Goal: Task Accomplishment & Management: Manage account settings

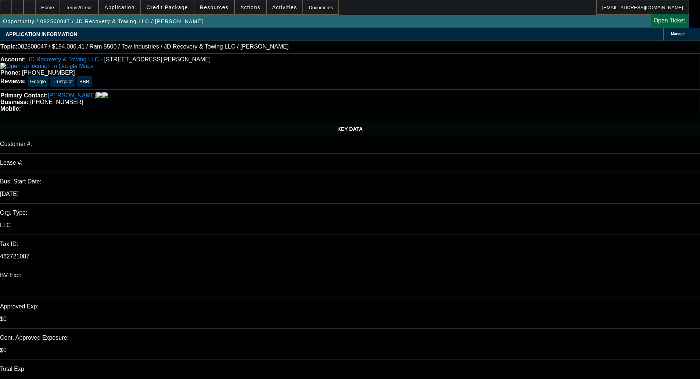
select select "0"
select select "0.1"
select select "4"
select select "0"
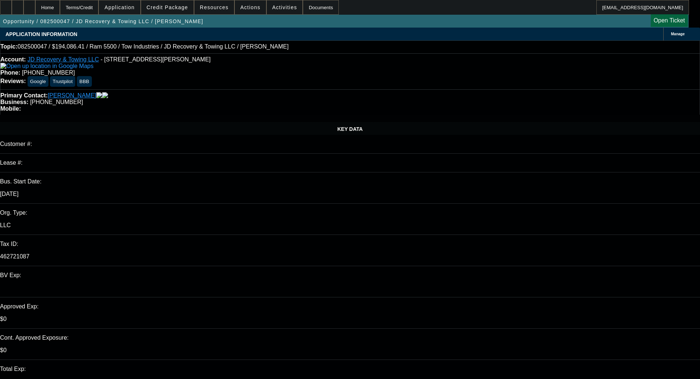
select select "0"
select select "0.1"
select select "4"
select select "0"
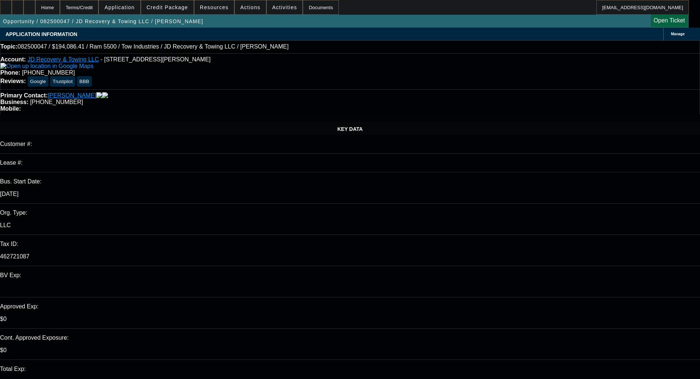
select select "0.1"
select select "4"
select select "0"
select select "0.1"
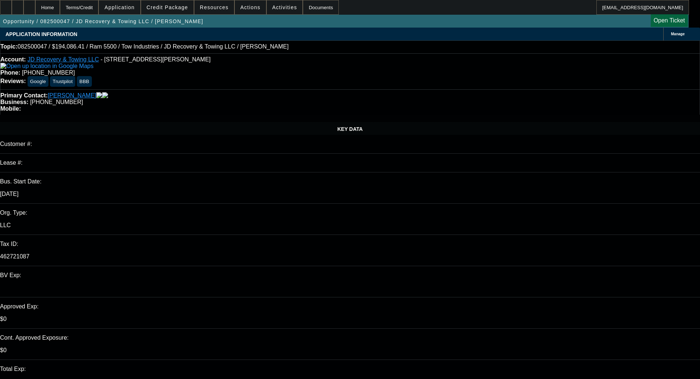
select select "4"
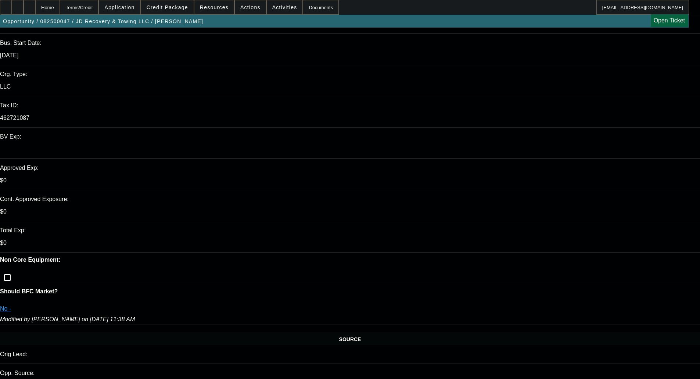
scroll to position [220, 0]
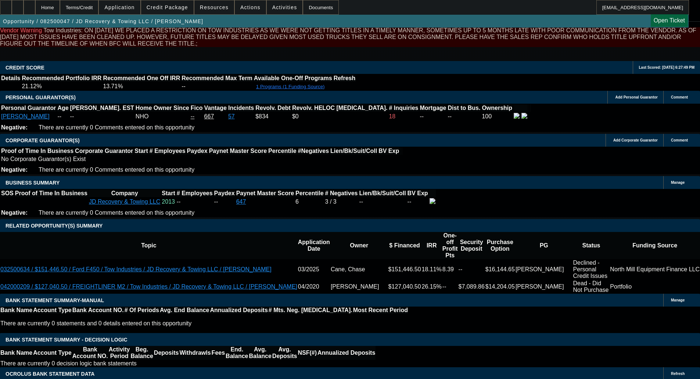
scroll to position [1361, 0]
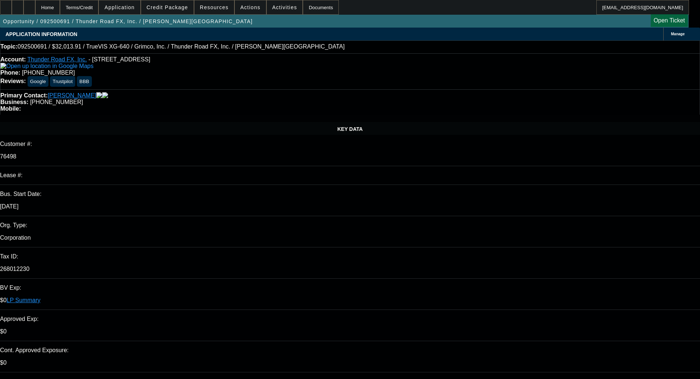
select select "0"
select select "2"
select select "0"
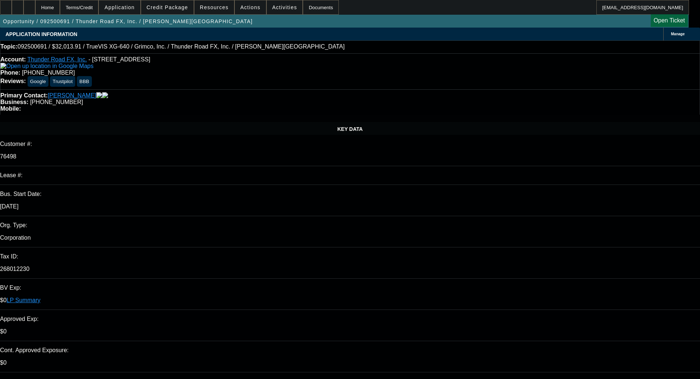
select select "0"
select select "2"
click at [166, 8] on span "Credit Package" at bounding box center [167, 7] width 41 height 6
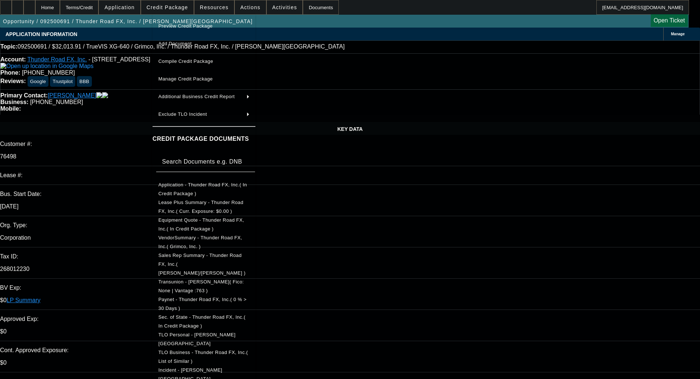
click at [212, 314] on span "Sec. of State - Thunder Road FX, Inc.( In Credit Package )" at bounding box center [201, 321] width 87 height 14
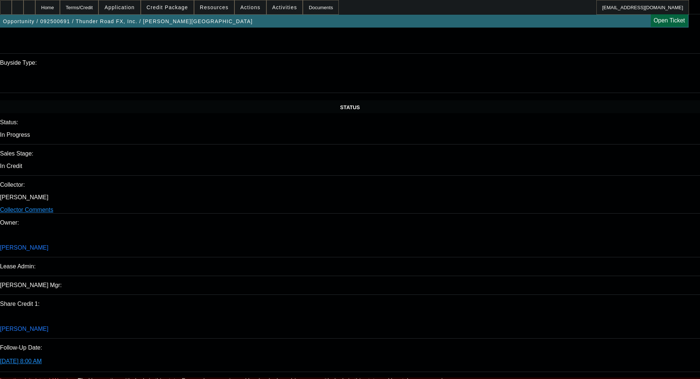
scroll to position [813, 0]
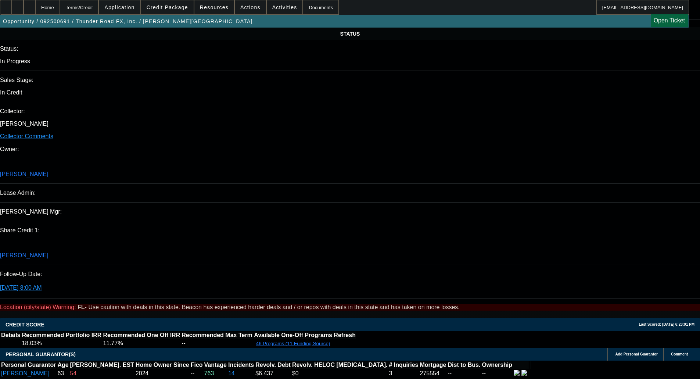
drag, startPoint x: 120, startPoint y: 86, endPoint x: 83, endPoint y: 90, distance: 38.0
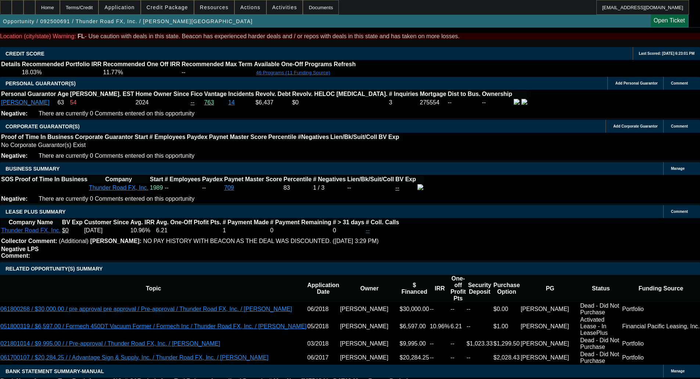
scroll to position [1080, 0]
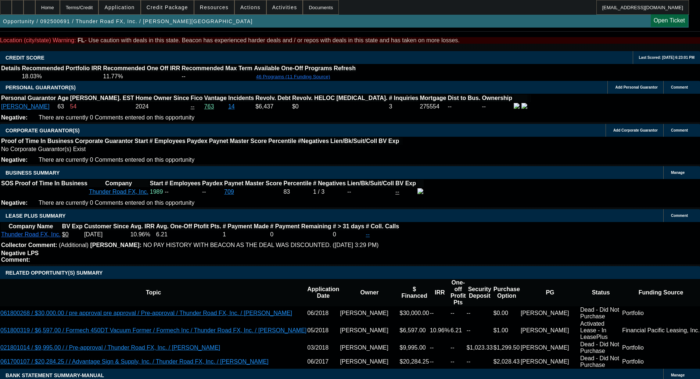
type textarea "PRINTER/CUTTER AND LAMINATOR - OKAY TO SELL"
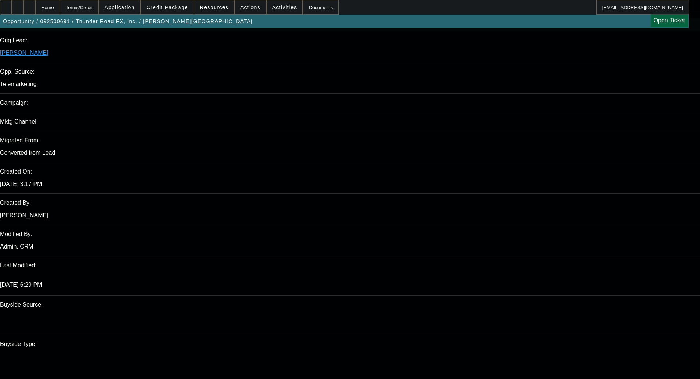
scroll to position [0, 0]
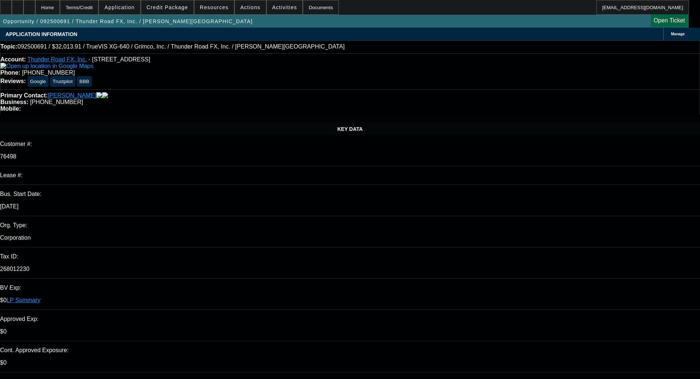
click at [159, 10] on span "Credit Package" at bounding box center [167, 7] width 41 height 6
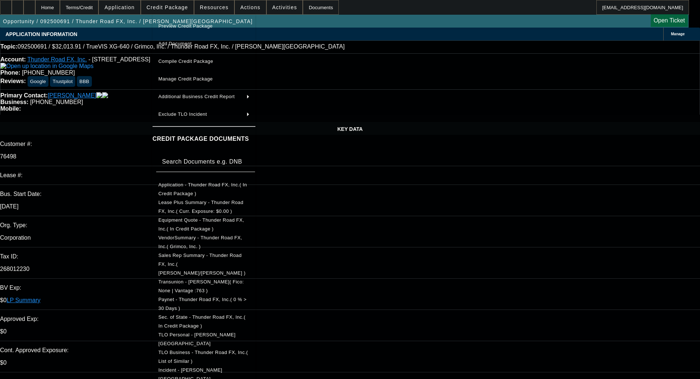
click at [185, 30] on button "Preview Credit Package" at bounding box center [203, 26] width 103 height 18
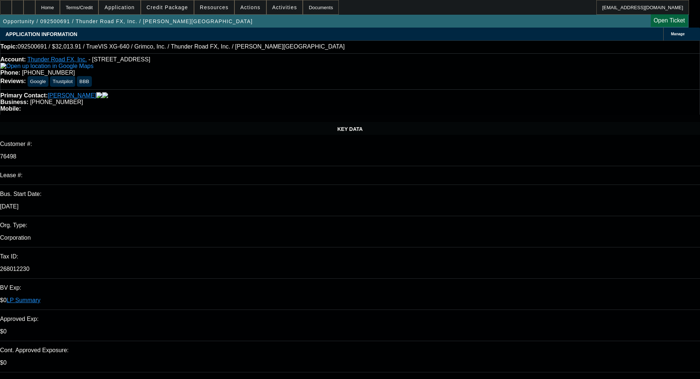
click at [663, 37] on div "Manage" at bounding box center [681, 34] width 37 height 13
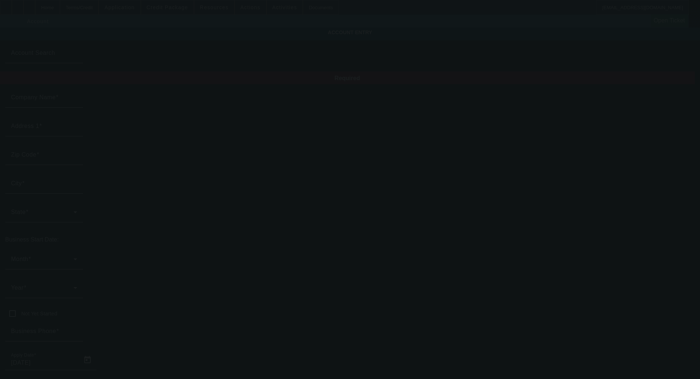
type input "Thunder Road FX, Inc."
type input "2642 Sandlewood Cir"
type input "32065"
type input "Orange Park"
type input "(904) 389-5656"
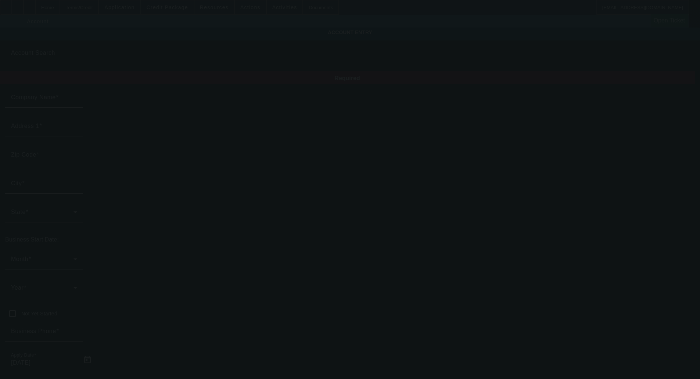
type input "infothunderroadfx@comcast.net"
type input "Clay"
type input "268012230"
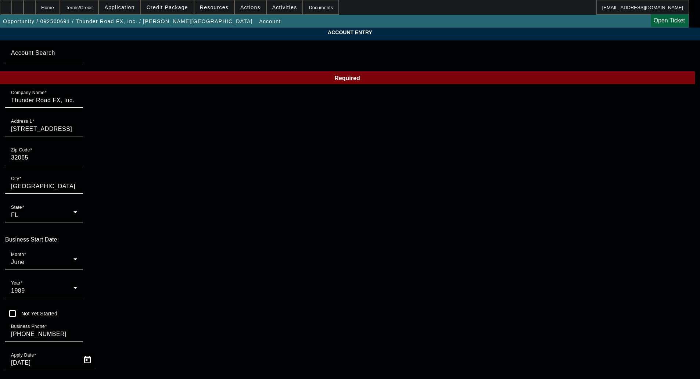
type input "9/30/2025"
click at [73, 286] on div "1989" at bounding box center [42, 290] width 62 height 9
click at [263, 322] on span "2002" at bounding box center [261, 322] width 14 height 9
click at [73, 257] on div "June" at bounding box center [42, 261] width 62 height 9
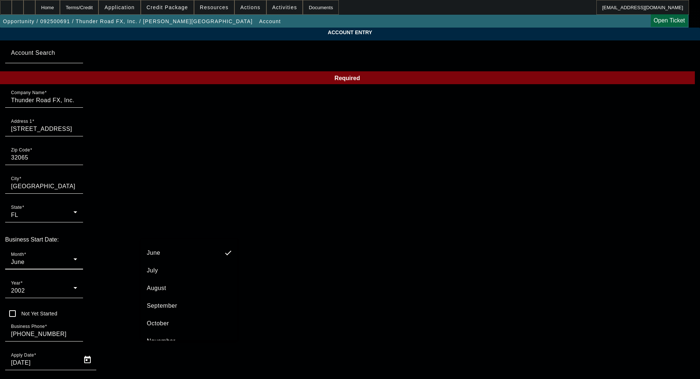
scroll to position [134, 0]
click at [168, 278] on span "September" at bounding box center [162, 275] width 30 height 9
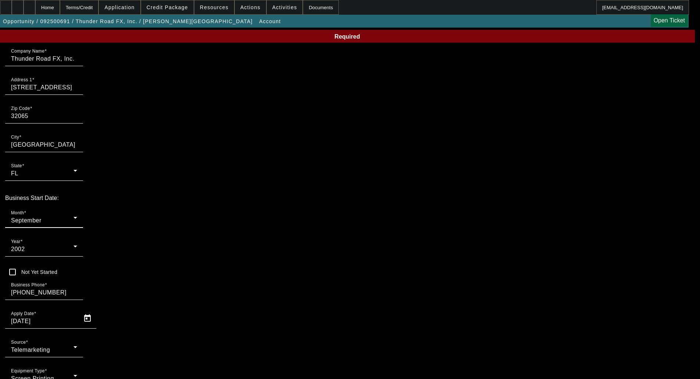
scroll to position [54, 0]
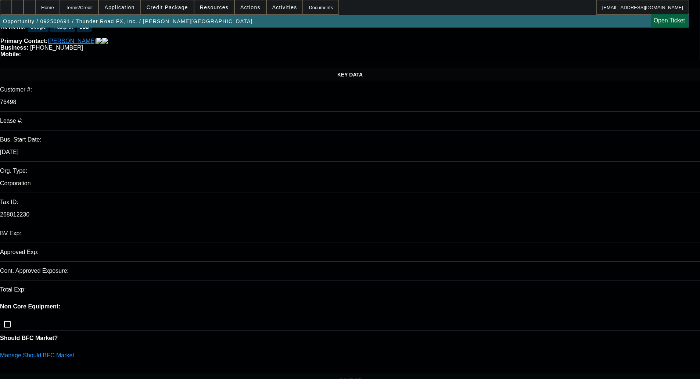
select select "0"
select select "2"
select select "0"
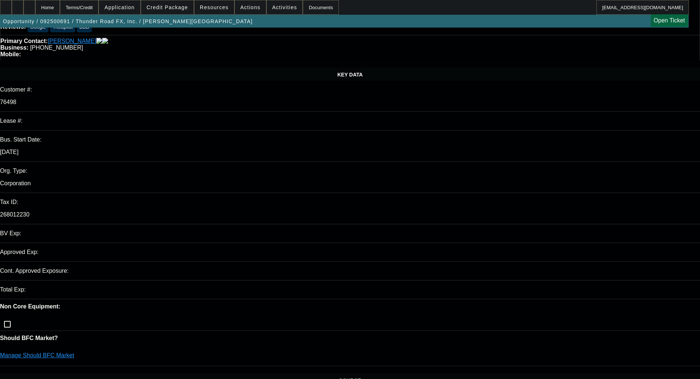
select select "0"
select select "2"
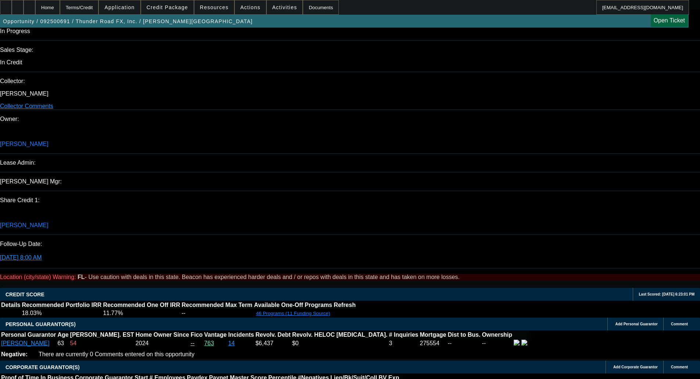
scroll to position [1300, 0]
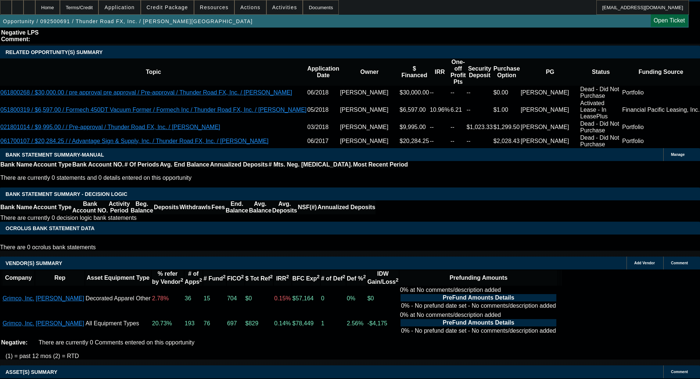
select select "6"
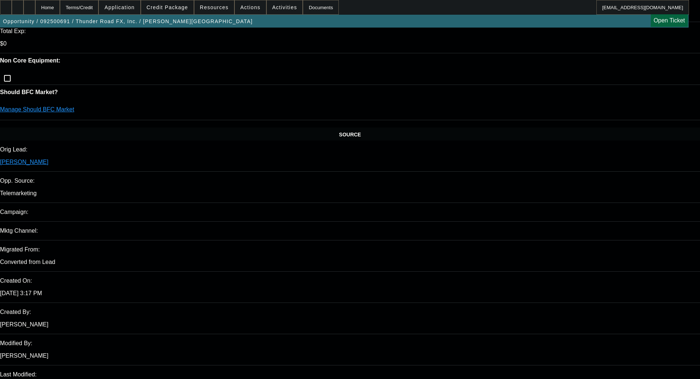
scroll to position [0, 0]
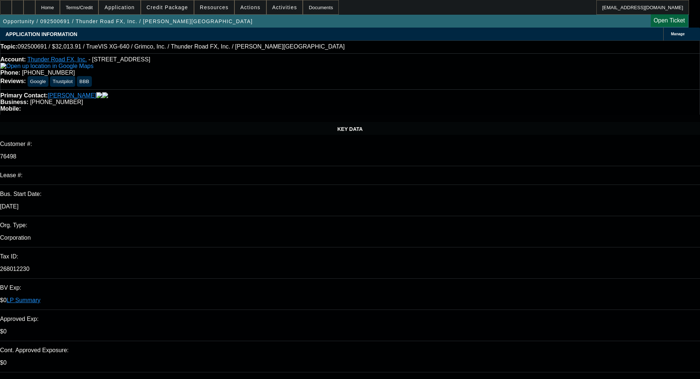
drag, startPoint x: 639, startPoint y: 122, endPoint x: 574, endPoint y: 121, distance: 65.4
type textarea "Leaf isn't able to consider this kind of collateral. 60 months is going to be t…"
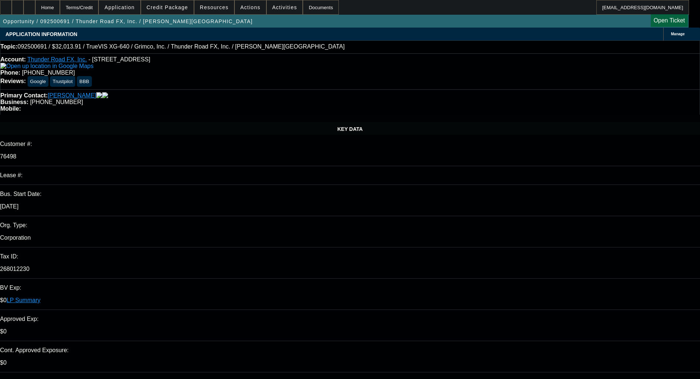
checkbox input "true"
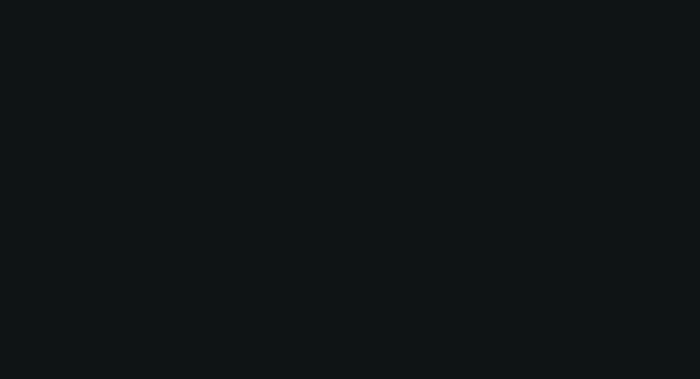
select select "0"
select select "2"
select select "0"
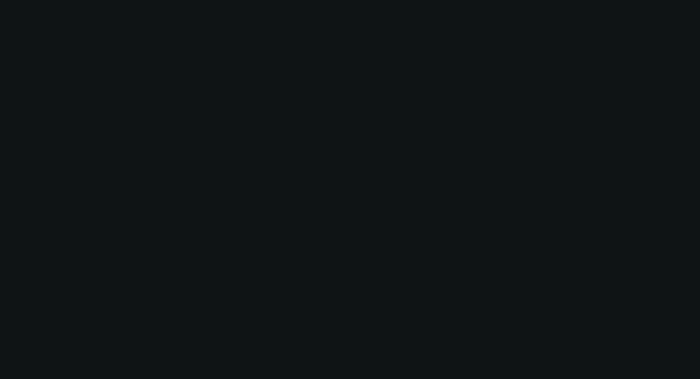
select select "0"
select select "2"
select select "0"
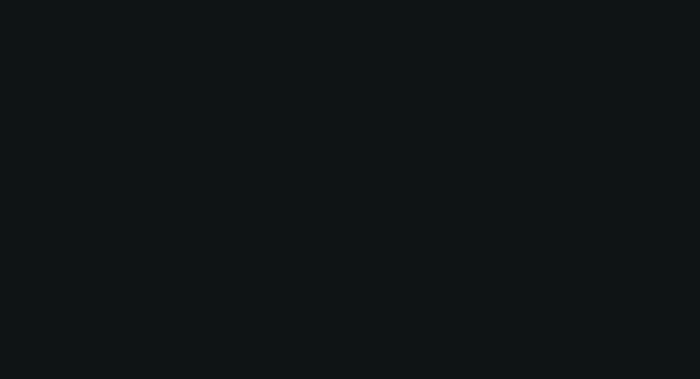
select select "0"
select select "2"
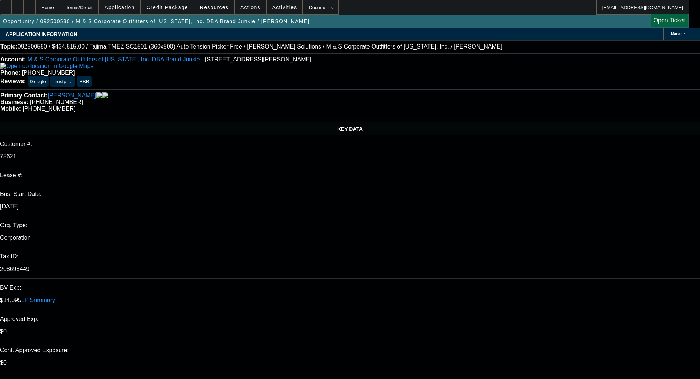
select select "0"
select select "2"
select select "0"
select select "6"
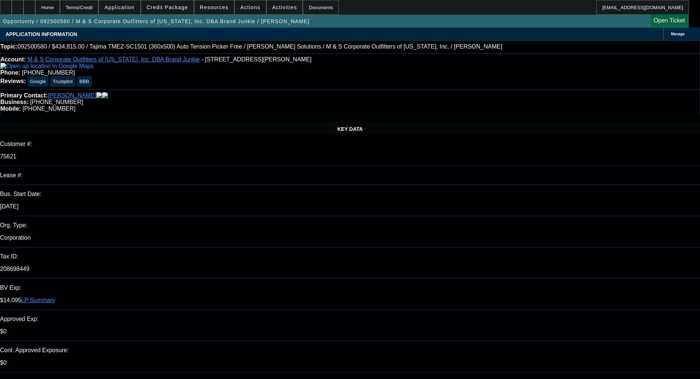
select select "0"
select select "2"
select select "0"
select select "6"
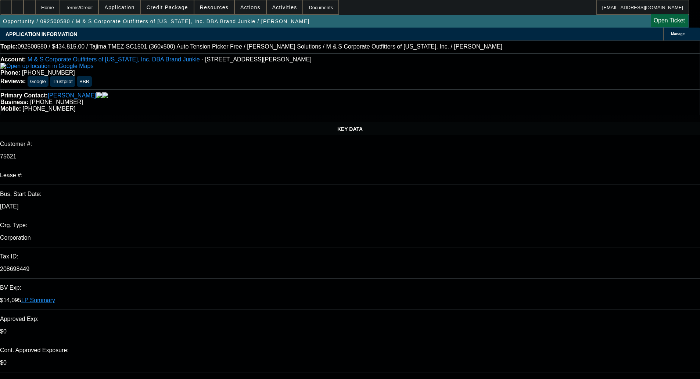
type textarea "l"
type textarea "LOW IRR; EXTENDED TERM; DEFERRAL FOR 90 DAY - OKAY TO SELL"
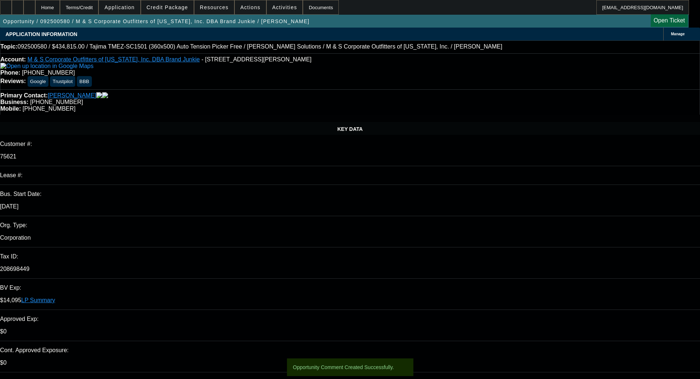
click at [170, 10] on span at bounding box center [167, 8] width 53 height 18
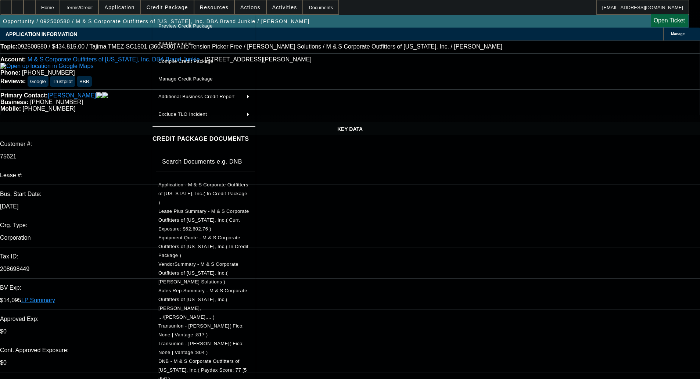
click at [186, 27] on span "Preview Credit Package" at bounding box center [185, 26] width 54 height 6
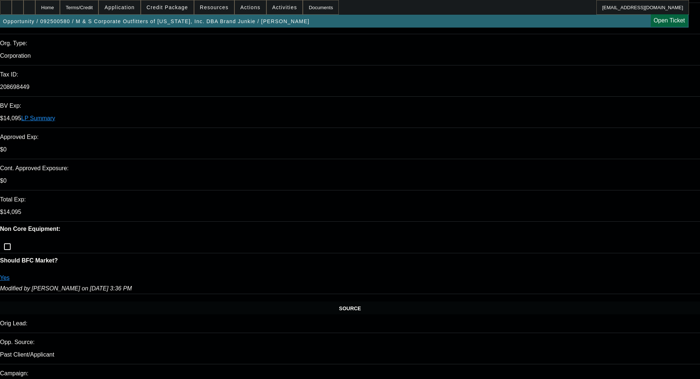
scroll to position [184, 0]
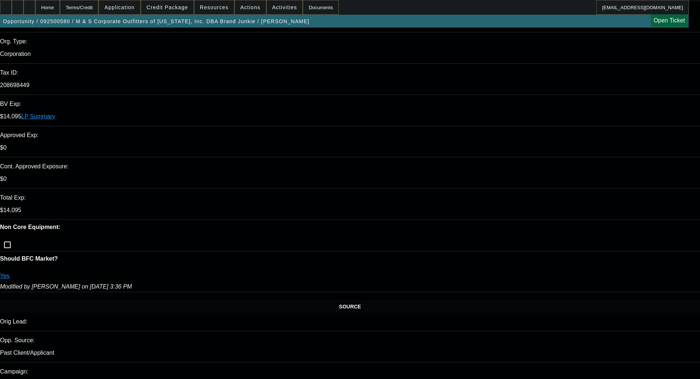
click at [562, 27] on div "Opportunity / 092500580 / M & S Corporate Outfitters of Texas, Inc. DBA Brand J…" at bounding box center [344, 21] width 688 height 13
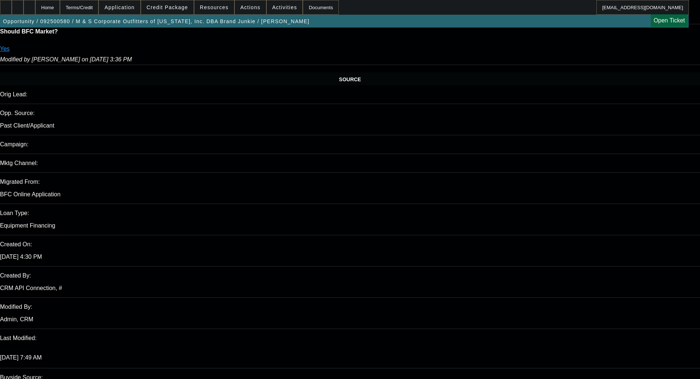
scroll to position [367, 0]
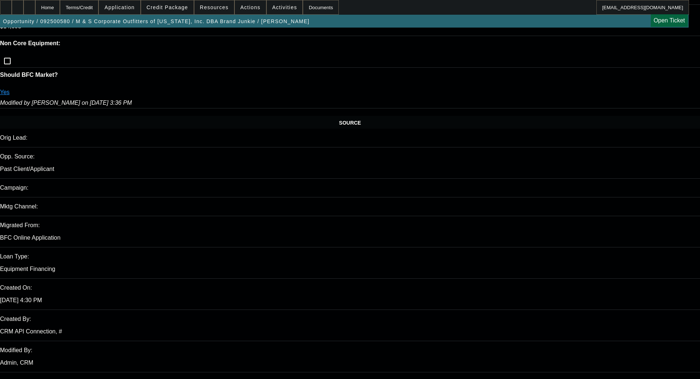
type textarea "NO COMP CLOSE TO THE AMOUNT"
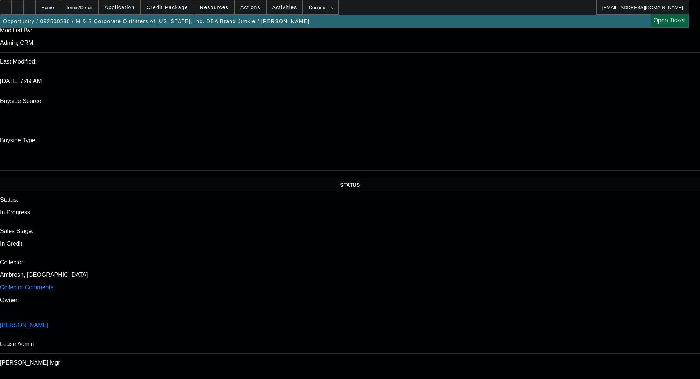
scroll to position [698, 0]
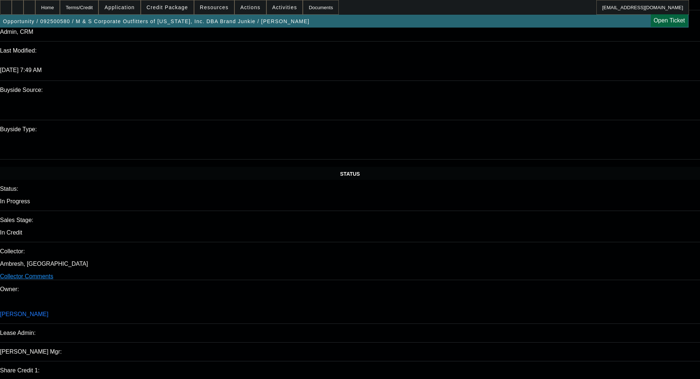
click at [164, 3] on span at bounding box center [167, 8] width 53 height 18
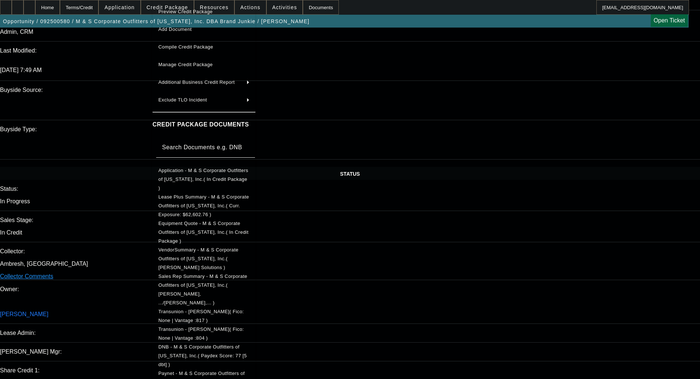
scroll to position [127, 0]
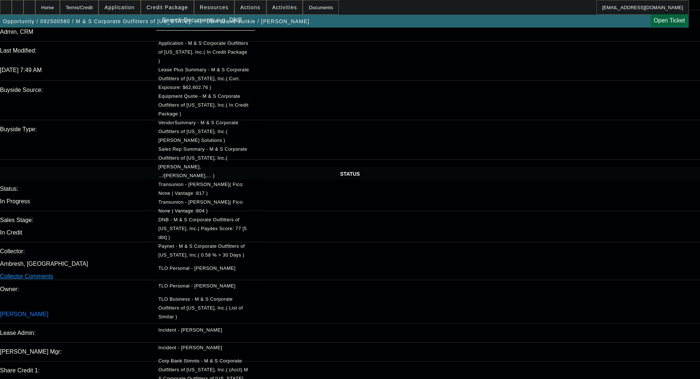
click at [203, 356] on span "Corp Bank Stmnts - M & S Corporate Outfitters of Texas, Inc.( (Acct) M S Corpor…" at bounding box center [203, 373] width 91 height 35
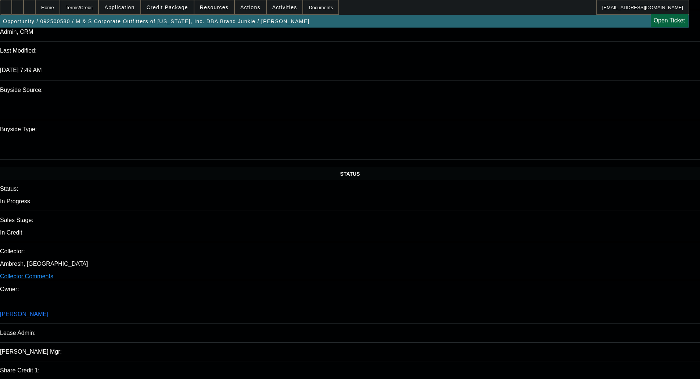
click at [167, 1] on span at bounding box center [167, 8] width 53 height 18
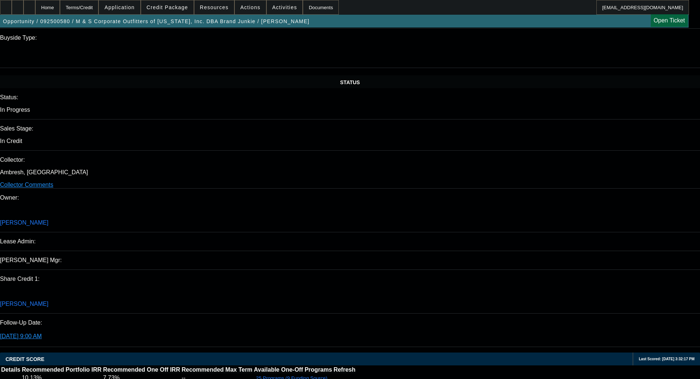
scroll to position [808, 0]
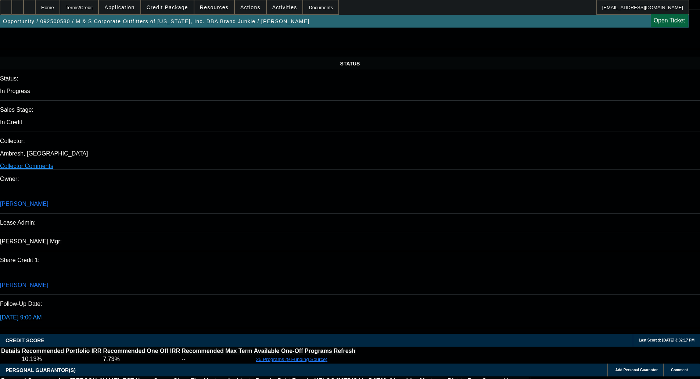
click at [170, 6] on span "Credit Package" at bounding box center [167, 7] width 41 height 6
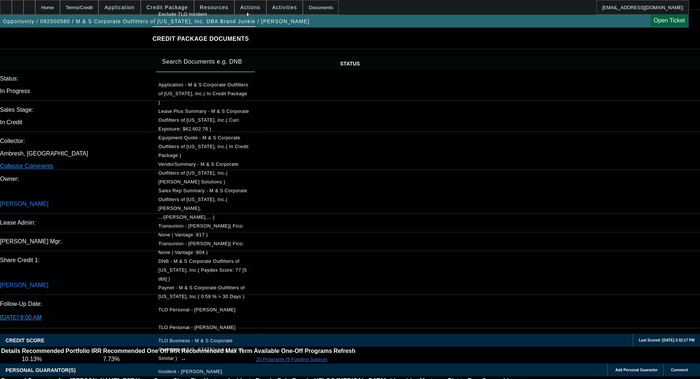
scroll to position [127, 0]
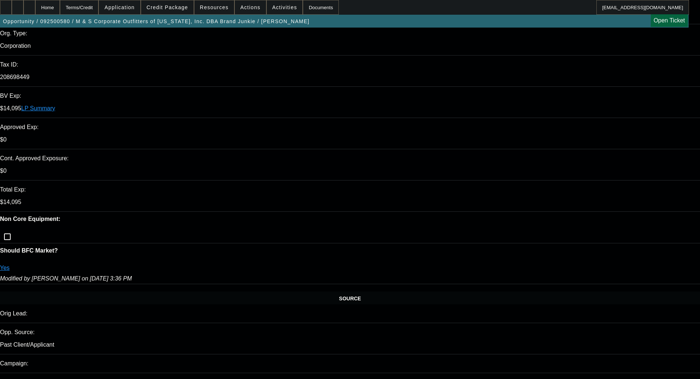
scroll to position [257, 0]
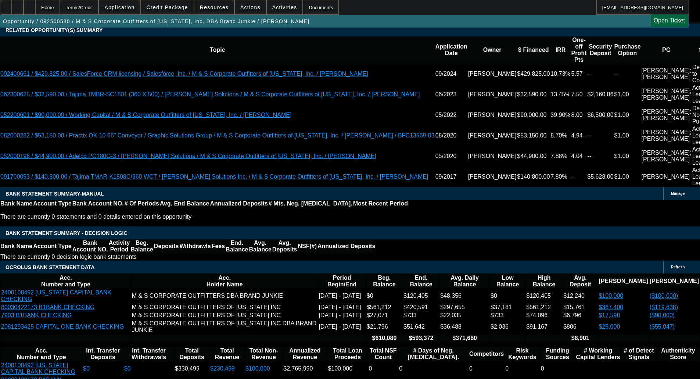
scroll to position [1396, 0]
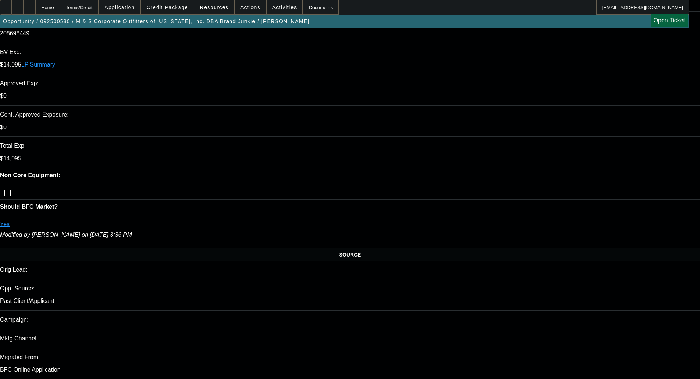
scroll to position [73, 0]
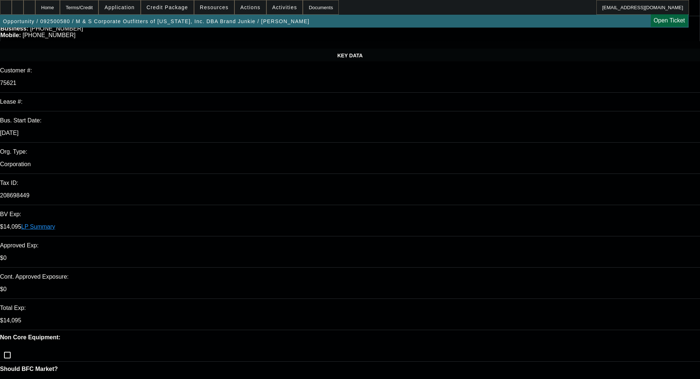
click at [55, 223] on link "LP Summary" at bounding box center [38, 226] width 34 height 6
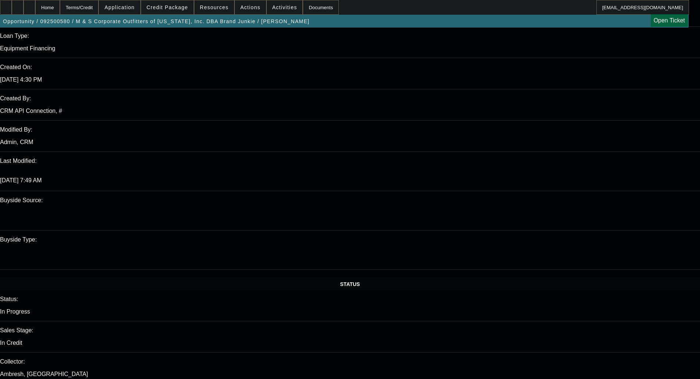
scroll to position [477, 0]
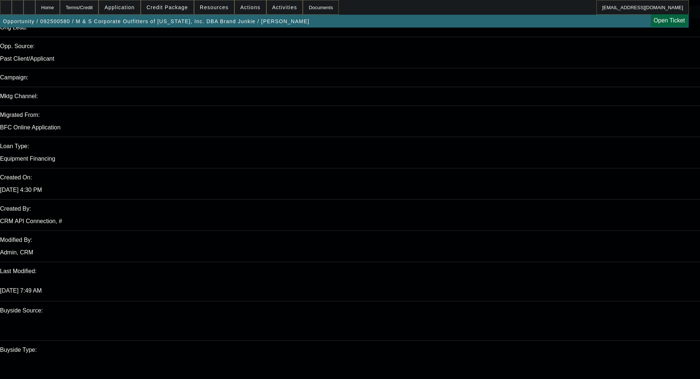
type textarea "f"
type textarea "LAST MATCH 2023, STILL ON BOOK"
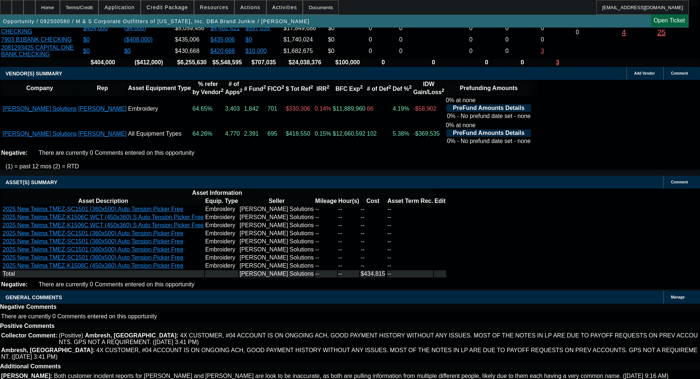
scroll to position [1556, 0]
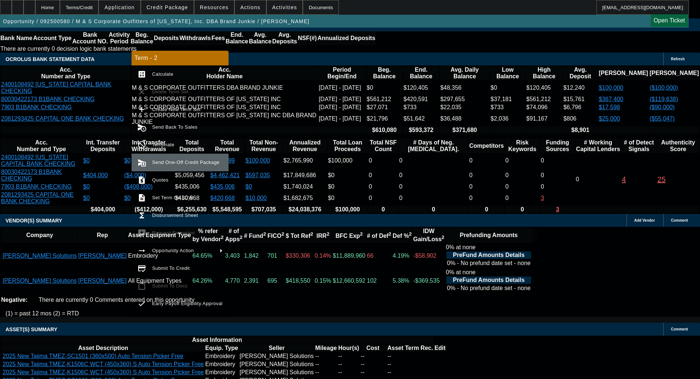
click at [171, 164] on span "Send One-Off Credit Package" at bounding box center [185, 162] width 67 height 6
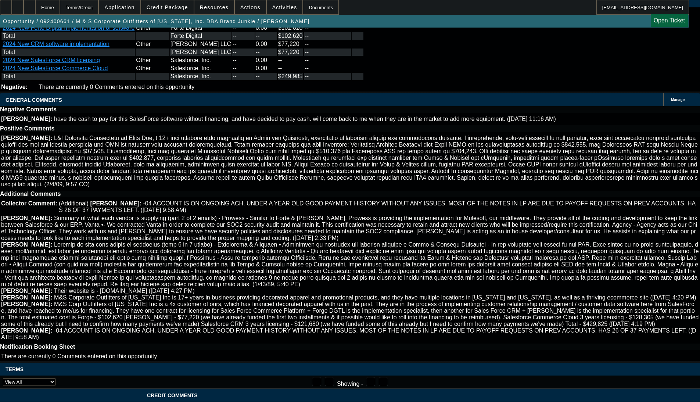
select select "0"
select select "6"
select select "0"
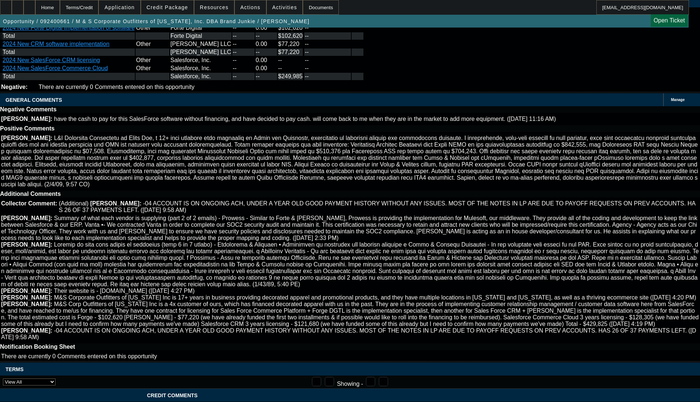
select select "0"
select select "6"
select select "0"
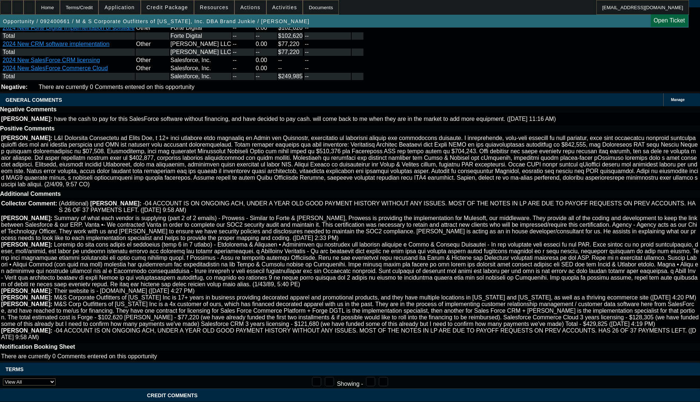
select select "0"
select select "6"
select select "0"
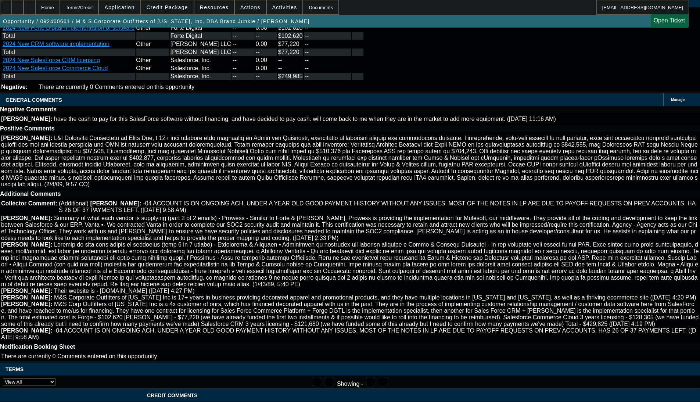
select select "6"
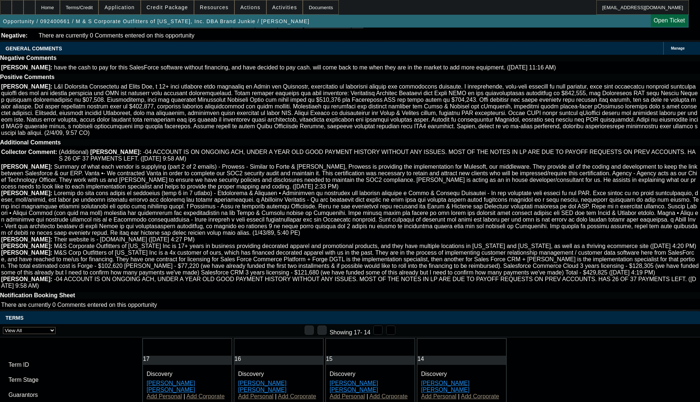
scroll to position [1853, 0]
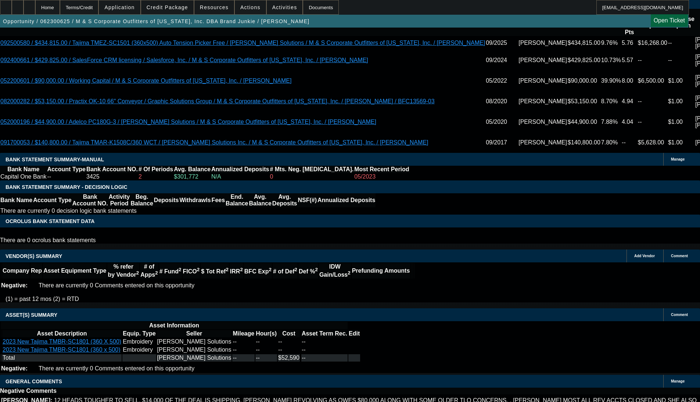
select select "0"
select select "2"
select select "0"
select select "2"
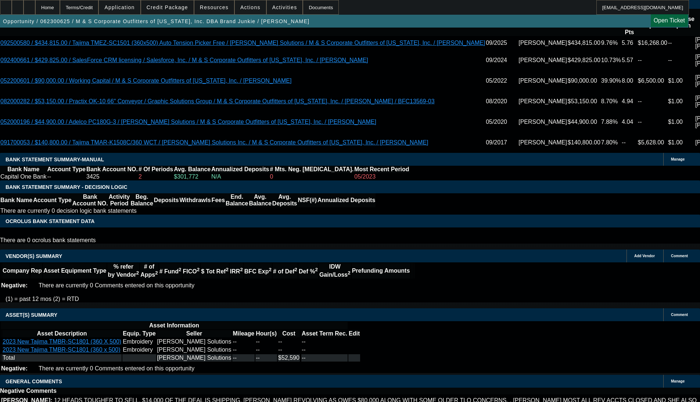
select select "0"
select select "2"
select select "0"
select select "2"
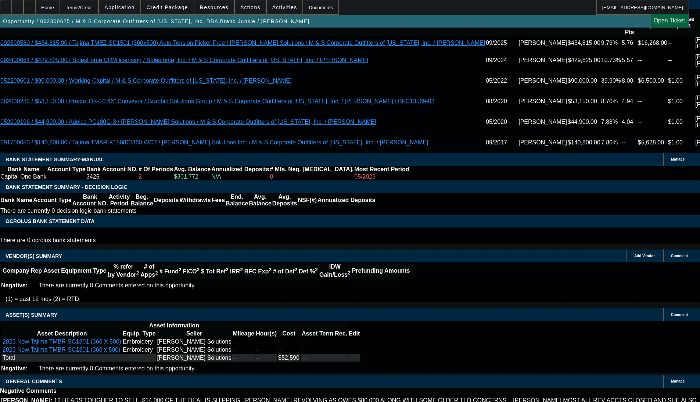
select select "0"
select select "2"
select select "0"
select select "2"
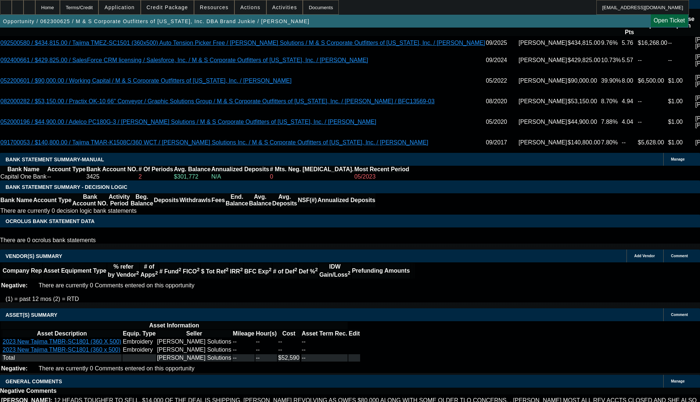
select select "0"
select select "2"
select select "0"
select select "2"
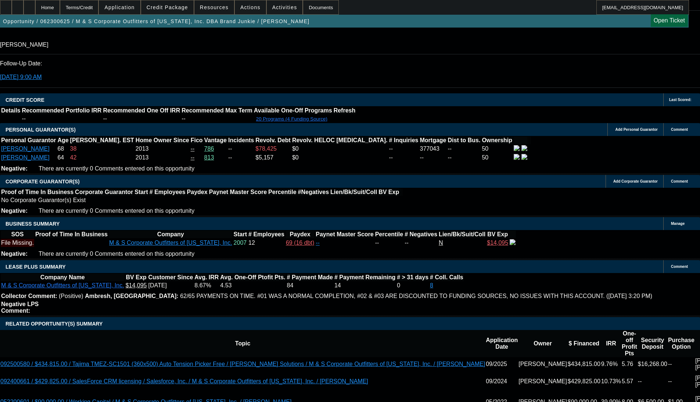
scroll to position [1096, 0]
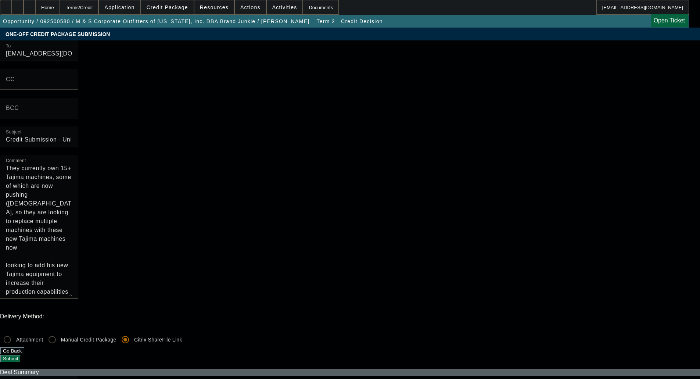
click at [72, 164] on textarea "They currently own 15+ Tajima machines, some of which are now pushing ([DEMOGRA…" at bounding box center [39, 230] width 66 height 132
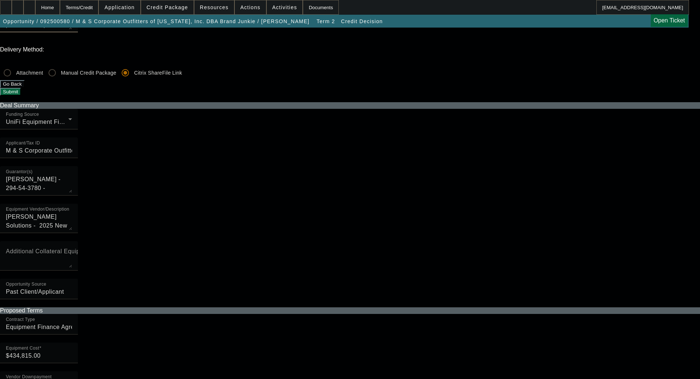
scroll to position [331, 0]
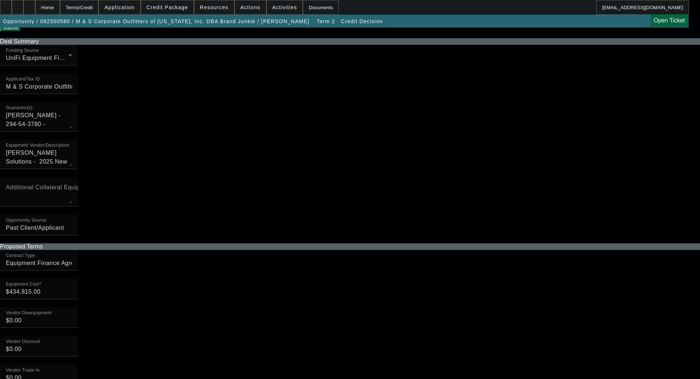
checkbox input "true"
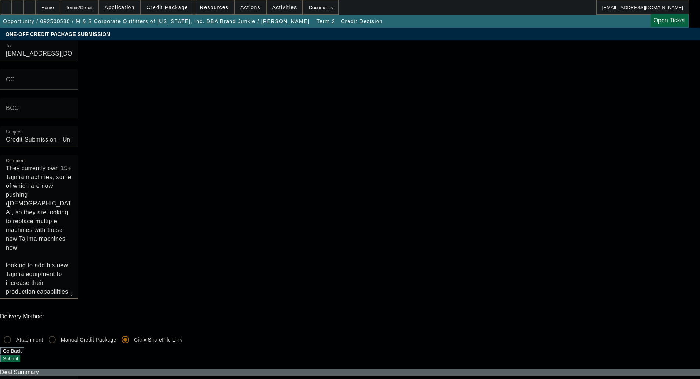
scroll to position [18, 0]
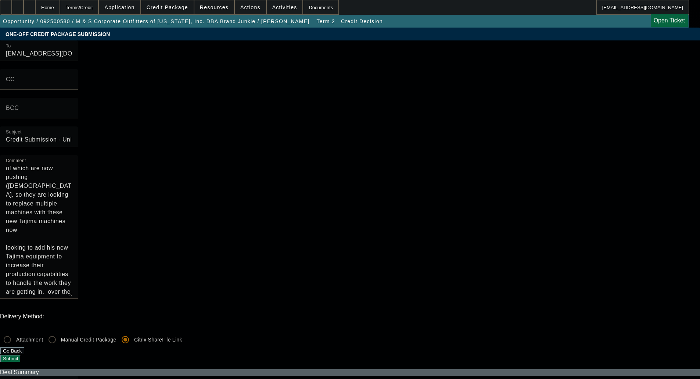
drag, startPoint x: 379, startPoint y: 164, endPoint x: 380, endPoint y: 223, distance: 58.8
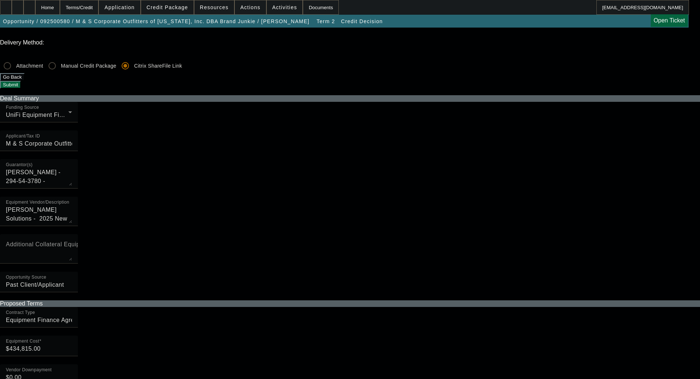
scroll to position [294, 0]
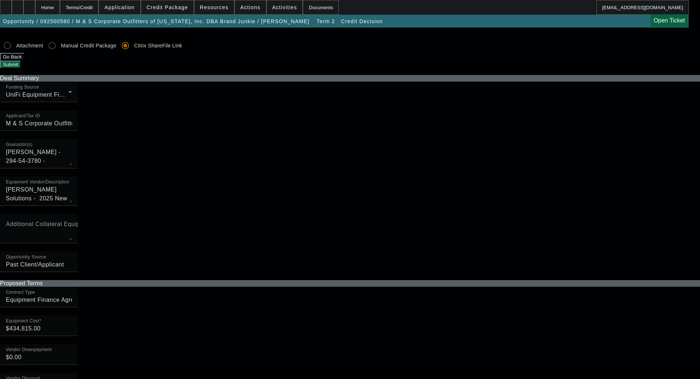
type textarea "They currently own 15+ Tajima machines, some of which are now pushing (20) year…"
click at [164, 9] on span "Credit Package" at bounding box center [167, 7] width 41 height 6
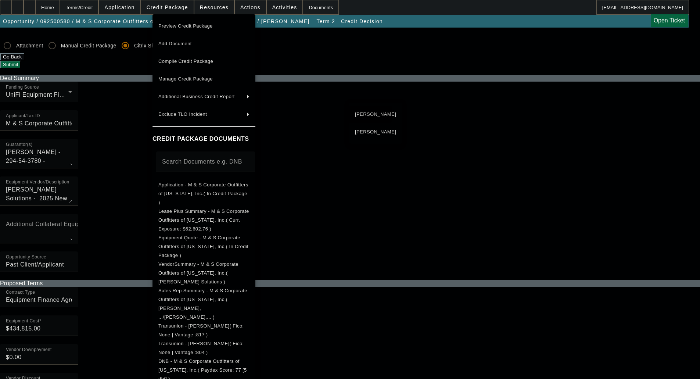
click at [369, 114] on span "Marc Miller" at bounding box center [375, 114] width 41 height 9
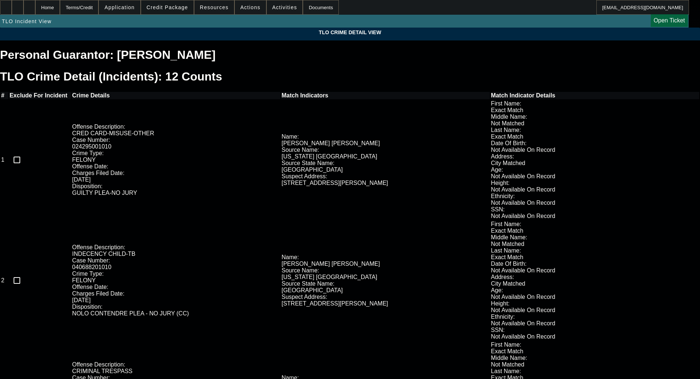
click at [173, 6] on span "Credit Package" at bounding box center [167, 7] width 41 height 6
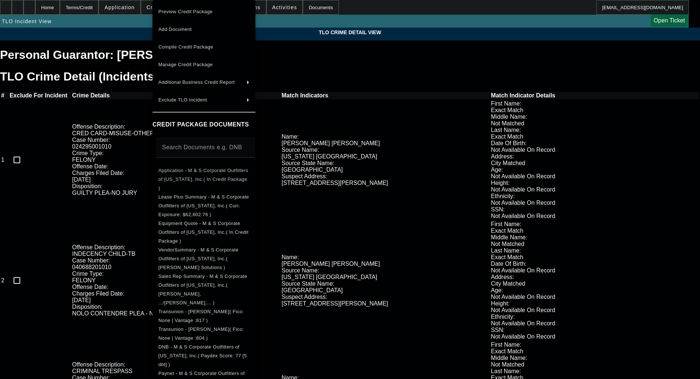
click at [184, 171] on span "Application - M & S Corporate Outfitters of Texas, Inc.( In Credit Package )" at bounding box center [203, 178] width 90 height 23
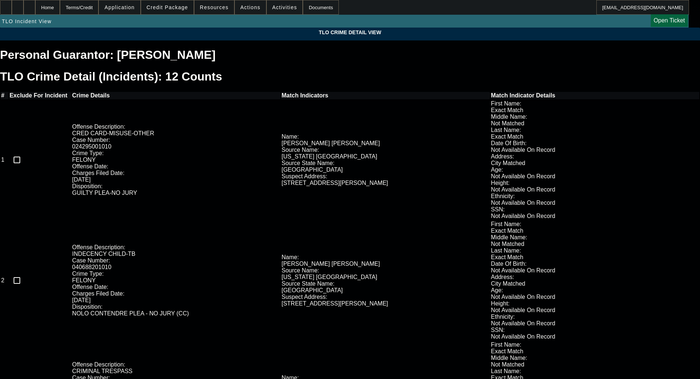
click at [177, 7] on span "Credit Package" at bounding box center [167, 7] width 41 height 6
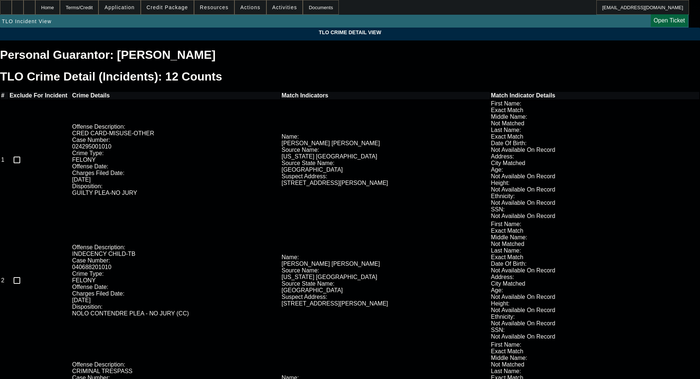
click at [24, 152] on input "checkbox" at bounding box center [17, 159] width 15 height 15
checkbox input "true"
click at [24, 273] on input "checkbox" at bounding box center [17, 280] width 15 height 15
checkbox input "true"
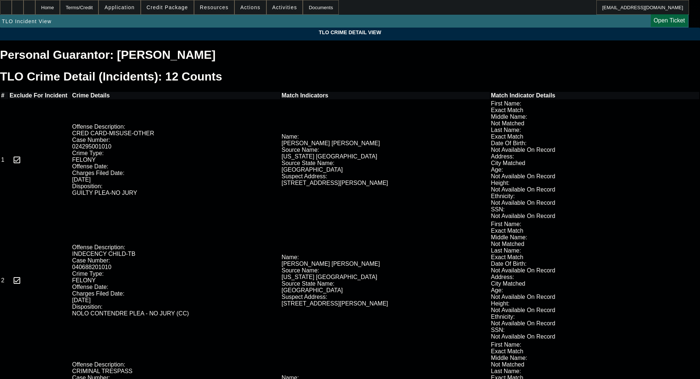
checkbox input "true"
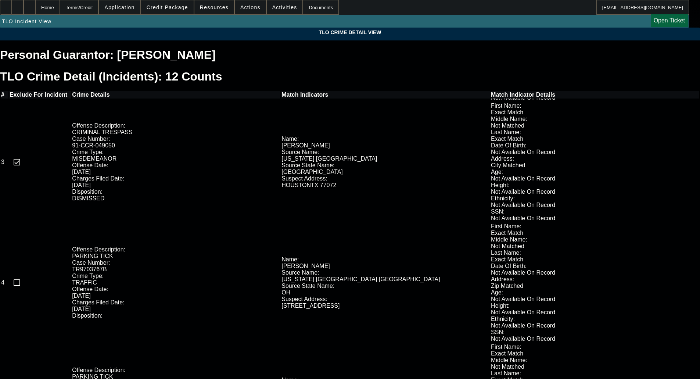
scroll to position [257, 0]
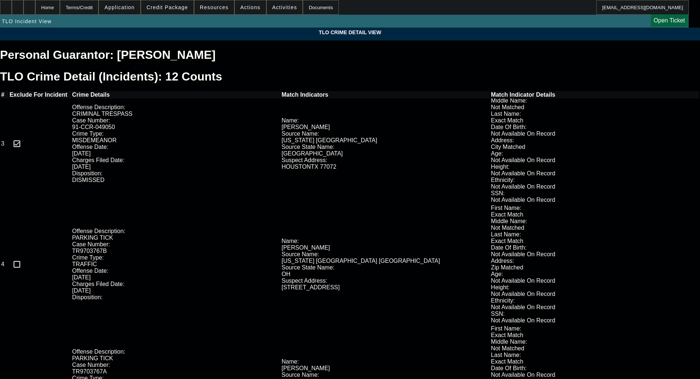
checkbox input "true"
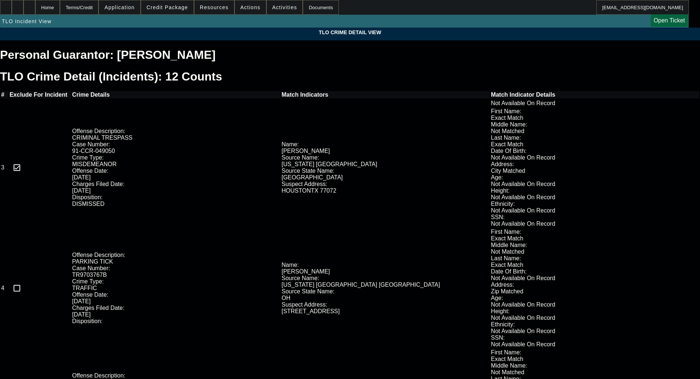
scroll to position [184, 0]
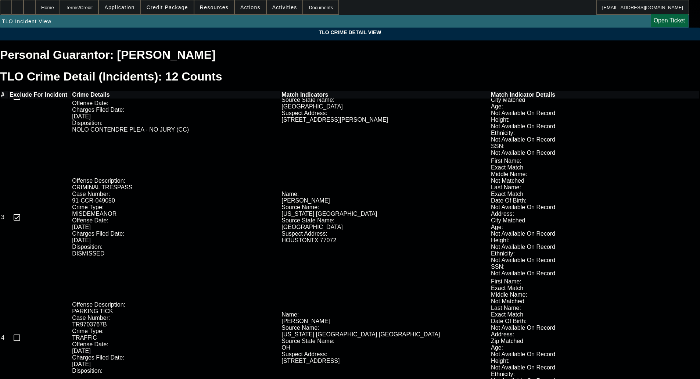
checkbox input "true"
click at [24, 330] on input "checkbox" at bounding box center [17, 337] width 15 height 15
checkbox input "true"
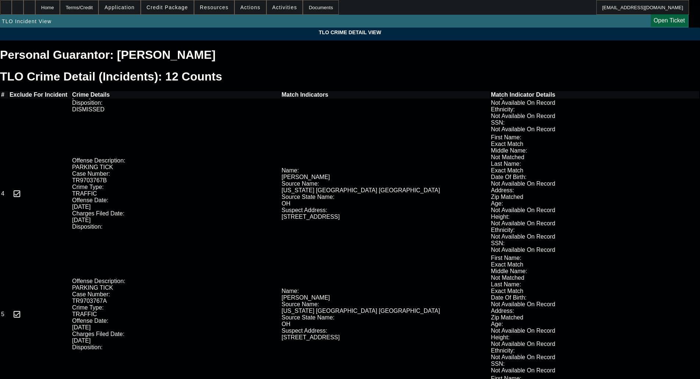
scroll to position [331, 0]
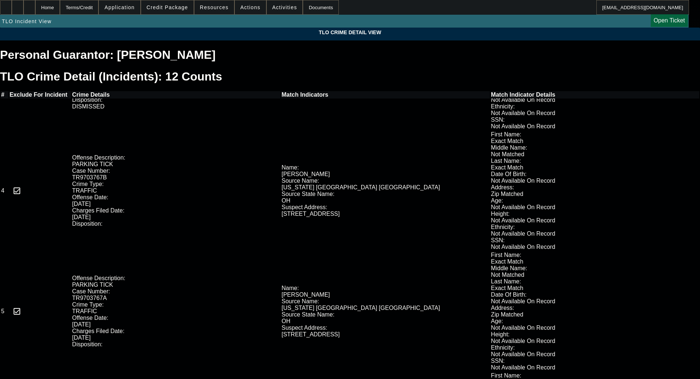
checkbox input "true"
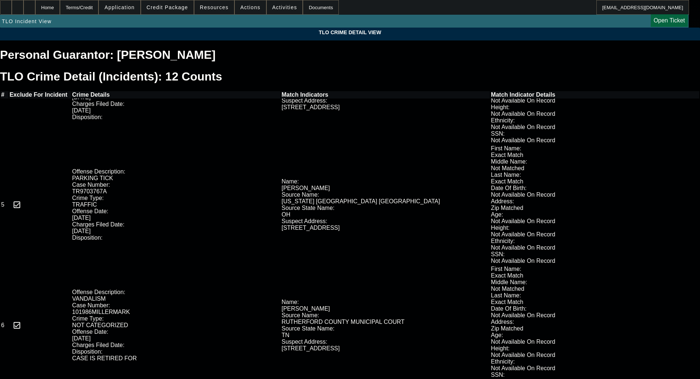
scroll to position [441, 0]
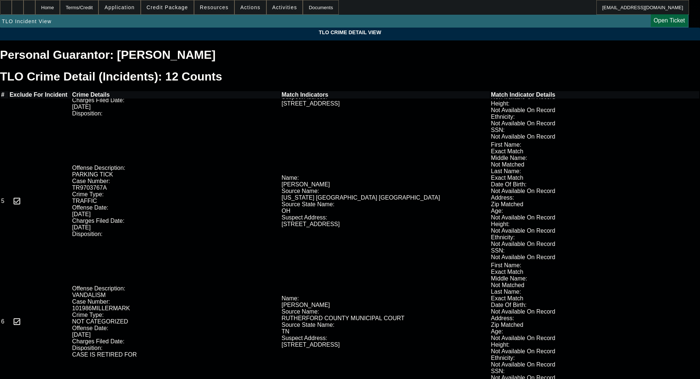
checkbox input "true"
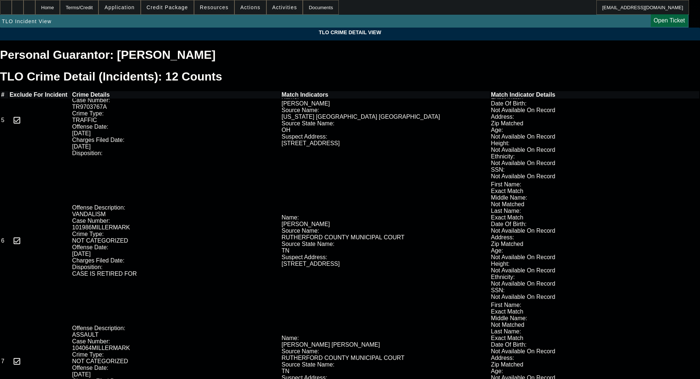
scroll to position [537, 0]
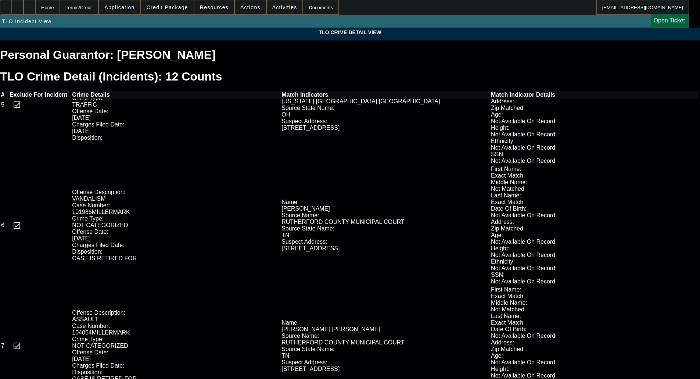
checkbox input "true"
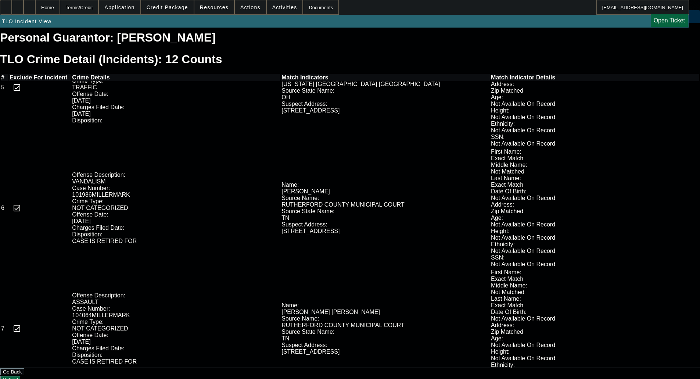
scroll to position [26, 0]
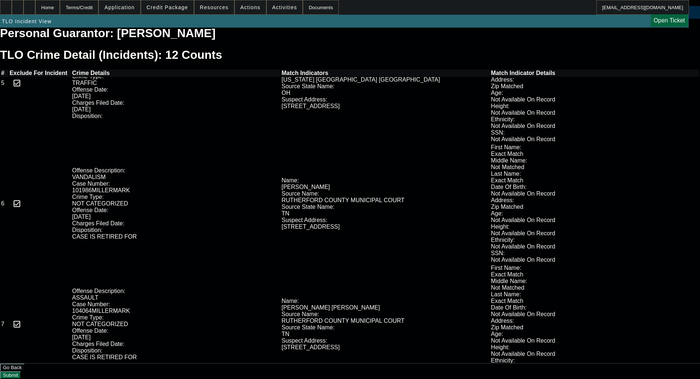
checkbox input "true"
click at [21, 371] on button "Submit" at bounding box center [10, 375] width 21 height 8
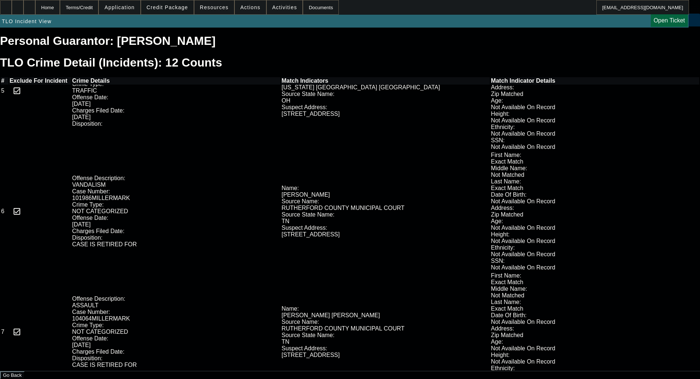
click at [173, 2] on span at bounding box center [167, 8] width 53 height 18
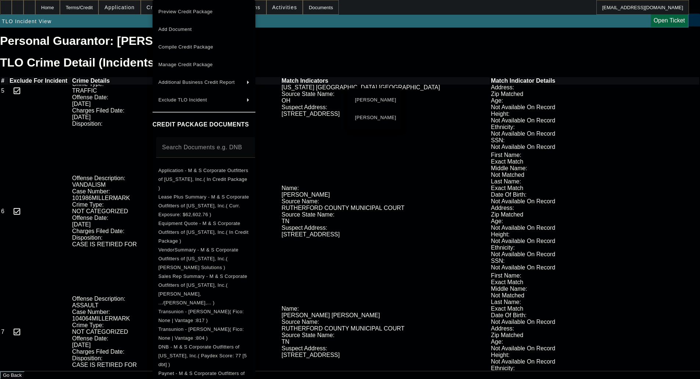
click at [372, 116] on span "Sandra Miller" at bounding box center [375, 117] width 41 height 9
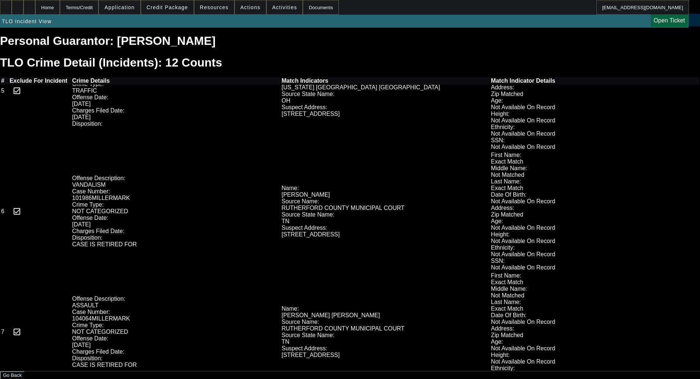
scroll to position [379, 0]
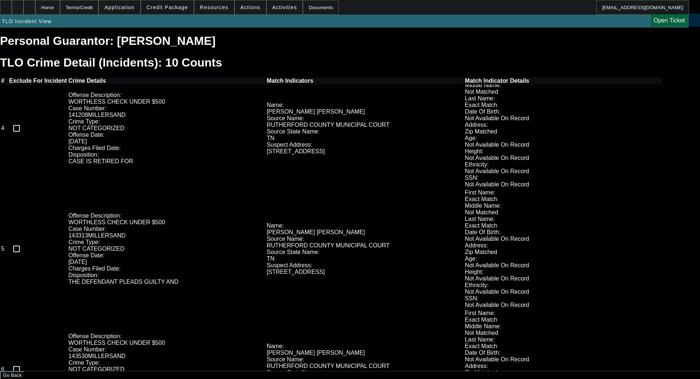
click at [170, 8] on span "Credit Package" at bounding box center [167, 7] width 41 height 6
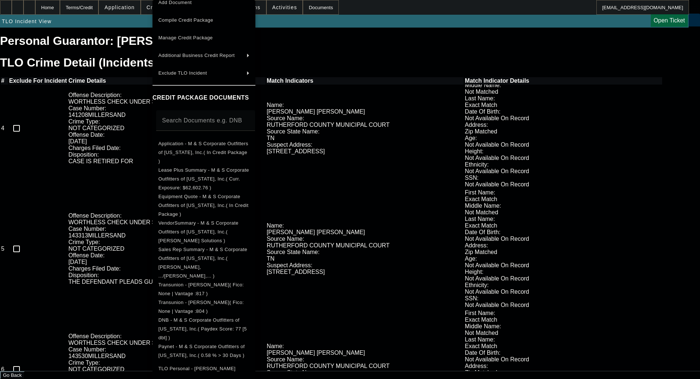
scroll to position [110, 0]
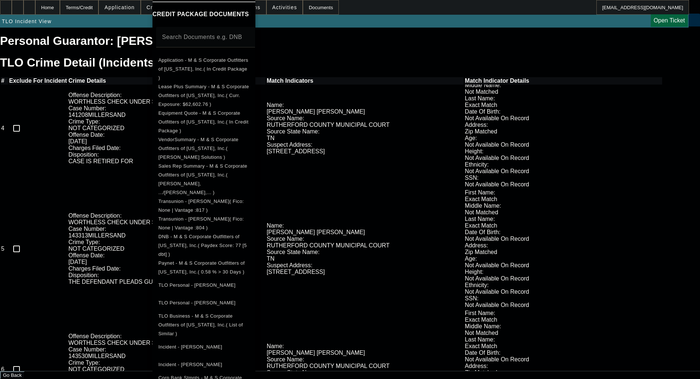
click at [197, 300] on span "TLO Personal - Miller, Sandra" at bounding box center [196, 303] width 77 height 6
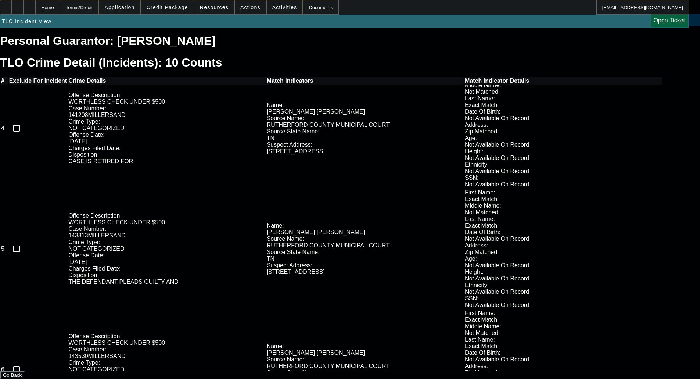
checkbox input "true"
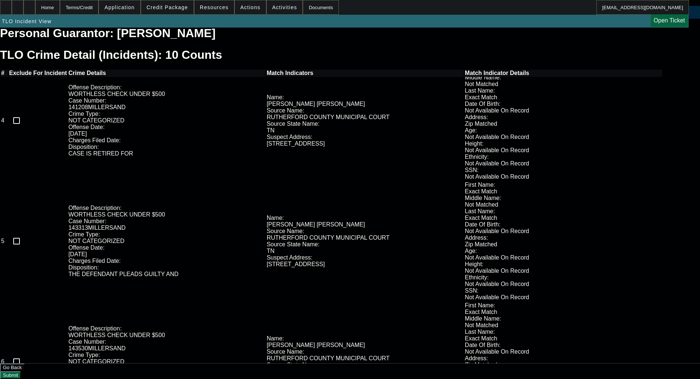
checkbox input "true"
click at [167, 9] on span "Credit Package" at bounding box center [167, 7] width 41 height 6
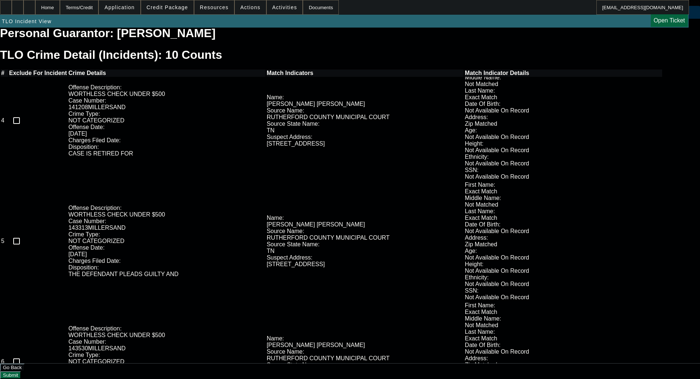
checkbox input "true"
click at [21, 371] on button "Submit" at bounding box center [10, 375] width 21 height 8
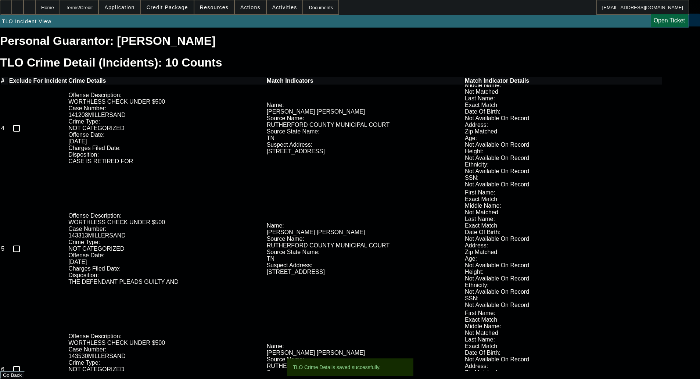
click at [171, 9] on span "Credit Package" at bounding box center [167, 7] width 41 height 6
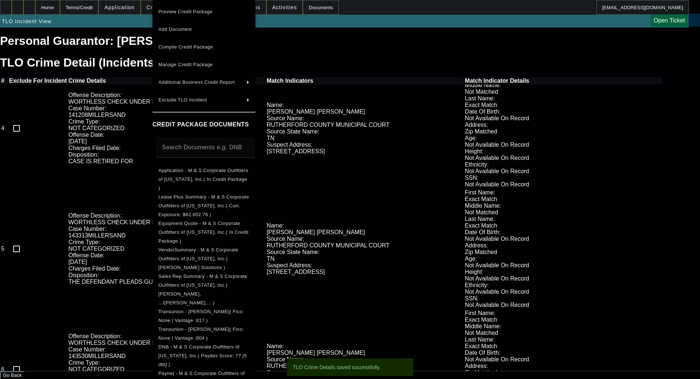
click at [158, 10] on icon at bounding box center [158, 12] width 0 height 6
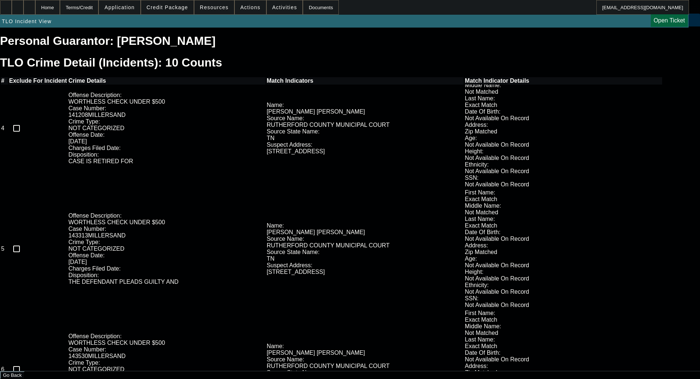
click at [35, 76] on app-tlo-view "TLO Crime Detail View Personal Guarantor: Sandra Miller TLO Crime Detail (Incid…" at bounding box center [350, 196] width 700 height 365
click at [82, 12] on div "Terms/Credit" at bounding box center [79, 7] width 39 height 15
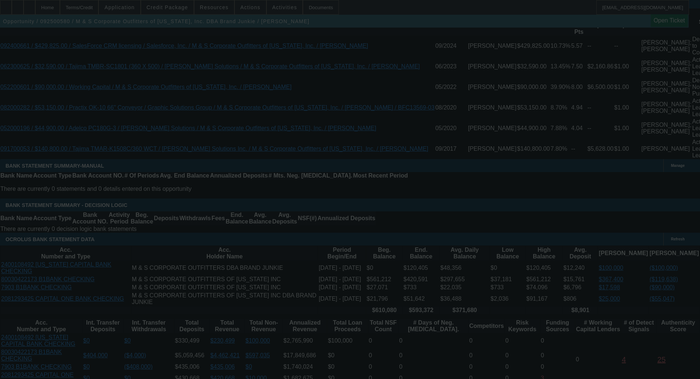
scroll to position [1323, 0]
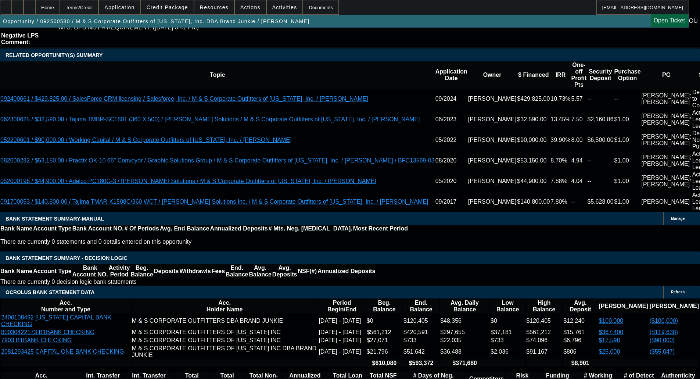
select select "0"
select select "2"
select select "0"
select select "6"
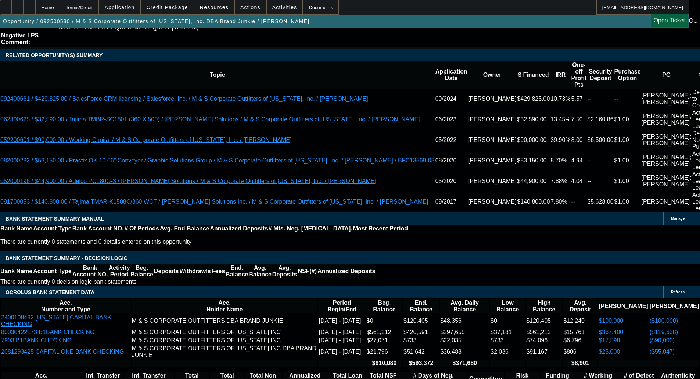
select select "0"
select select "2"
select select "0"
select select "6"
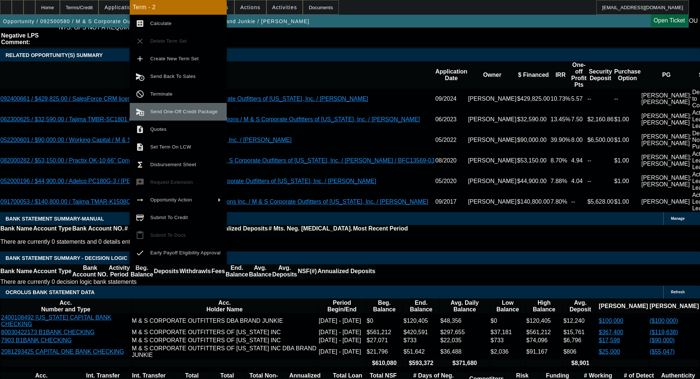
click at [165, 111] on span "Send One-Off Credit Package" at bounding box center [183, 112] width 67 height 6
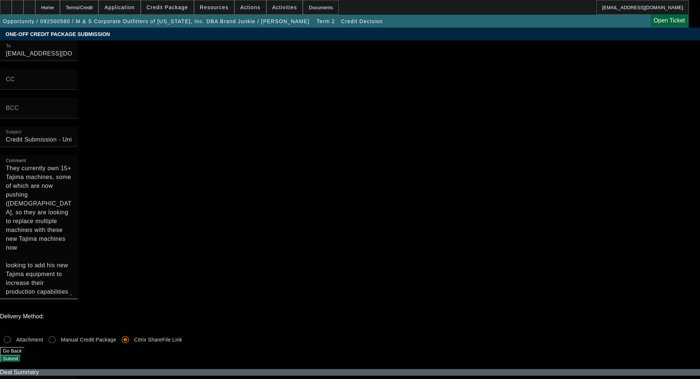
drag, startPoint x: 377, startPoint y: 135, endPoint x: 361, endPoint y: 168, distance: 36.8
click at [78, 168] on div "Comment They currently own 15+ Tajima machines, some of which are now pushing (…" at bounding box center [39, 227] width 78 height 144
click at [72, 188] on textarea "They currently own 15+ Tajima machines, some of which are now pushing (20) year…" at bounding box center [39, 230] width 66 height 132
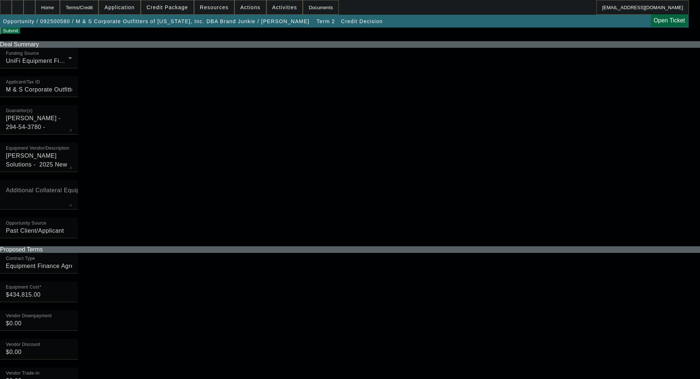
scroll to position [331, 0]
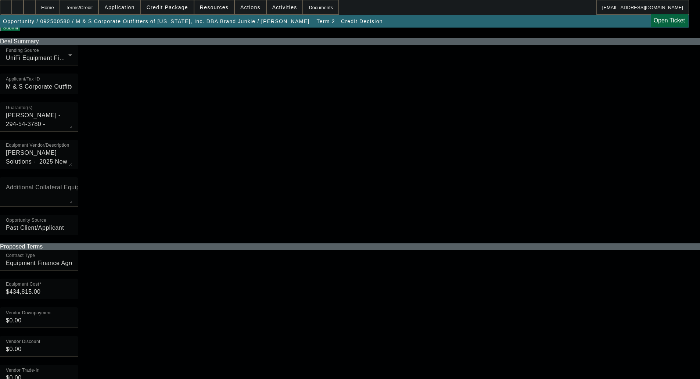
type textarea "They currently own 15+ Tajima machines, some of which are now pushing (20) year…"
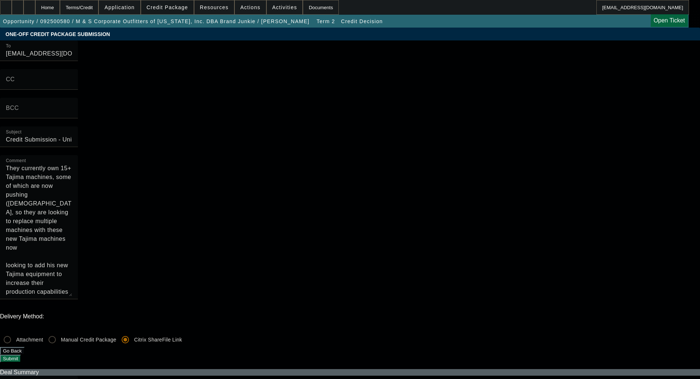
click at [173, 10] on span "Credit Package" at bounding box center [167, 7] width 41 height 6
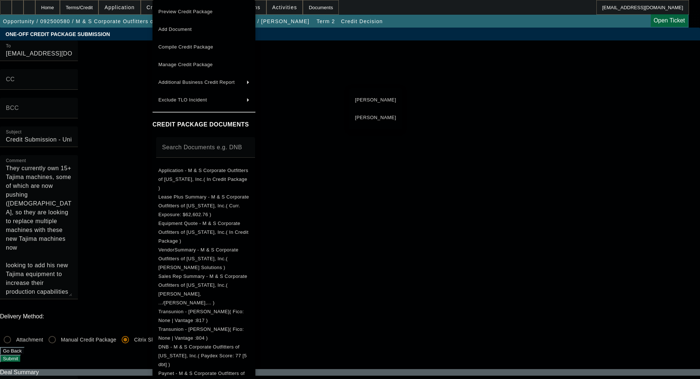
click at [374, 121] on span "Sandra Miller" at bounding box center [375, 117] width 41 height 9
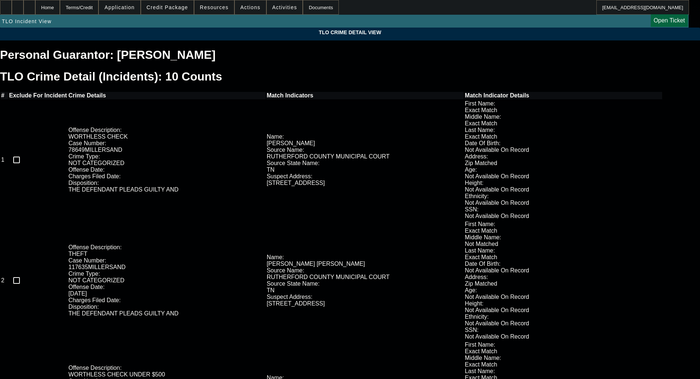
click at [24, 152] on input "checkbox" at bounding box center [16, 159] width 15 height 15
checkbox input "true"
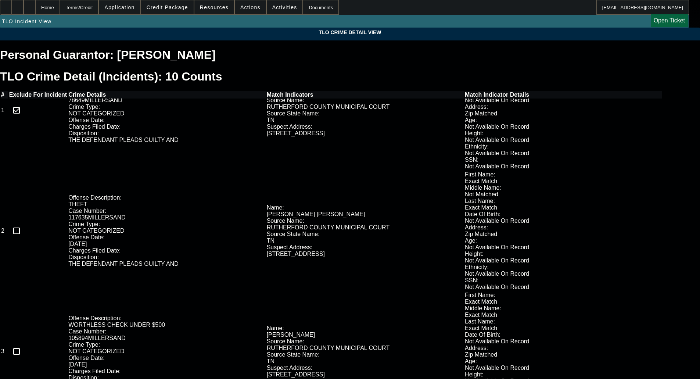
scroll to position [37, 0]
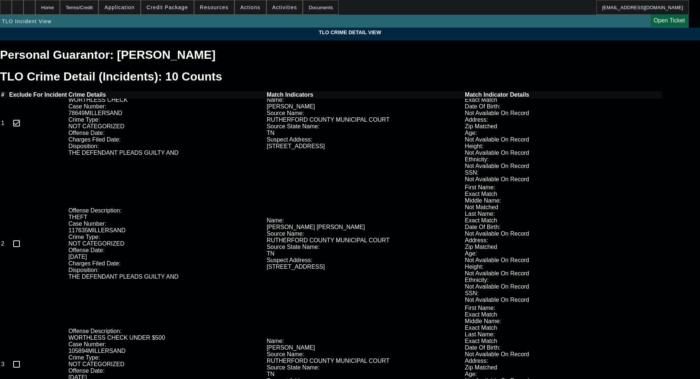
click at [24, 236] on input "checkbox" at bounding box center [16, 243] width 15 height 15
checkbox input "true"
click at [24, 357] on input "checkbox" at bounding box center [16, 364] width 15 height 15
checkbox input "true"
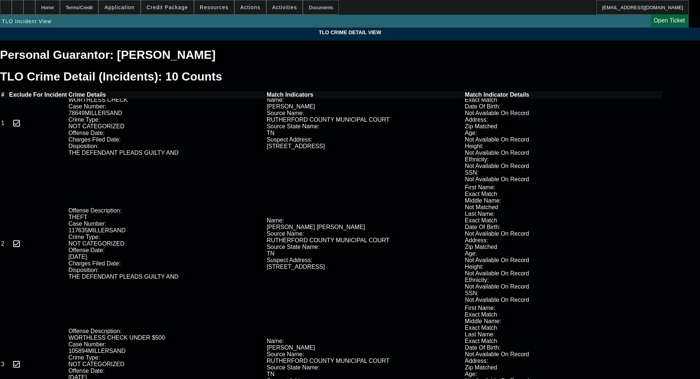
checkbox input "true"
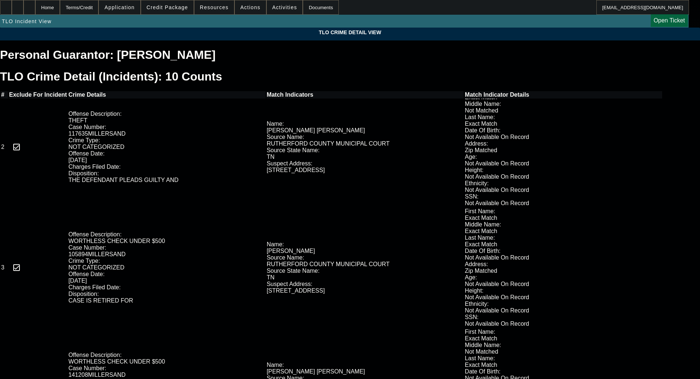
scroll to position [147, 0]
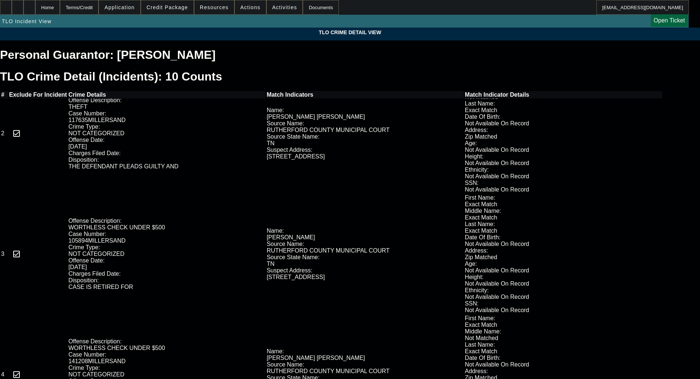
checkbox input "true"
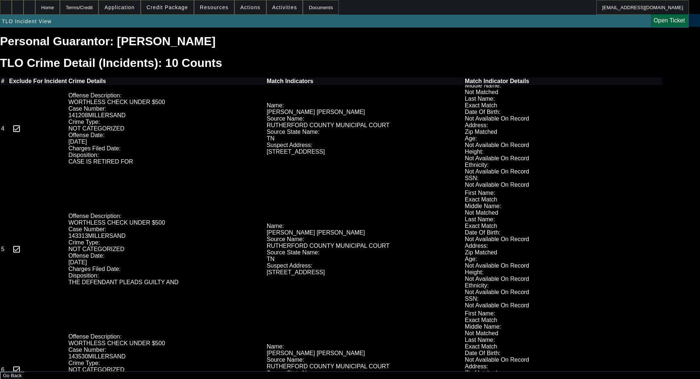
scroll to position [26, 0]
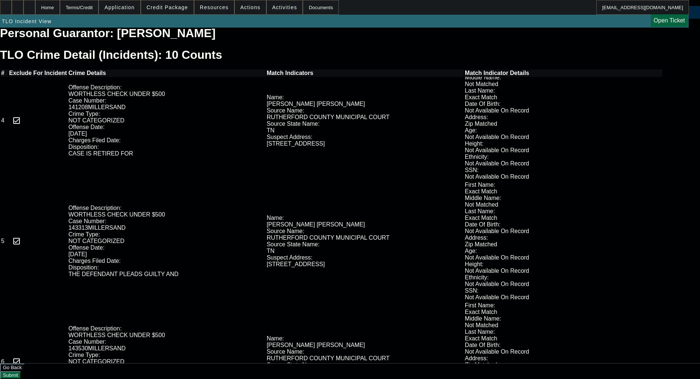
click at [21, 371] on button "Submit" at bounding box center [10, 375] width 21 height 8
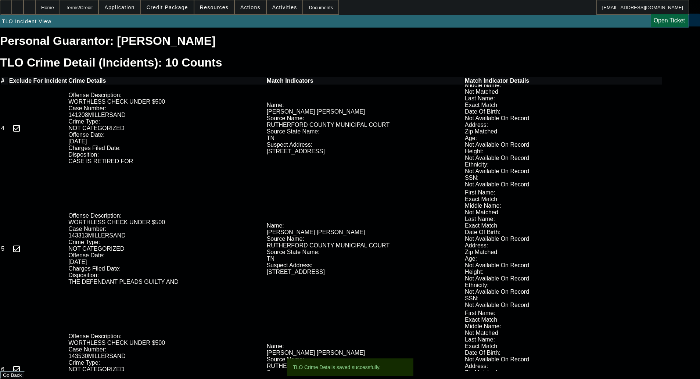
click at [165, 5] on span "Credit Package" at bounding box center [167, 7] width 41 height 6
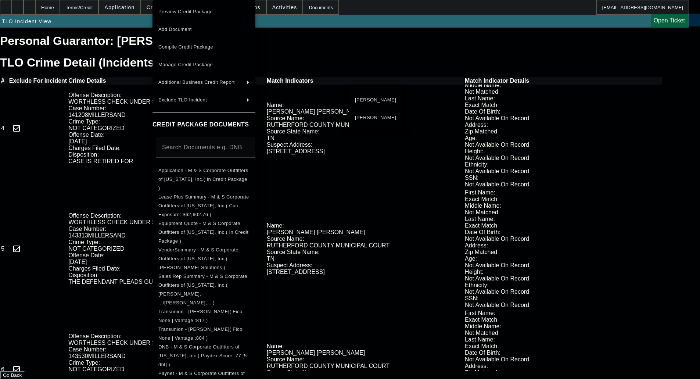
click at [371, 104] on span "Marc Miller" at bounding box center [375, 99] width 41 height 9
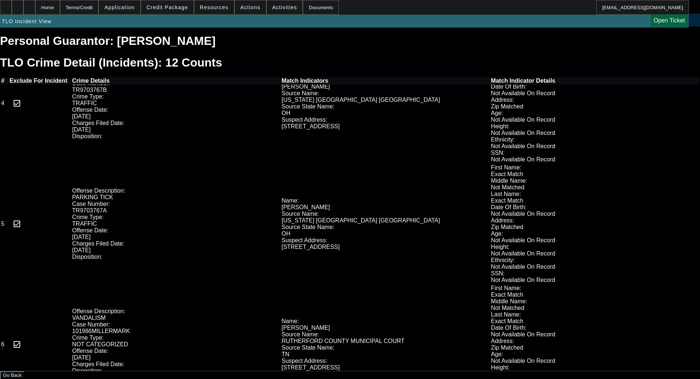
scroll to position [537, 0]
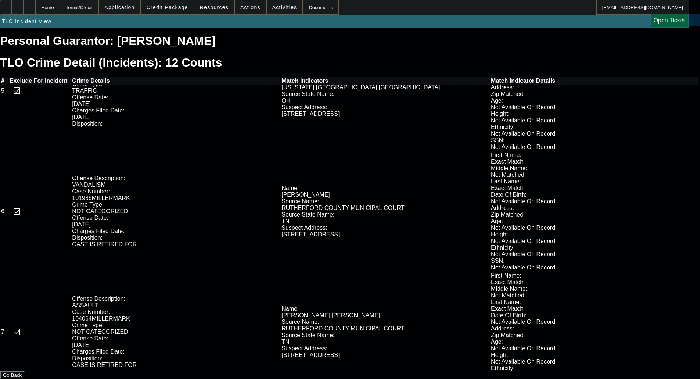
click at [172, 6] on span "Credit Package" at bounding box center [167, 7] width 41 height 6
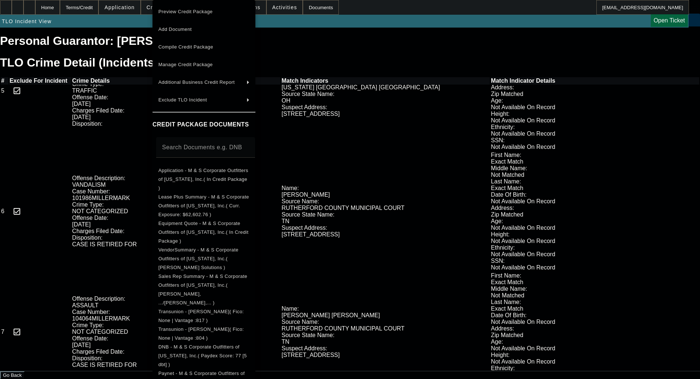
click at [68, 6] on div at bounding box center [350, 189] width 700 height 379
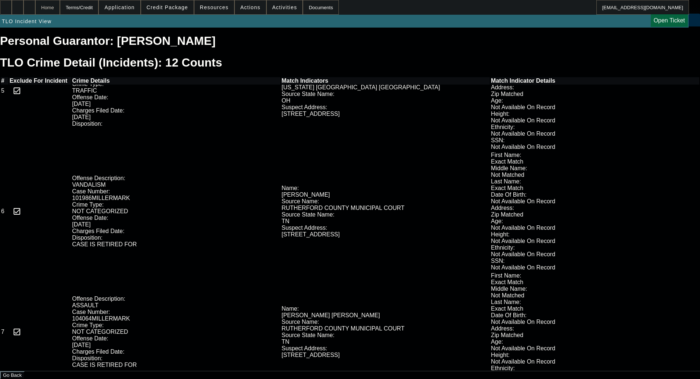
click at [60, 7] on div "Home" at bounding box center [47, 7] width 25 height 15
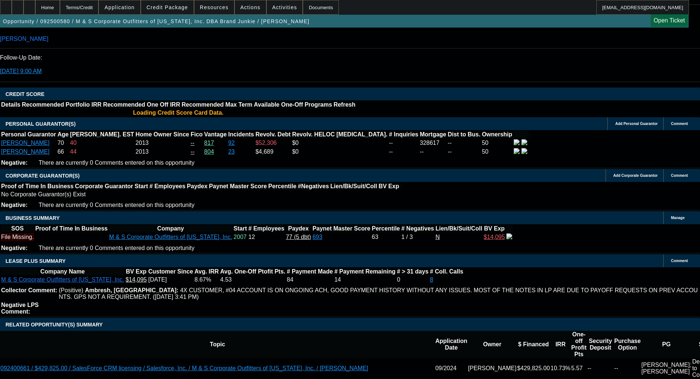
select select "0"
select select "2"
select select "0"
select select "6"
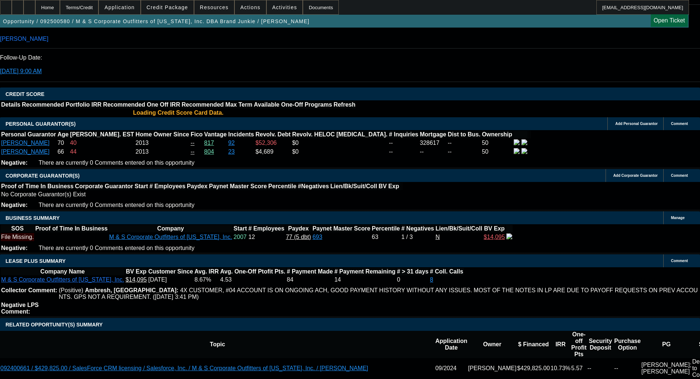
select select "0"
select select "2"
select select "0"
select select "6"
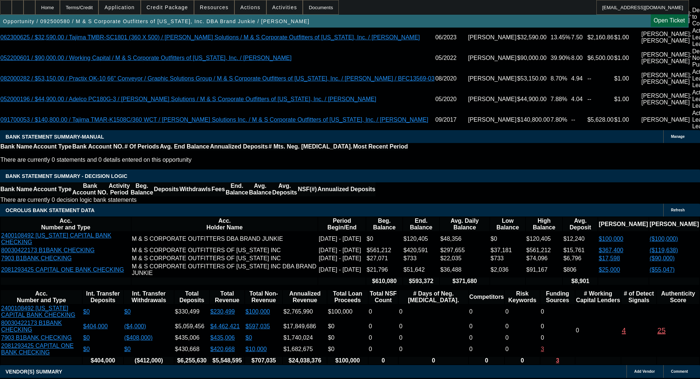
scroll to position [1418, 0]
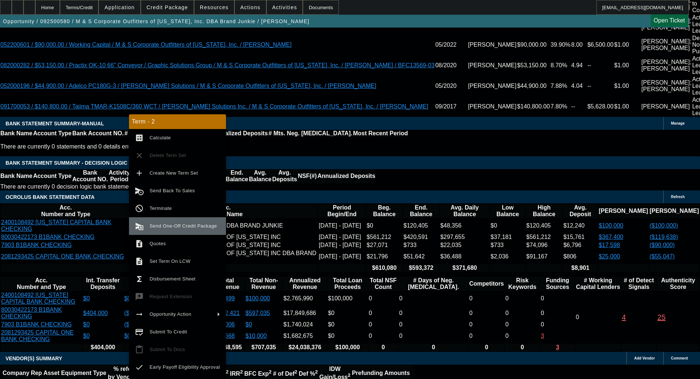
click at [161, 224] on span "Send One-Off Credit Package" at bounding box center [182, 226] width 67 height 6
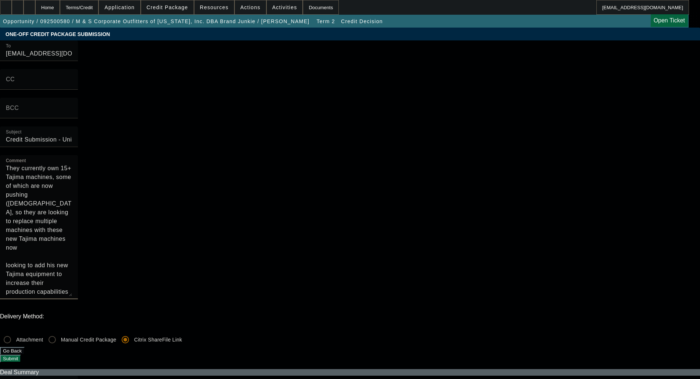
scroll to position [18, 0]
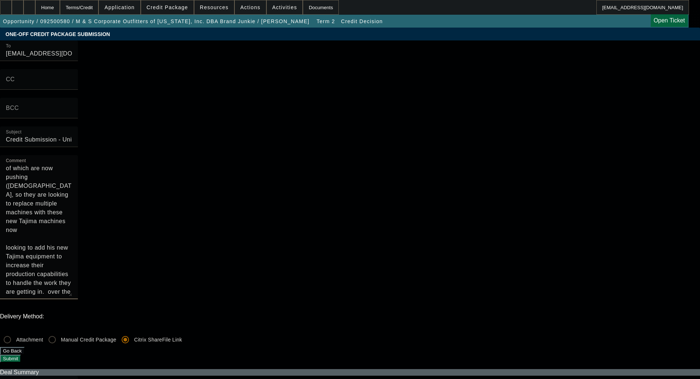
drag, startPoint x: 380, startPoint y: 130, endPoint x: 382, endPoint y: 220, distance: 90.0
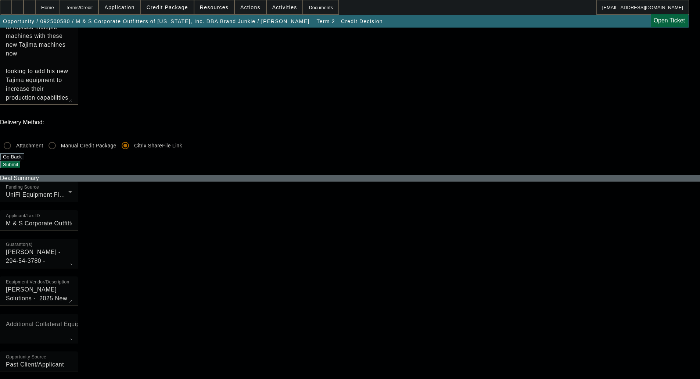
scroll to position [257, 0]
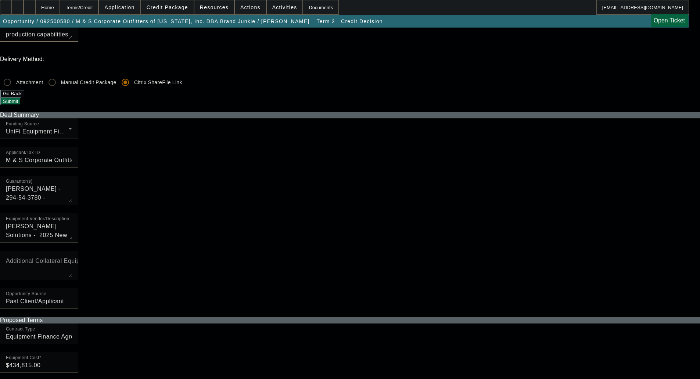
type textarea "They currently own 15+ Tajima machines, some of which are now pushing (20) year…"
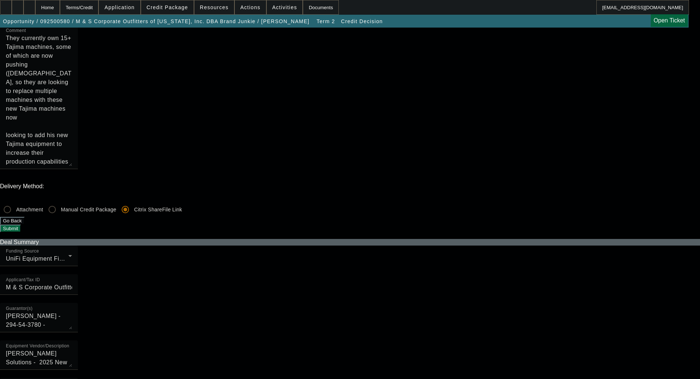
scroll to position [0, 0]
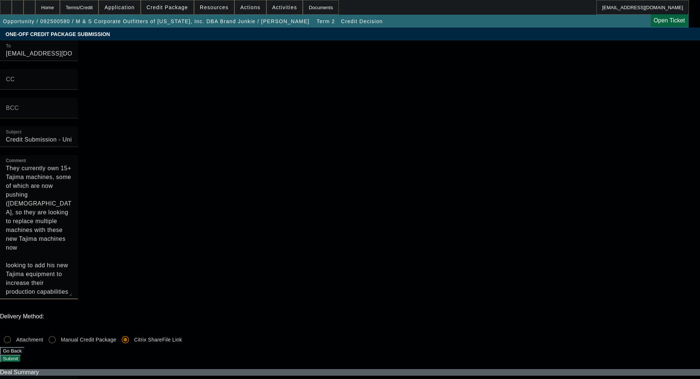
drag, startPoint x: 393, startPoint y: 155, endPoint x: 329, endPoint y: 18, distance: 150.7
click at [176, 8] on span "Credit Package" at bounding box center [167, 7] width 41 height 6
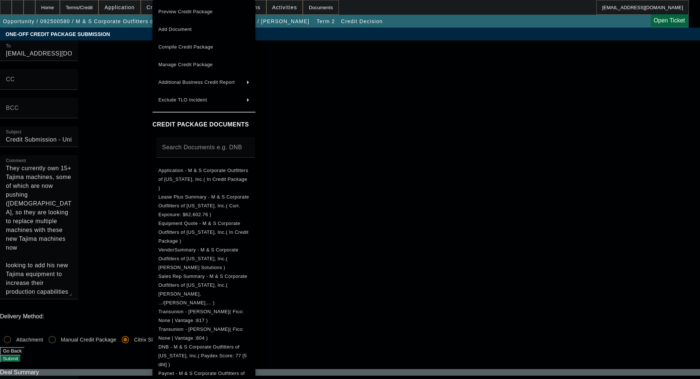
click at [188, 65] on span "Manage Credit Package" at bounding box center [185, 65] width 54 height 6
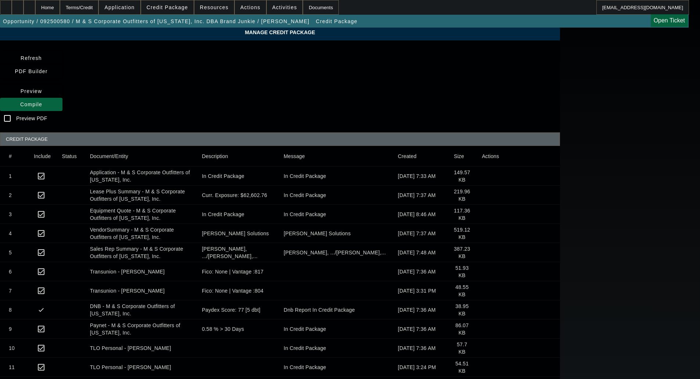
click at [481, 348] on icon at bounding box center [481, 348] width 0 height 0
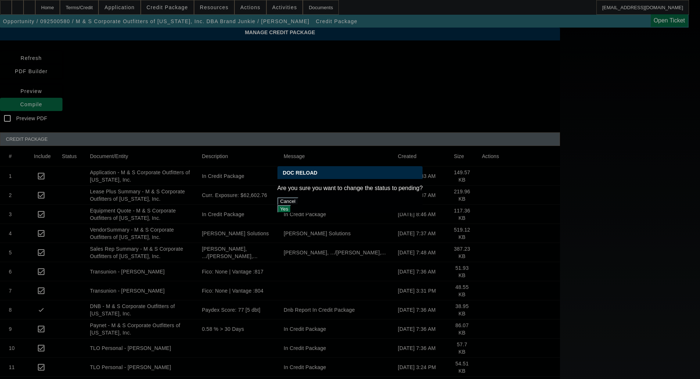
click at [291, 205] on button "Yes" at bounding box center [284, 209] width 14 height 8
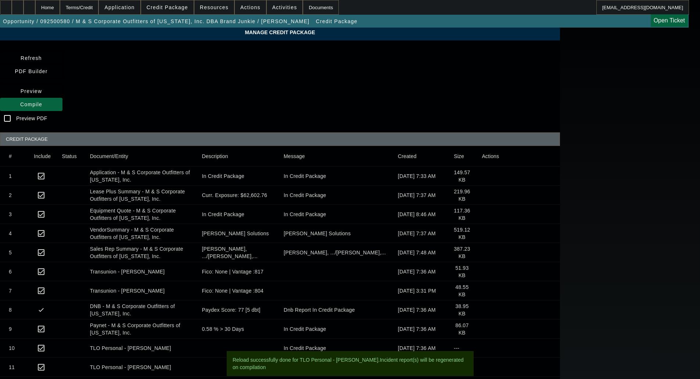
click at [481, 367] on icon at bounding box center [481, 367] width 0 height 0
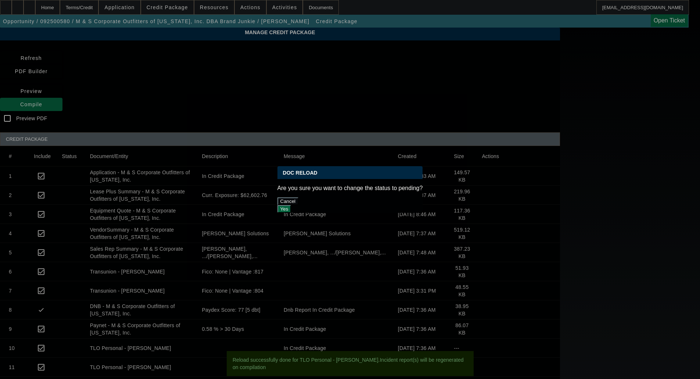
click at [291, 205] on button "Yes" at bounding box center [284, 209] width 14 height 8
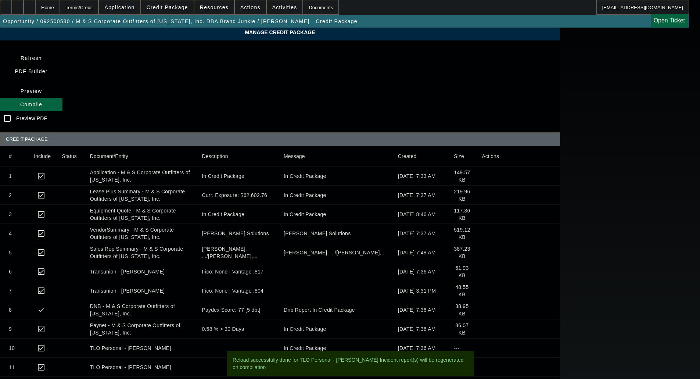
click at [42, 101] on span "Compile" at bounding box center [31, 104] width 22 height 6
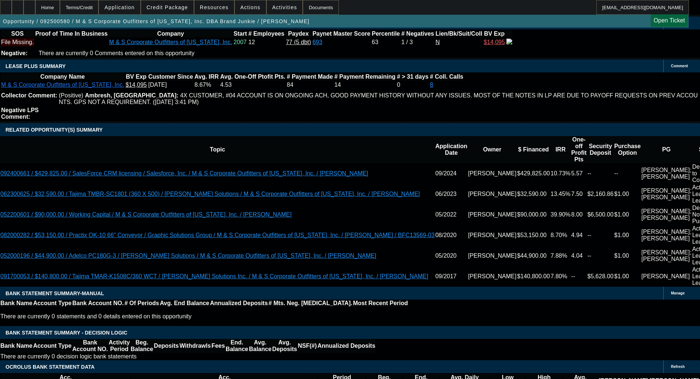
select select "0"
select select "2"
select select "0"
select select "6"
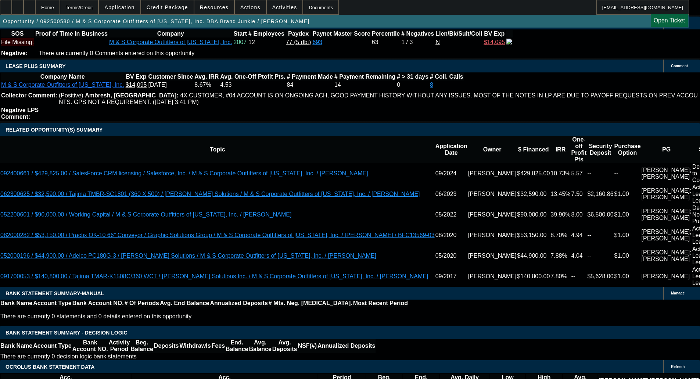
select select "0"
select select "2"
select select "0"
select select "6"
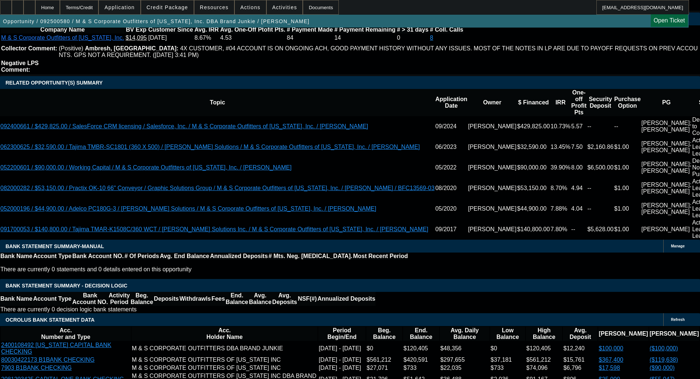
scroll to position [1396, 0]
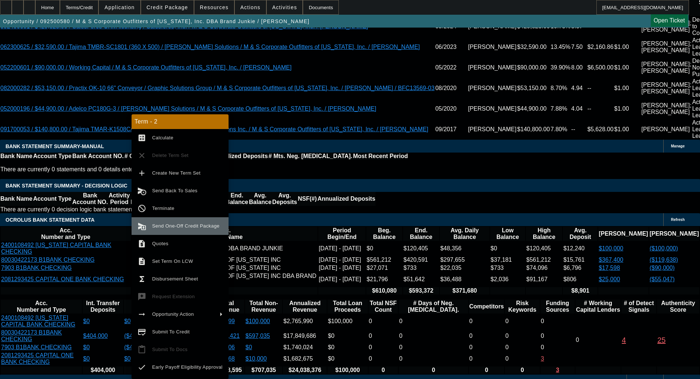
click at [165, 227] on span "Send One-Off Credit Package" at bounding box center [185, 226] width 67 height 6
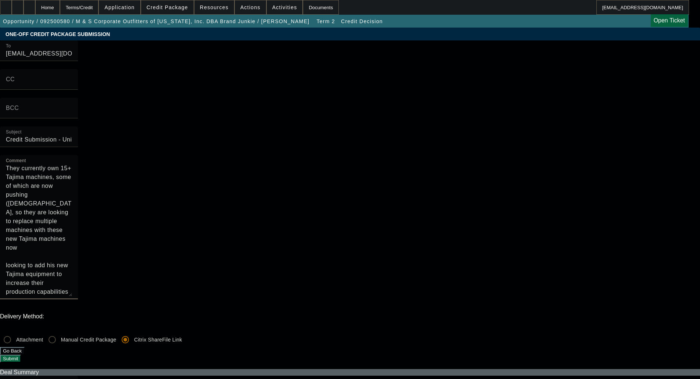
click at [72, 164] on textarea "They currently own 15+ Tajima machines, some of which are now pushing (20) year…" at bounding box center [39, 230] width 66 height 132
paste textarea "Requesting 90 day no payment with the vendor promotion BFC is running with the …"
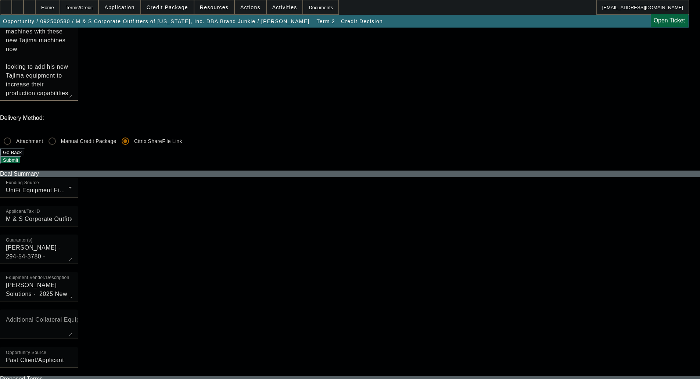
scroll to position [220, 0]
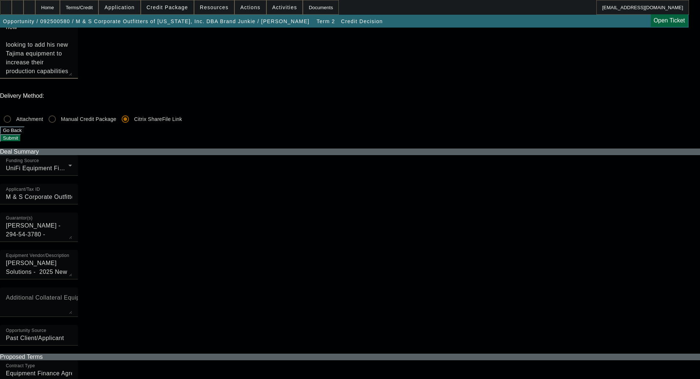
type textarea "They currently own 15+ Tajima machines, some of which are now pushing (20) year…"
click at [179, 8] on span "Credit Package" at bounding box center [167, 7] width 41 height 6
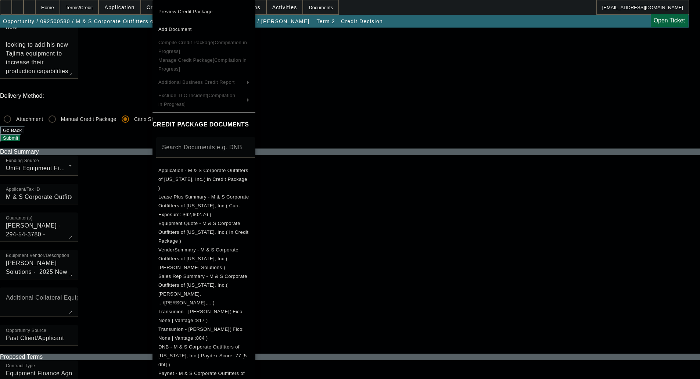
click at [43, 131] on div at bounding box center [350, 189] width 700 height 379
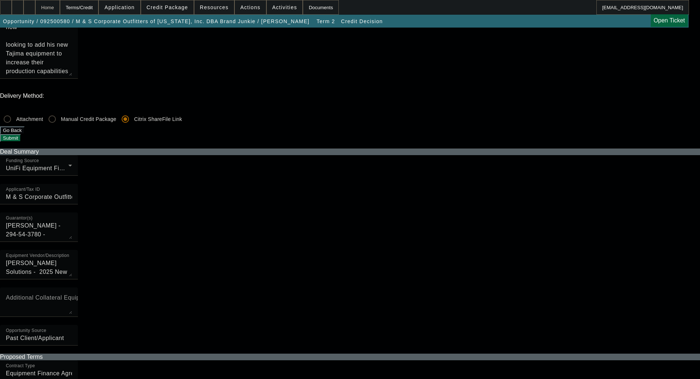
click at [60, 8] on div "Home" at bounding box center [47, 7] width 25 height 15
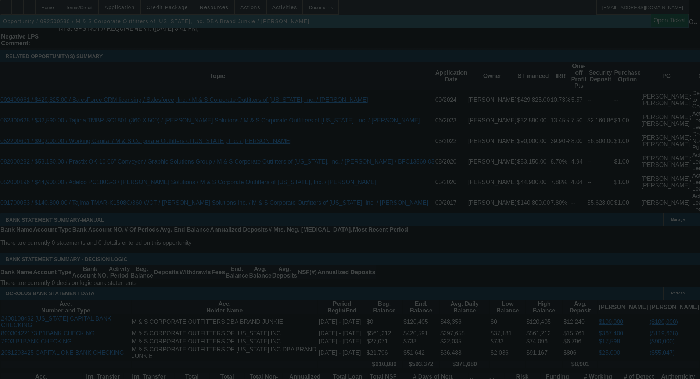
scroll to position [1319, 0]
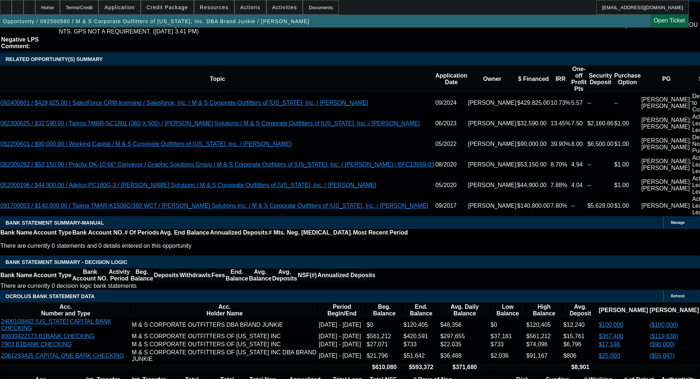
select select "0"
select select "2"
select select "0"
select select "6"
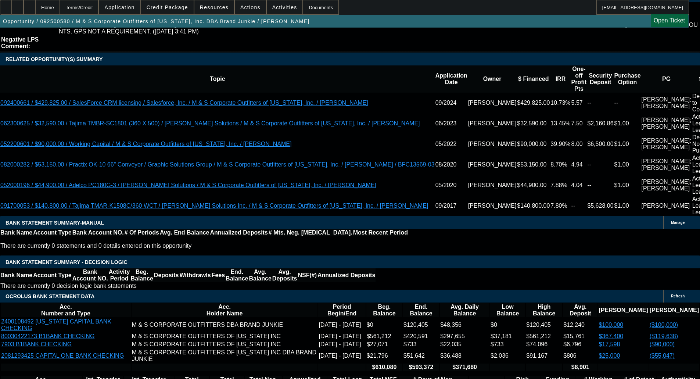
select select "0"
select select "2"
select select "0"
select select "6"
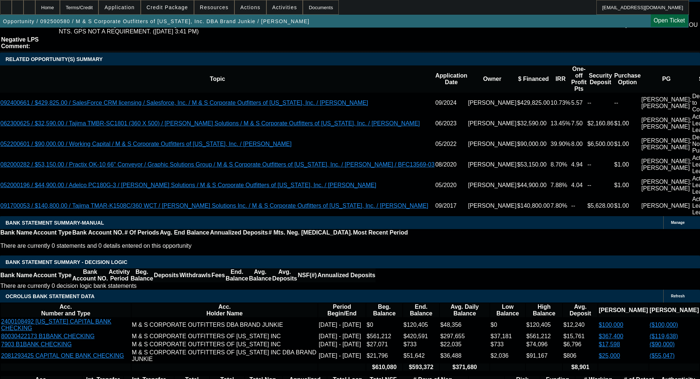
click at [176, 1] on span at bounding box center [167, 8] width 53 height 18
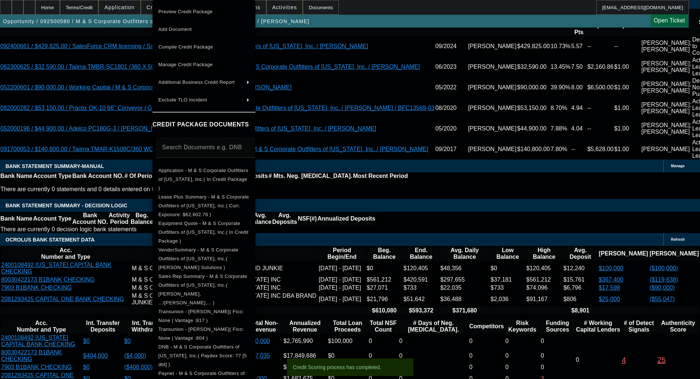
scroll to position [1373, 0]
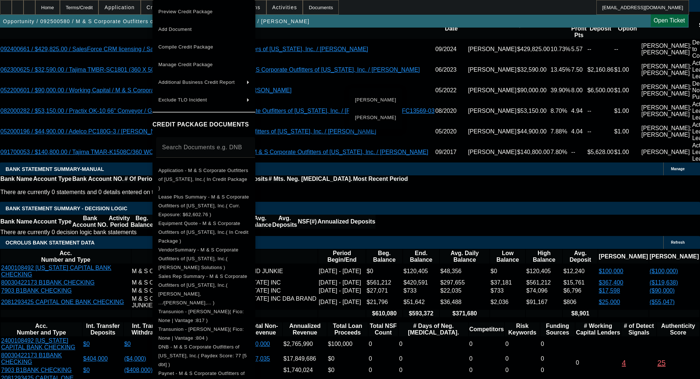
click at [51, 220] on div at bounding box center [350, 189] width 700 height 379
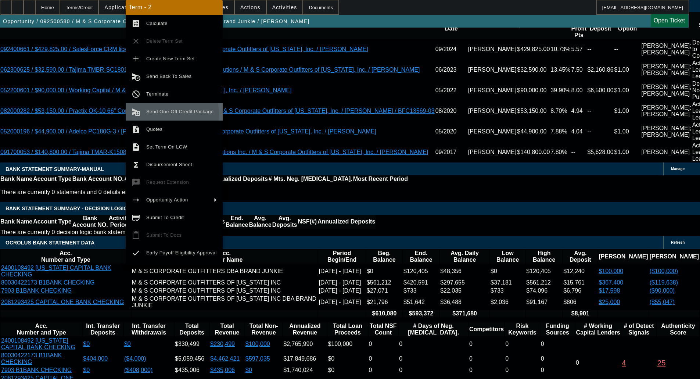
click at [169, 114] on span "Send One-Off Credit Package" at bounding box center [179, 112] width 67 height 6
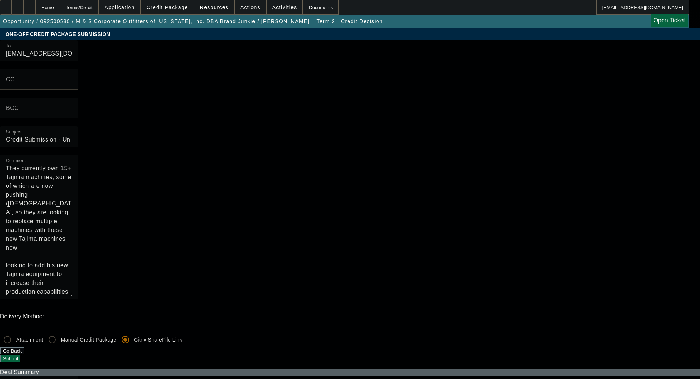
click at [72, 164] on textarea "They currently own 15+ Tajima machines, some of which are now pushing (20) year…" at bounding box center [39, 230] width 66 height 132
paste textarea "Requesting 90 day no payment with the vendor promotion BFC is running with the …"
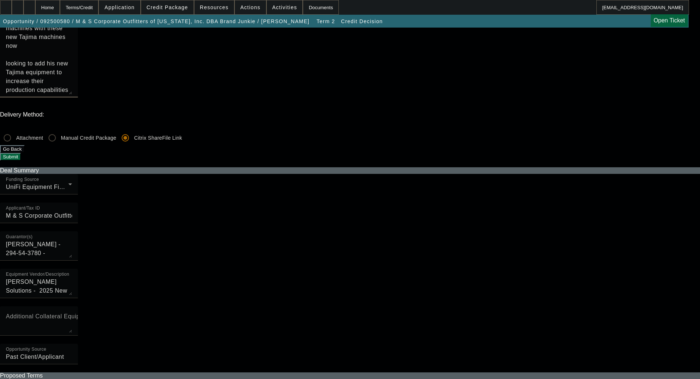
scroll to position [257, 0]
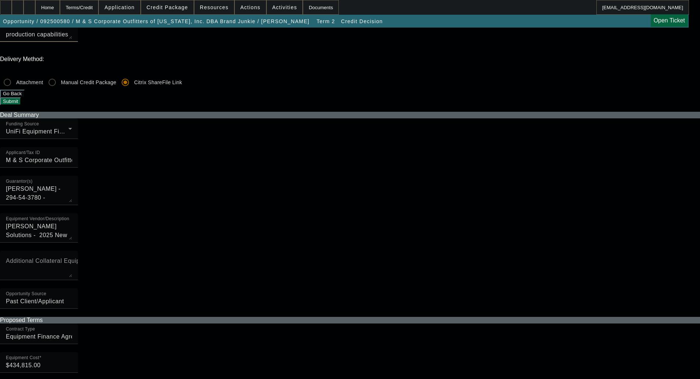
type textarea "They currently own 15+ Tajima machines, some of which are now pushing (20) year…"
click at [186, 6] on span "Credit Package" at bounding box center [167, 7] width 41 height 6
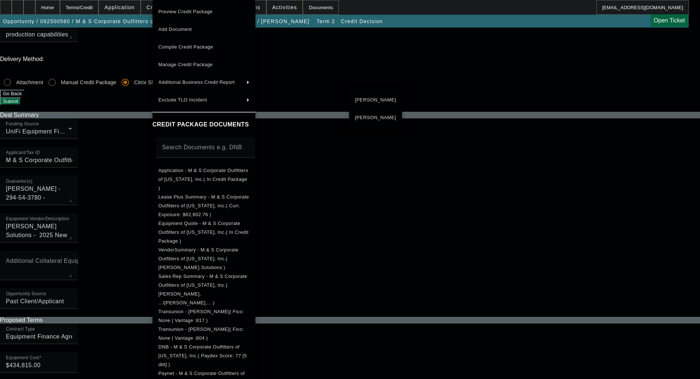
click at [368, 115] on span "Sandra Miller" at bounding box center [375, 117] width 41 height 9
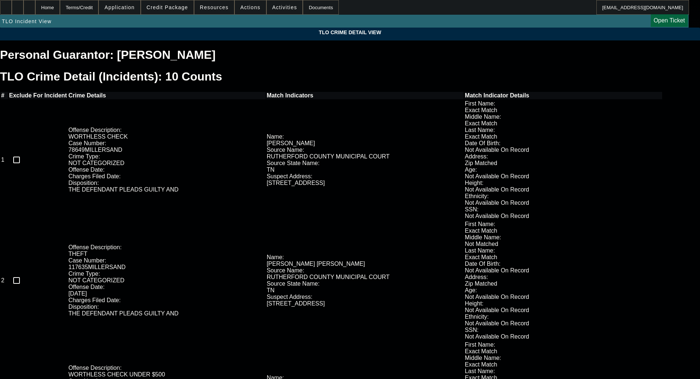
click at [24, 152] on input "checkbox" at bounding box center [16, 159] width 15 height 15
checkbox input "true"
click at [24, 273] on input "checkbox" at bounding box center [16, 280] width 15 height 15
checkbox input "true"
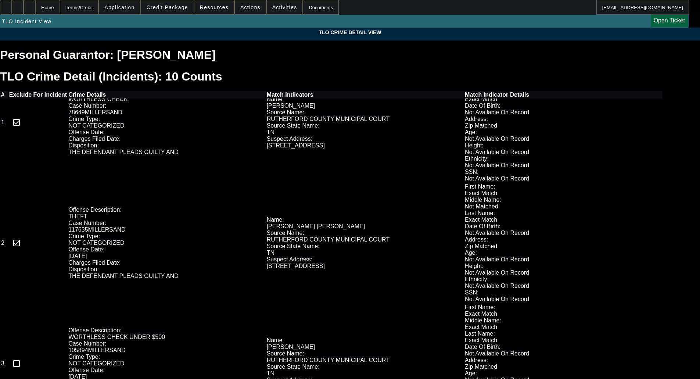
scroll to position [110, 0]
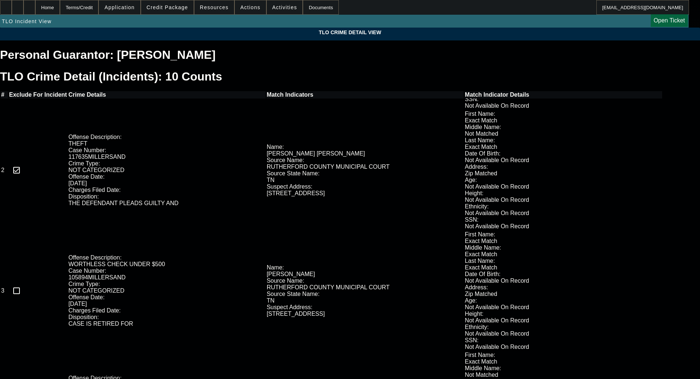
click at [24, 283] on input "checkbox" at bounding box center [16, 290] width 15 height 15
checkbox input "true"
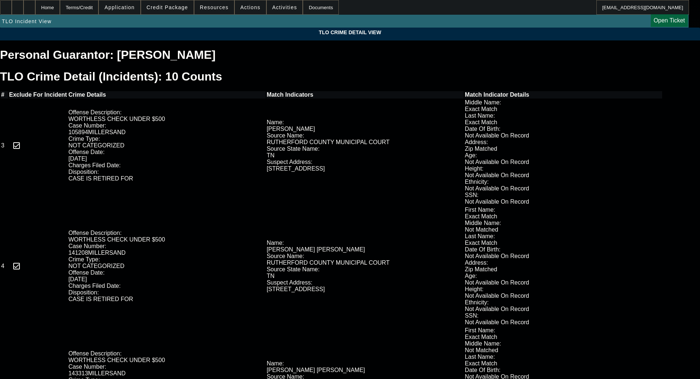
scroll to position [257, 0]
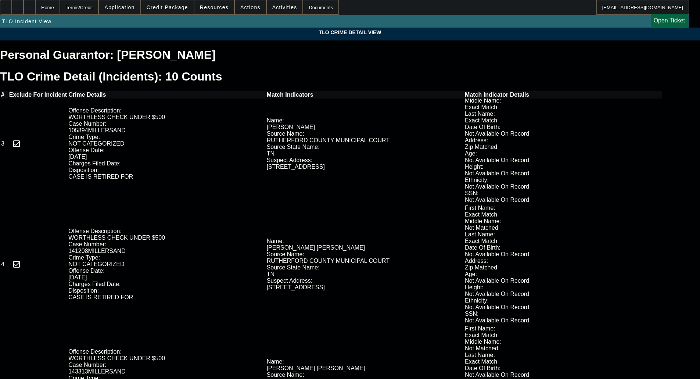
click at [24, 377] on input "checkbox" at bounding box center [16, 384] width 15 height 15
checkbox input "true"
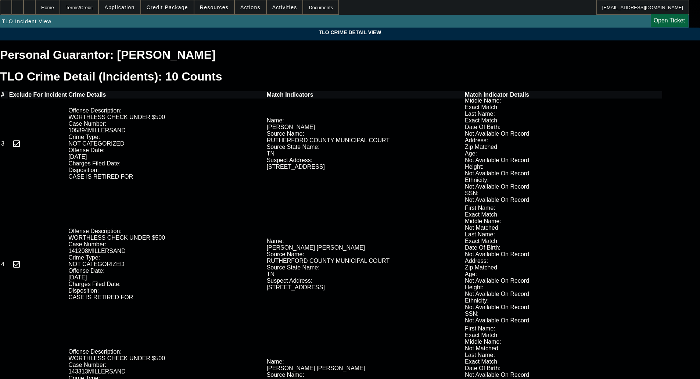
checkbox input "true"
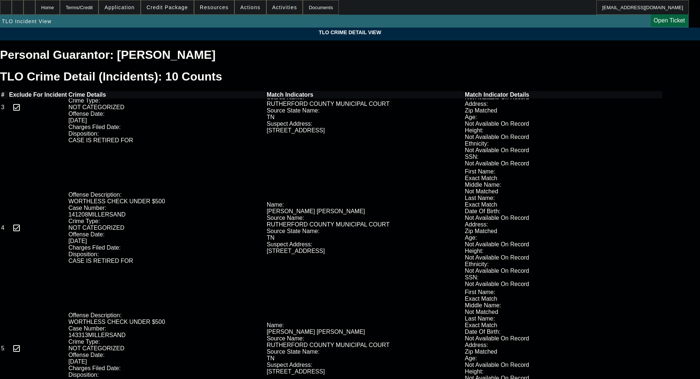
scroll to position [379, 0]
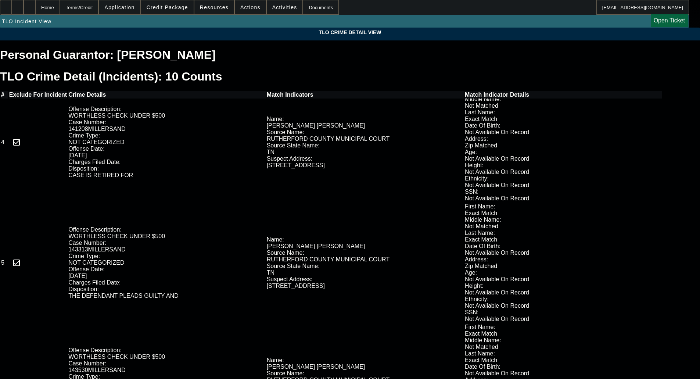
checkbox input "true"
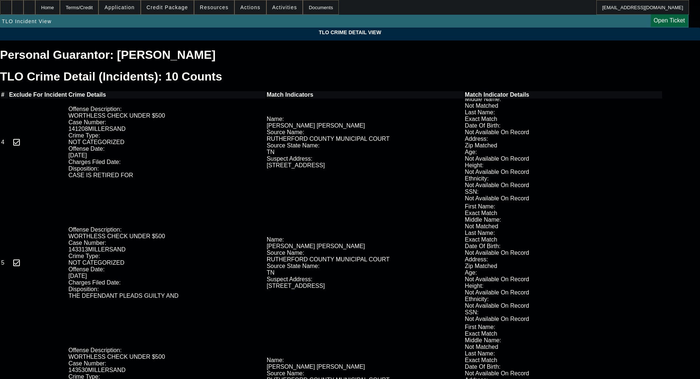
checkbox input "true"
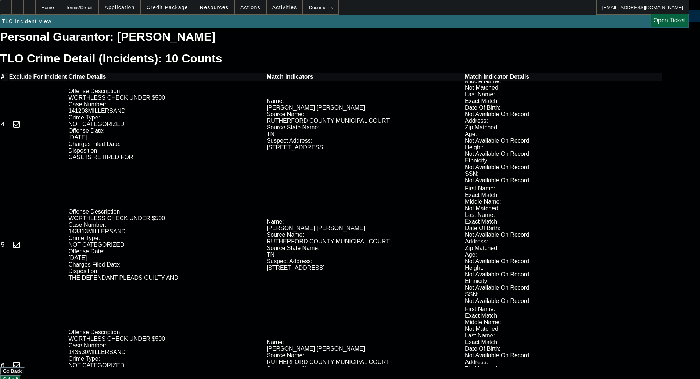
scroll to position [26, 0]
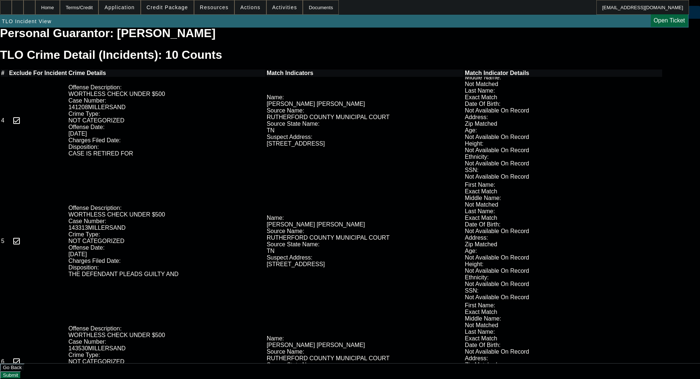
click at [21, 371] on button "Submit" at bounding box center [10, 375] width 21 height 8
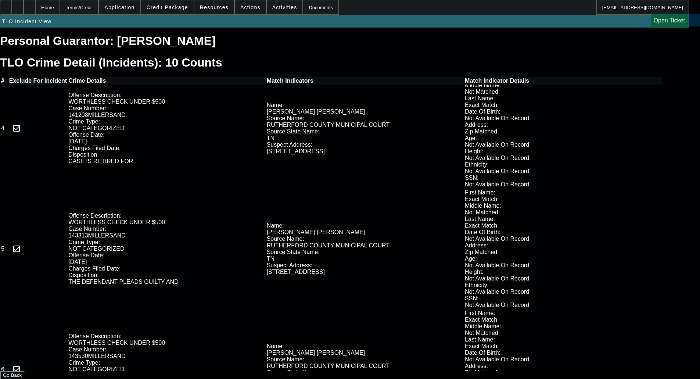
click at [0, 22] on icon at bounding box center [0, 21] width 0 height 6
click at [26, 22] on span "TLO Incident View" at bounding box center [27, 21] width 50 height 6
click at [180, 10] on span "Credit Package" at bounding box center [167, 7] width 41 height 6
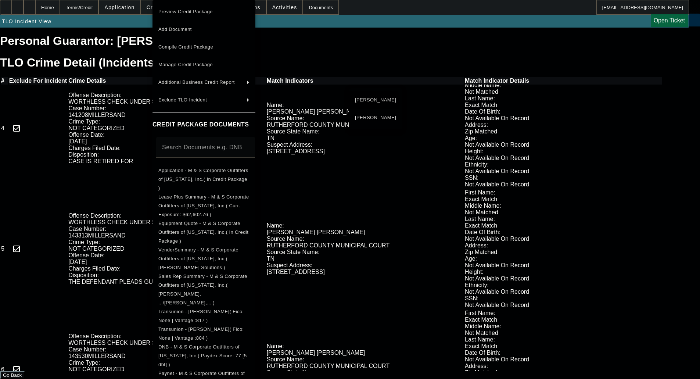
click at [373, 102] on span "Marc Miller" at bounding box center [375, 99] width 41 height 9
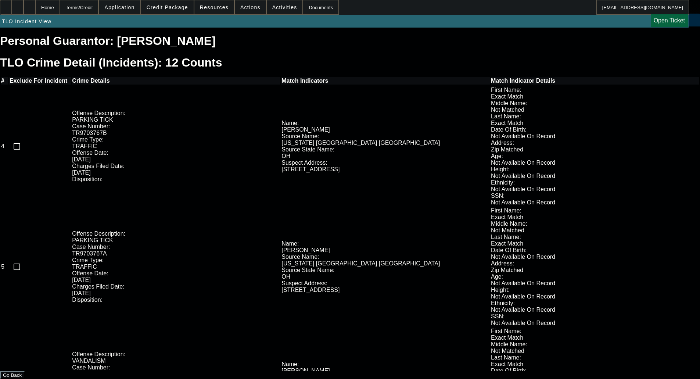
scroll to position [379, 0]
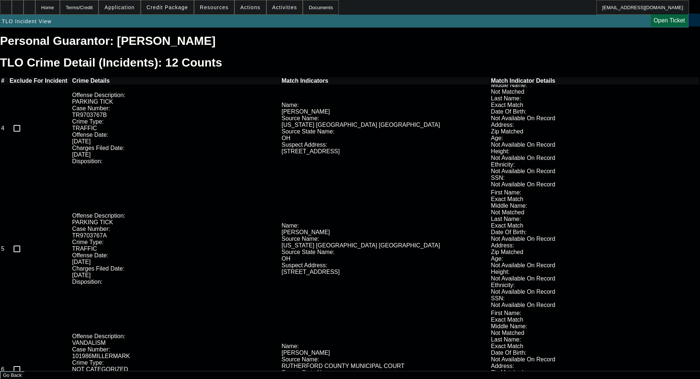
checkbox input "true"
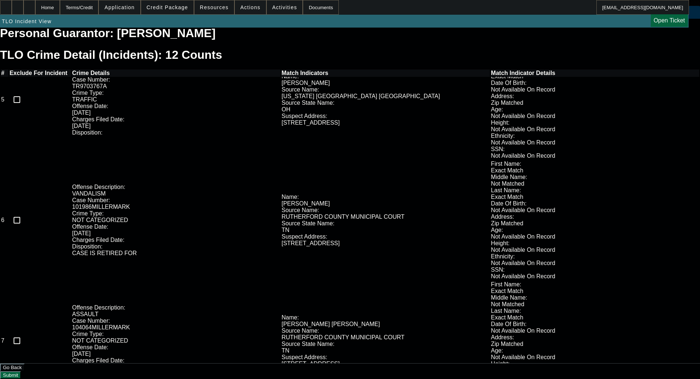
scroll to position [526, 0]
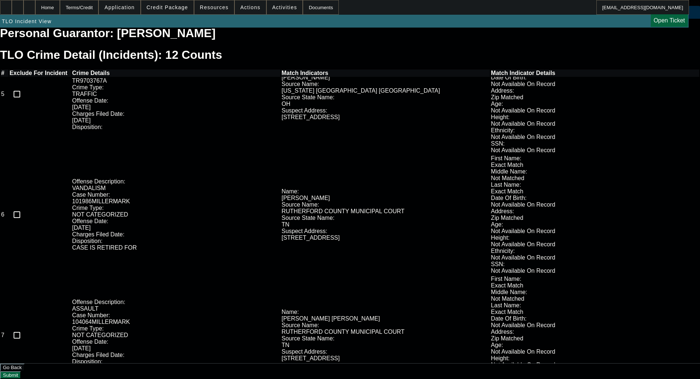
checkbox input "true"
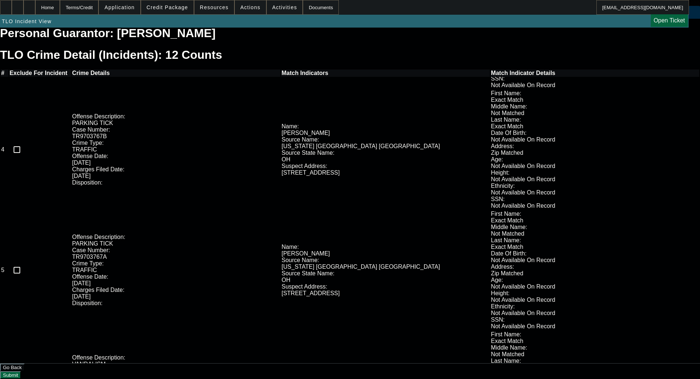
scroll to position [342, 0]
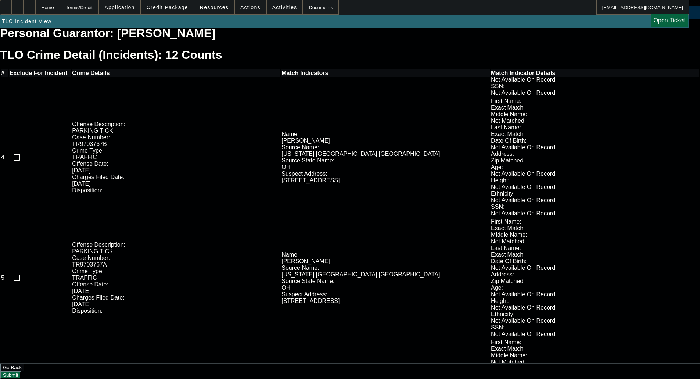
checkbox input "true"
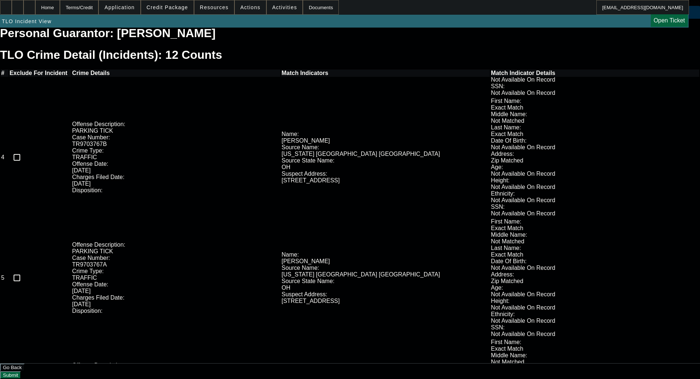
checkbox input "true"
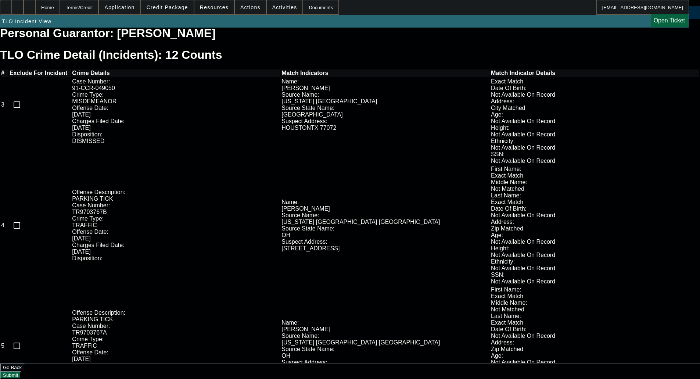
scroll to position [269, 0]
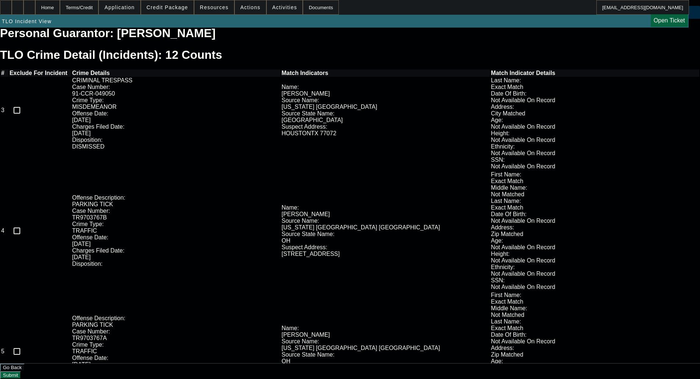
checkbox input "true"
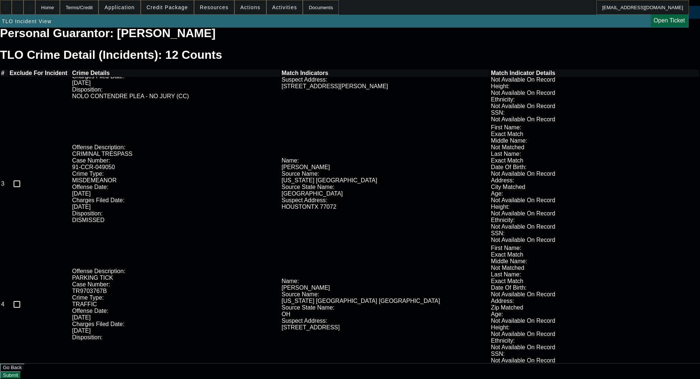
scroll to position [159, 0]
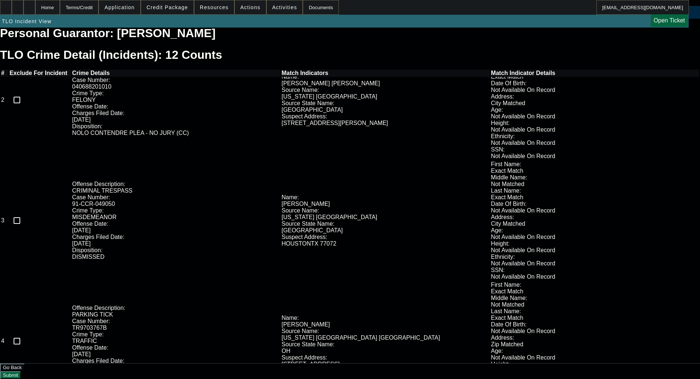
checkbox input "true"
click at [24, 333] on input "checkbox" at bounding box center [17, 340] width 15 height 15
checkbox input "true"
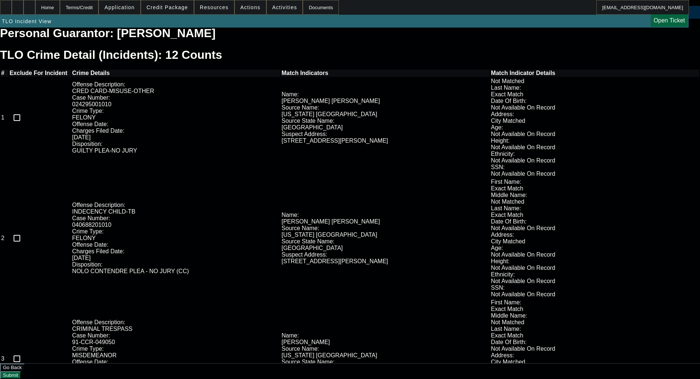
scroll to position [12, 0]
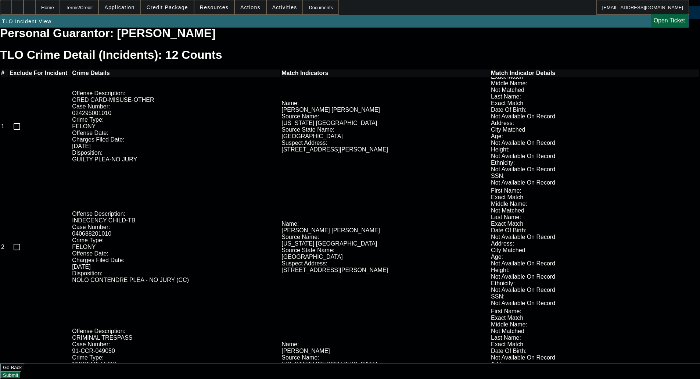
click at [24, 360] on input "checkbox" at bounding box center [17, 367] width 15 height 15
checkbox input "true"
click at [24, 239] on input "checkbox" at bounding box center [17, 246] width 15 height 15
checkbox input "true"
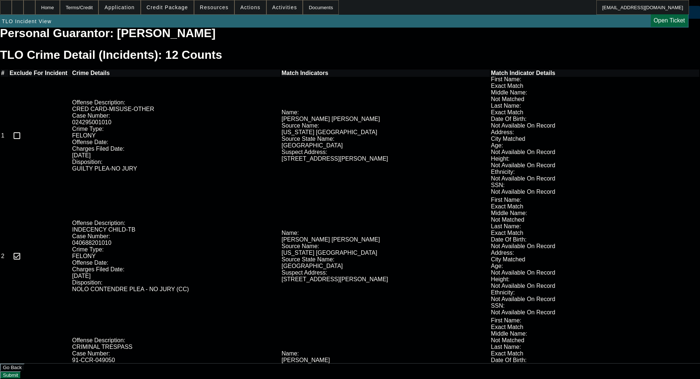
scroll to position [0, 0]
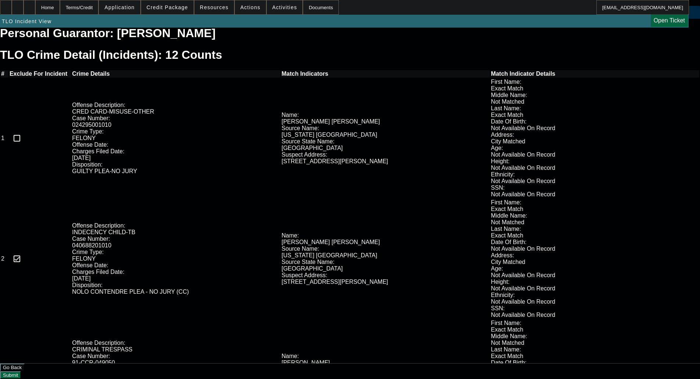
click at [24, 131] on input "checkbox" at bounding box center [17, 138] width 15 height 15
checkbox input "true"
click at [21, 371] on button "Submit" at bounding box center [10, 375] width 21 height 8
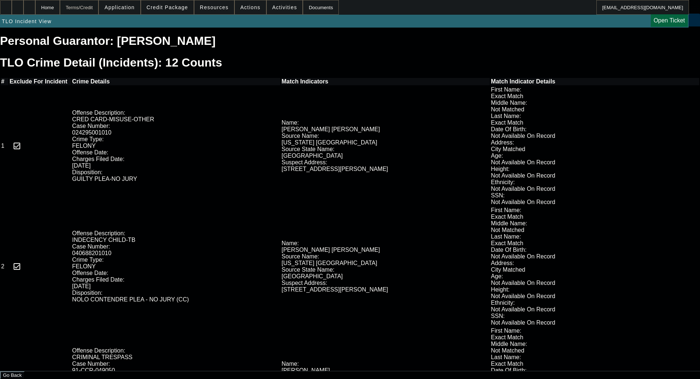
click at [99, 8] on div "Terms/Credit" at bounding box center [79, 7] width 39 height 15
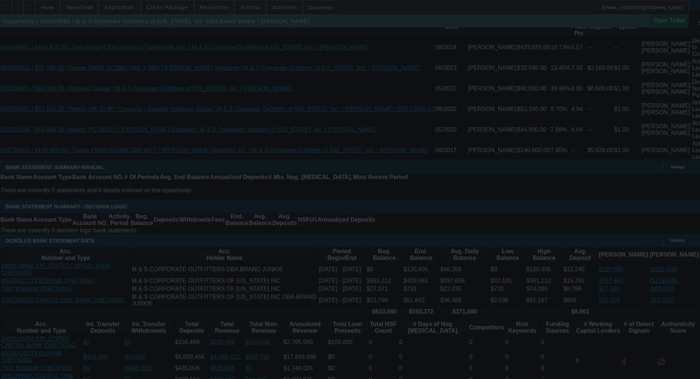
scroll to position [1323, 0]
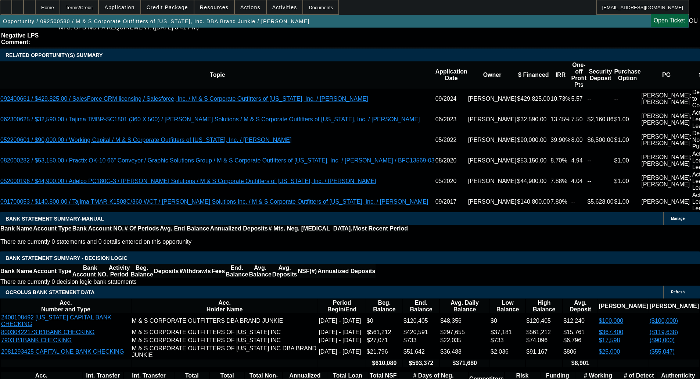
select select "0"
select select "2"
select select "0"
select select "6"
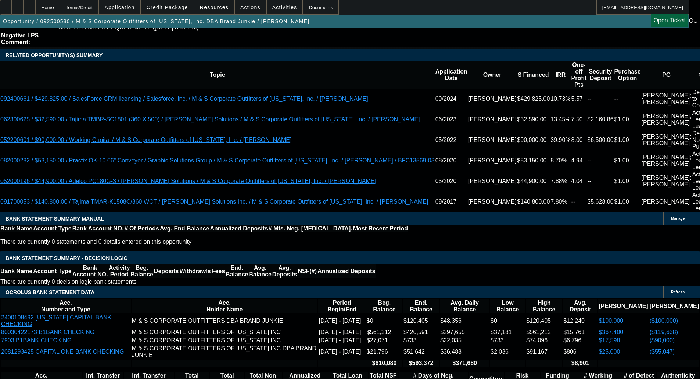
select select "0"
select select "2"
select select "0"
select select "6"
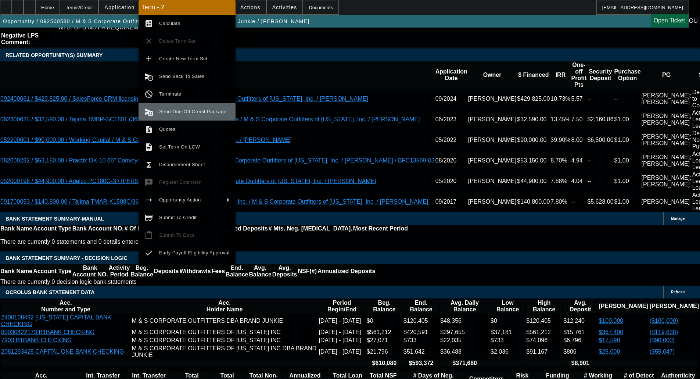
click at [195, 104] on button "send_and_archive Send One-Off Credit Package" at bounding box center [186, 112] width 97 height 18
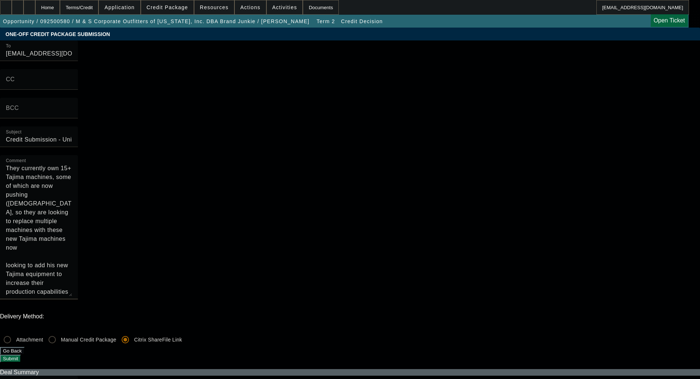
click at [72, 164] on textarea "They currently own 15+ Tajima machines, some of which are now pushing (20) year…" at bounding box center [39, 230] width 66 height 132
paste textarea "Requesting 90 day no payment with the vendor promotion BFC is running with the …"
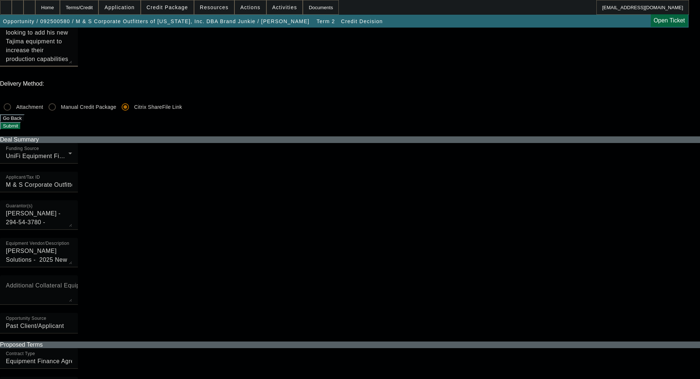
scroll to position [257, 0]
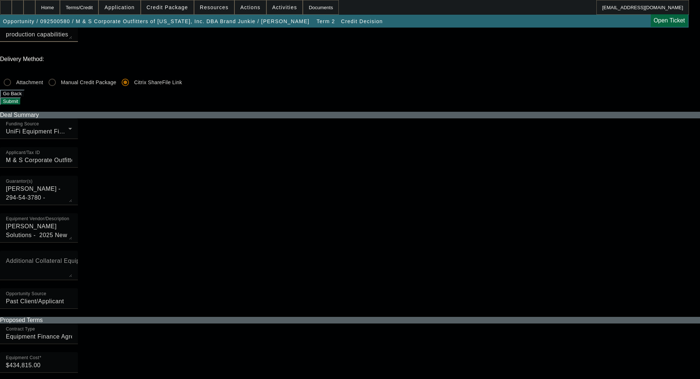
type textarea "They currently own 15+ Tajima machines, some of which are now pushing (20) year…"
checkbox input "true"
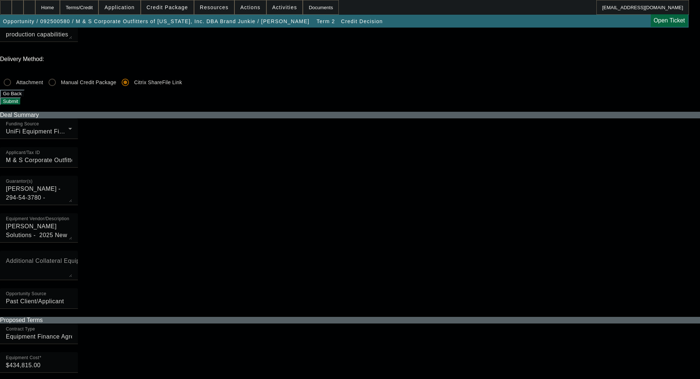
checkbox input "true"
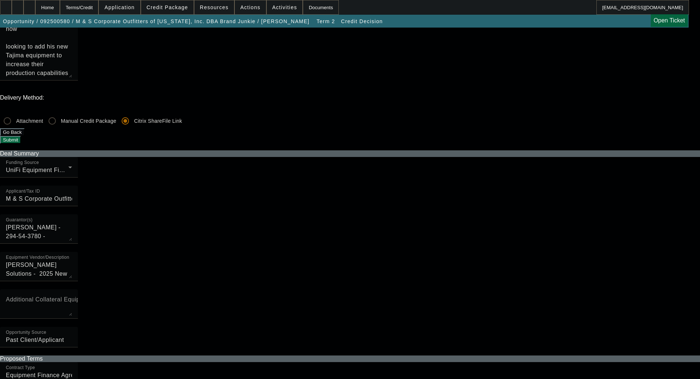
scroll to position [0, 0]
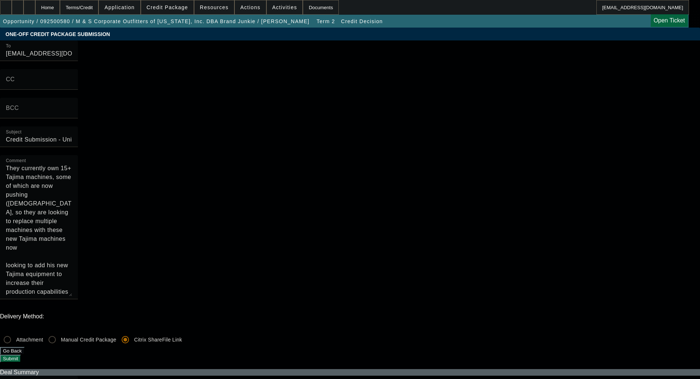
click at [21, 354] on button "Submit" at bounding box center [10, 358] width 21 height 8
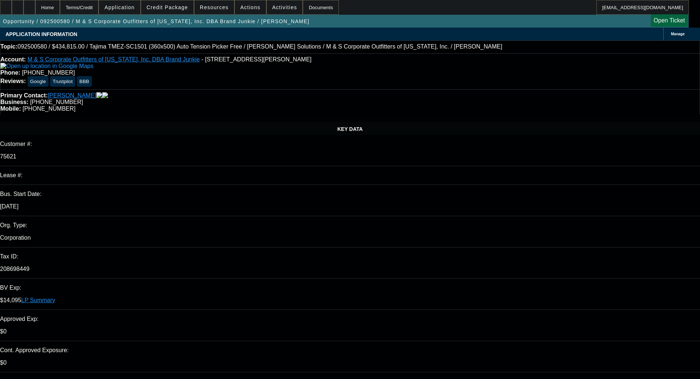
select select "0"
select select "2"
select select "0"
select select "6"
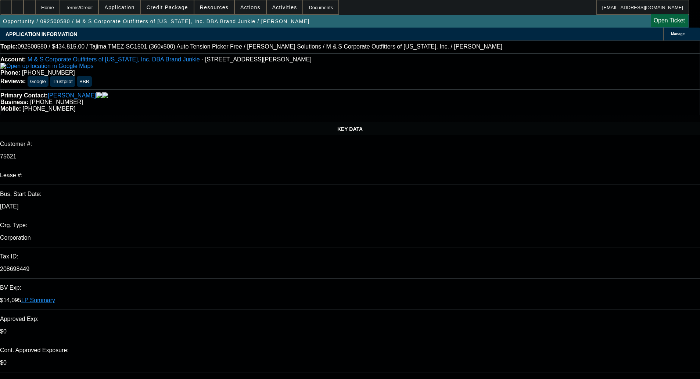
select select "0"
select select "2"
select select "0"
select select "6"
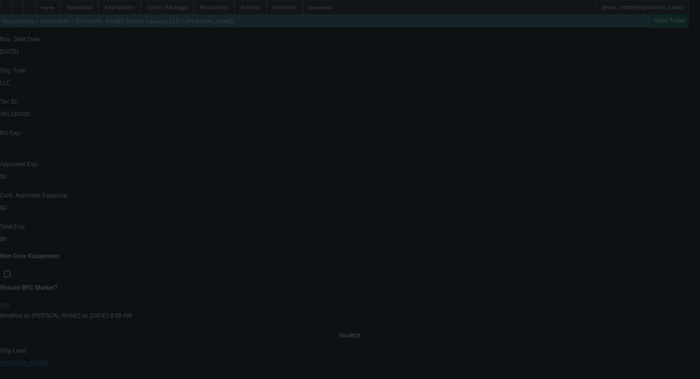
scroll to position [110, 0]
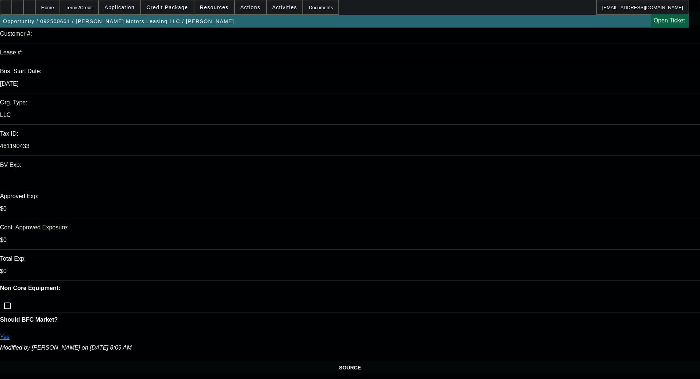
select select "0"
select select "2"
select select "0"
select select "6"
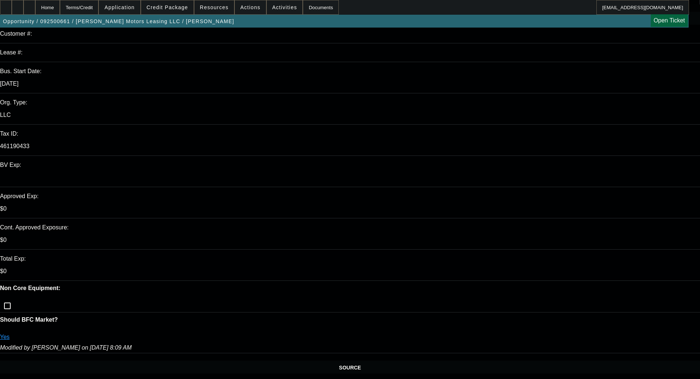
select select "0"
select select "6"
select select "0"
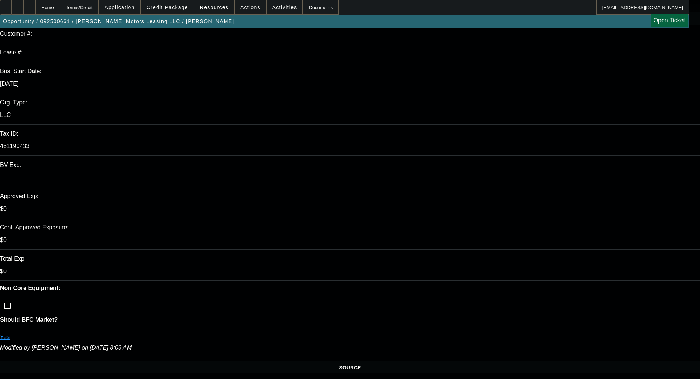
select select "0"
select select "2"
select select "0"
select select "6"
drag, startPoint x: 84, startPoint y: 299, endPoint x: 140, endPoint y: 300, distance: 55.9
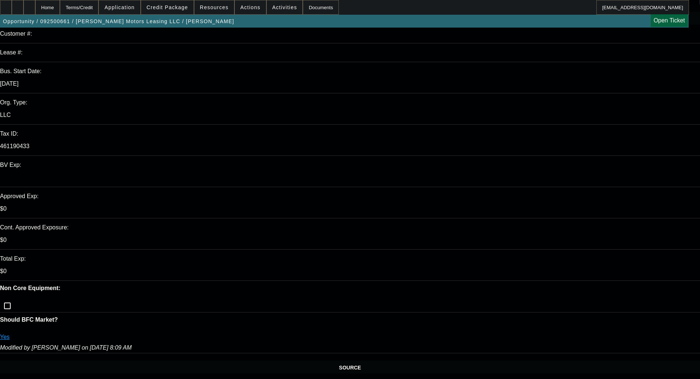
copy link "[PERSON_NAME] Motorsports LLC"
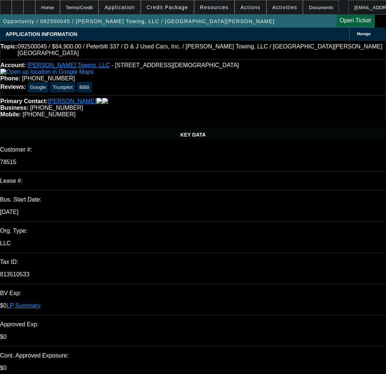
select select "0"
select select "3"
select select "0"
select select "6"
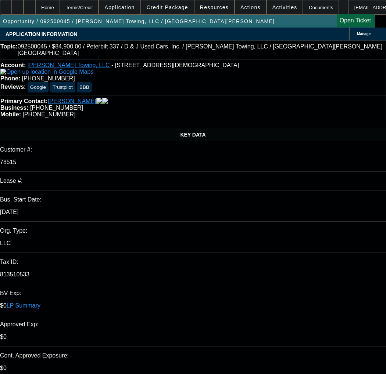
select select "0"
select select "3"
select select "0"
select select "6"
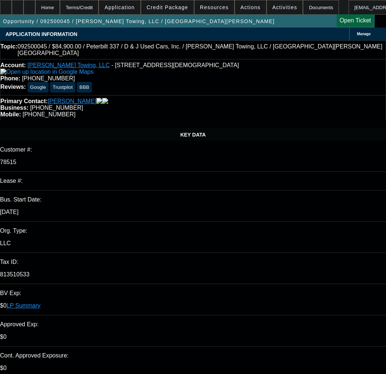
select select "0"
select select "3"
select select "0"
select select "6"
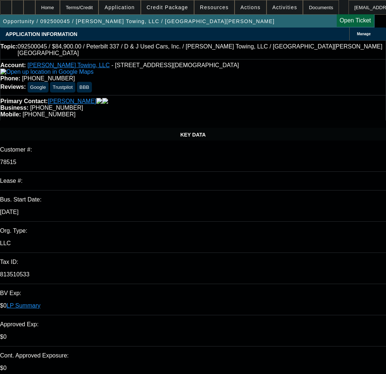
select select "0"
select select "3"
select select "0"
select select "6"
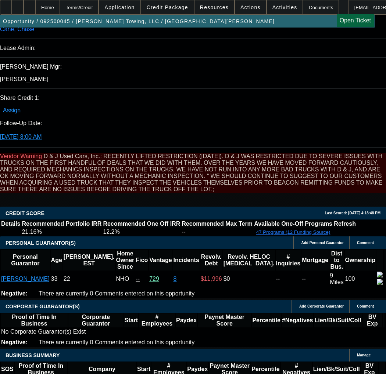
scroll to position [1175, 0]
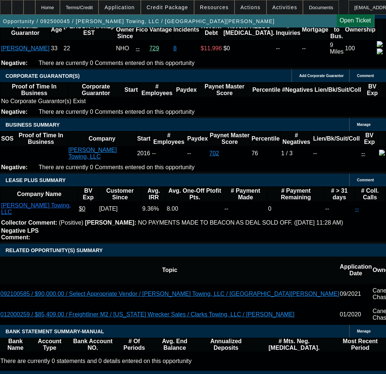
click at [167, 9] on span "Credit Package" at bounding box center [167, 7] width 41 height 6
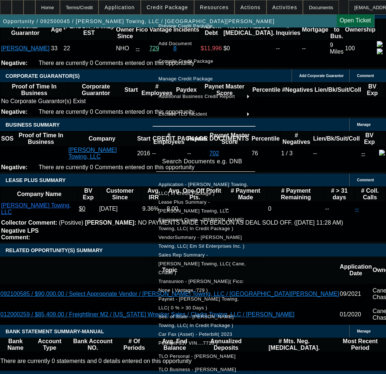
click at [99, 129] on div at bounding box center [193, 187] width 386 height 374
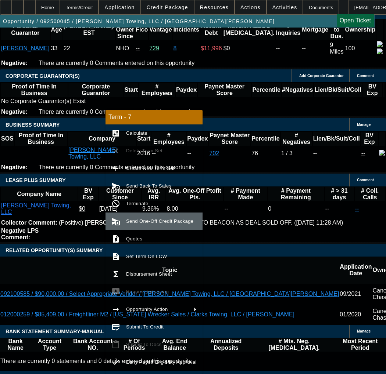
click at [129, 228] on button "send_and_archive Send One-Off Credit Package" at bounding box center [153, 222] width 97 height 18
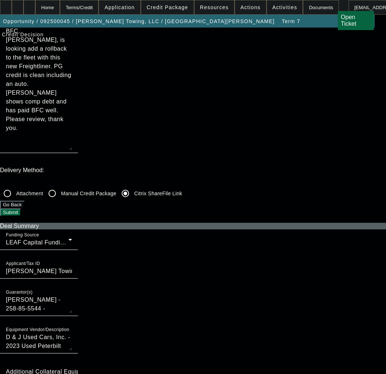
scroll to position [147, 0]
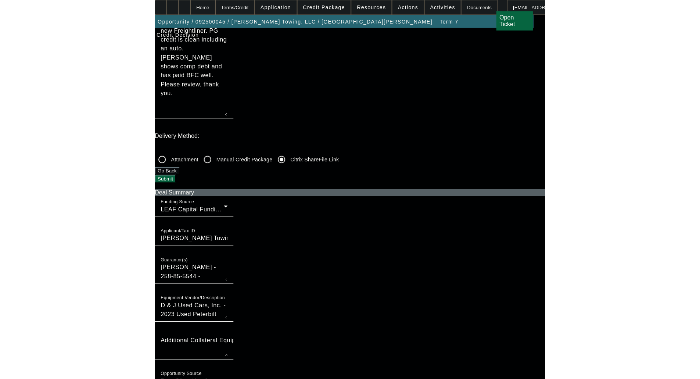
scroll to position [184, 0]
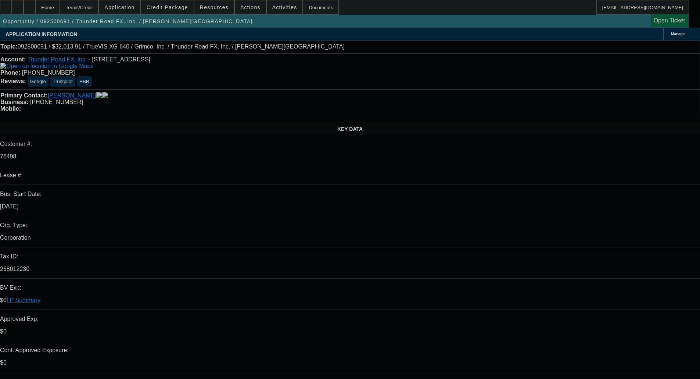
select select "0"
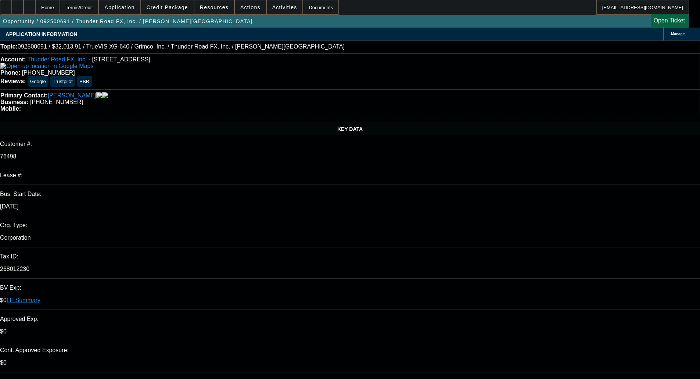
select select "0"
select select "2"
select select "0"
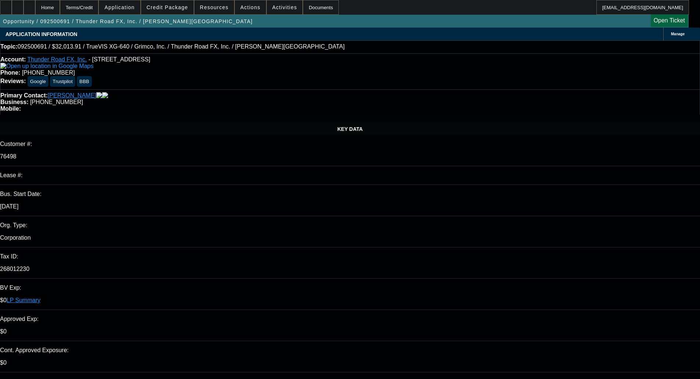
select select "0"
select select "2"
select select "0"
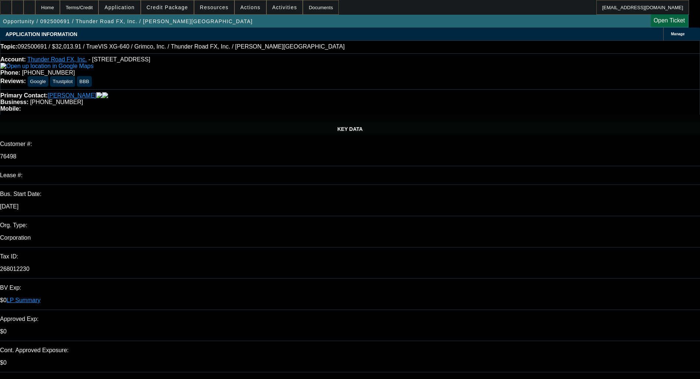
select select "2"
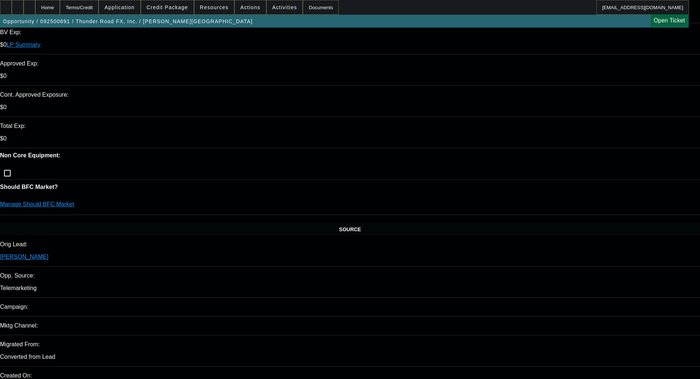
scroll to position [257, 0]
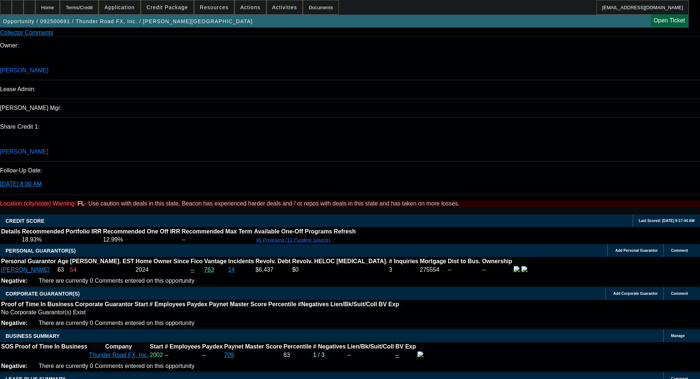
scroll to position [1028, 0]
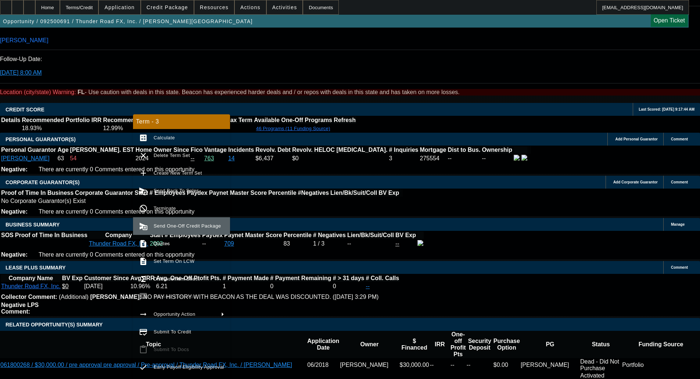
click at [182, 224] on span "Send One-Off Credit Package" at bounding box center [187, 226] width 67 height 6
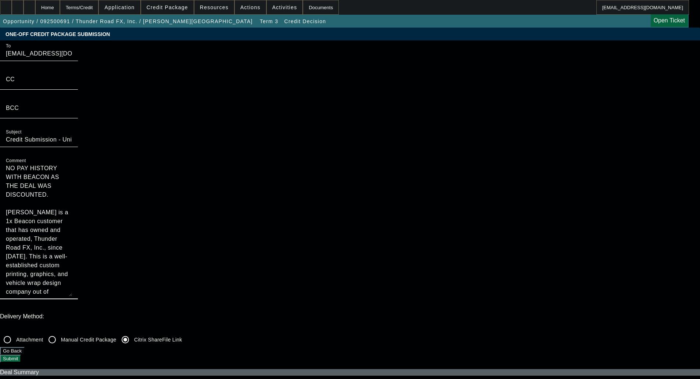
drag, startPoint x: 371, startPoint y: 67, endPoint x: 324, endPoint y: 43, distance: 53.2
type textarea "[PERSON_NAME] is a 1x Beacon customer that has owned and operated, Thunder Road…"
click at [21, 354] on button "Submit" at bounding box center [10, 358] width 21 height 8
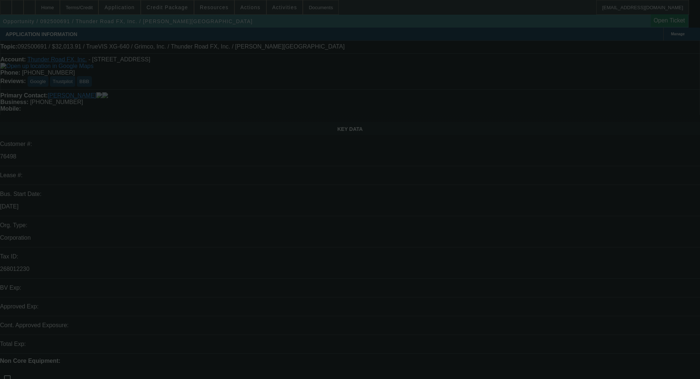
select select "0"
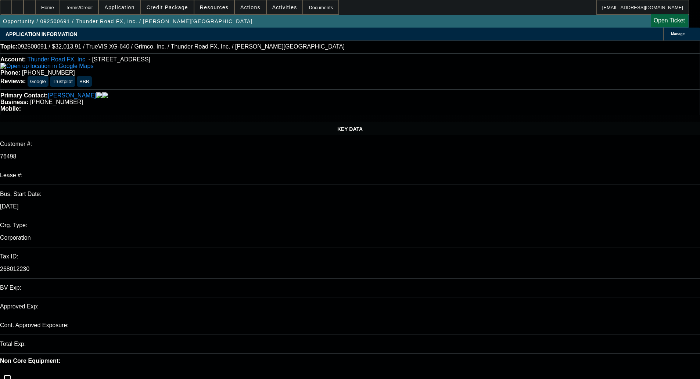
select select "0"
select select "2"
select select "0"
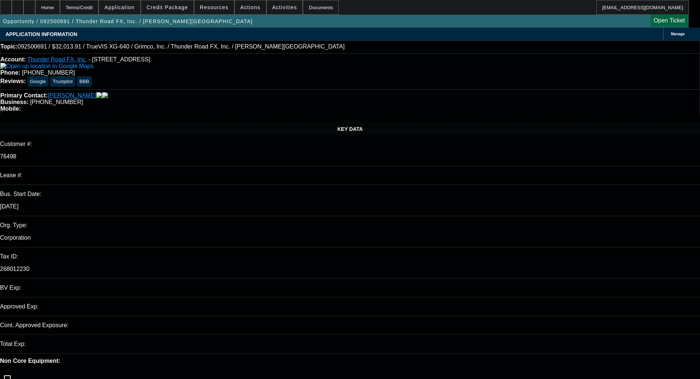
select select "0"
select select "2"
select select "0"
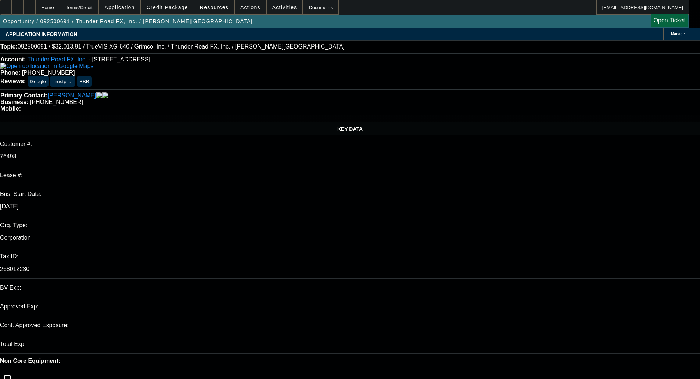
select select "2"
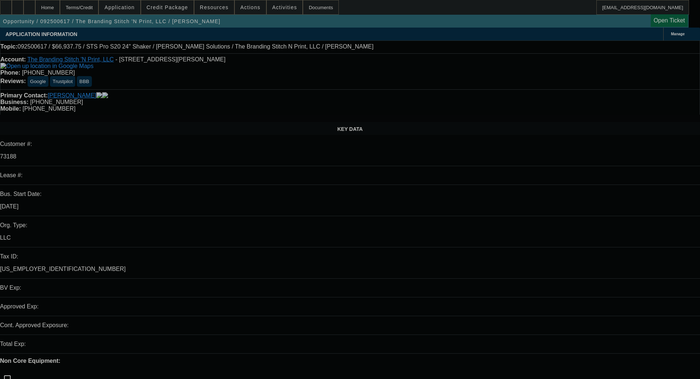
select select "0"
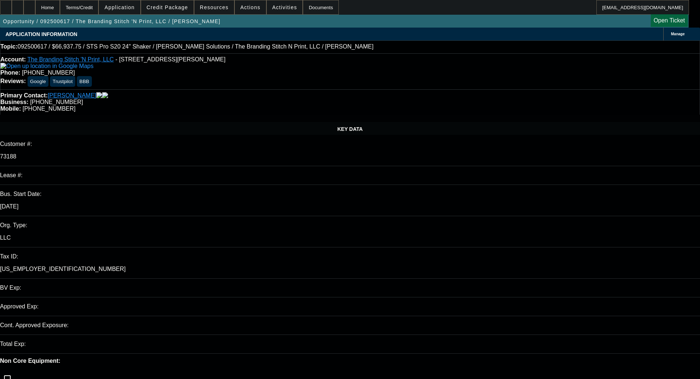
select select "0"
select select "2"
select select "0"
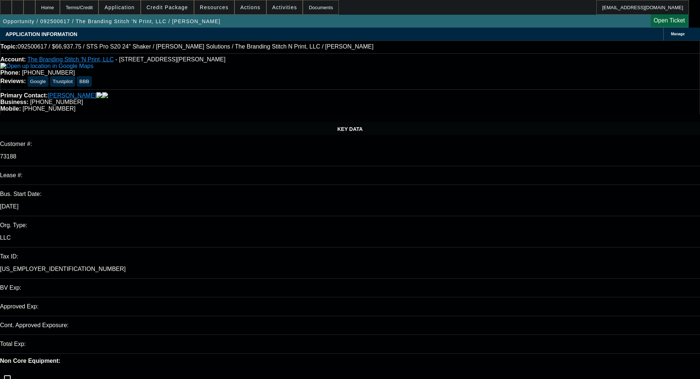
select select "0"
select select "2"
select select "0"
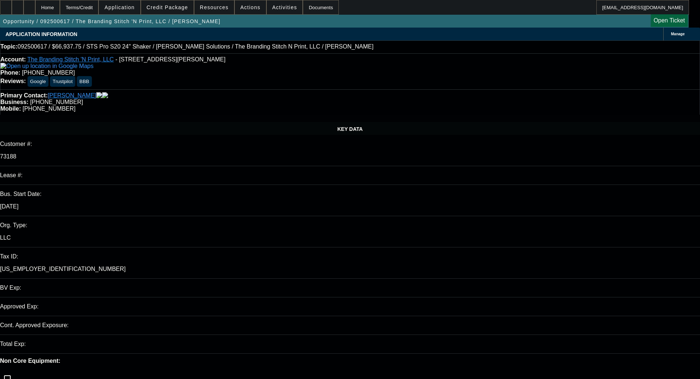
select select "2"
select select "0"
select select "2"
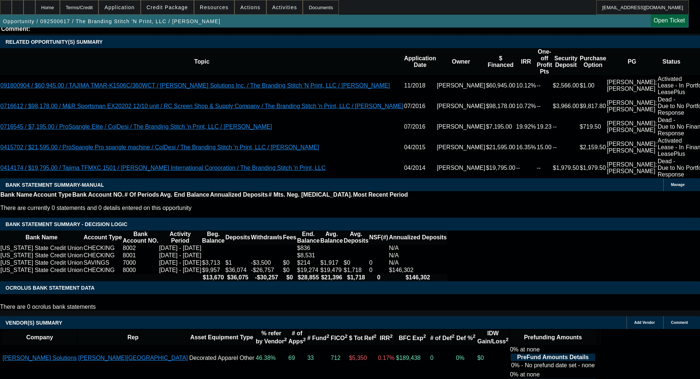
scroll to position [1462, 0]
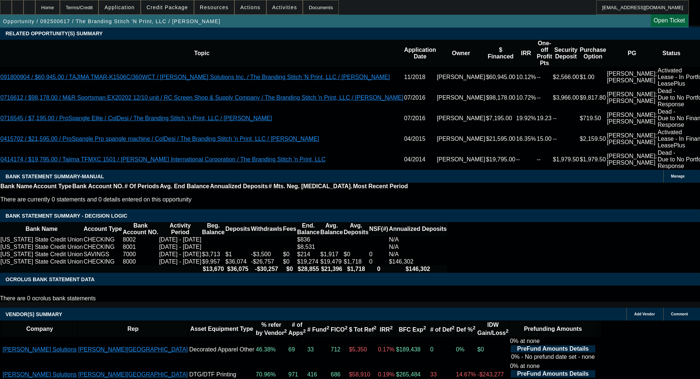
click at [176, 12] on span at bounding box center [167, 8] width 53 height 18
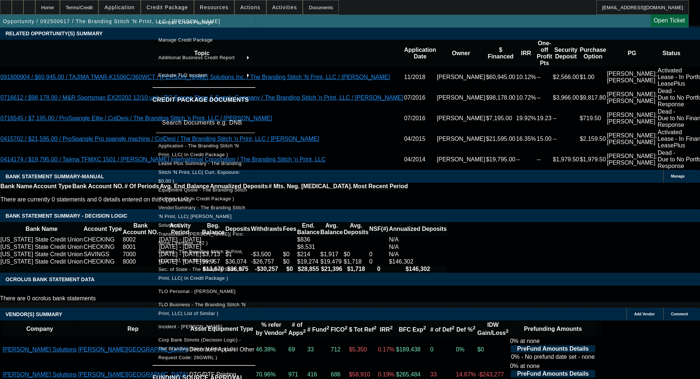
scroll to position [113, 0]
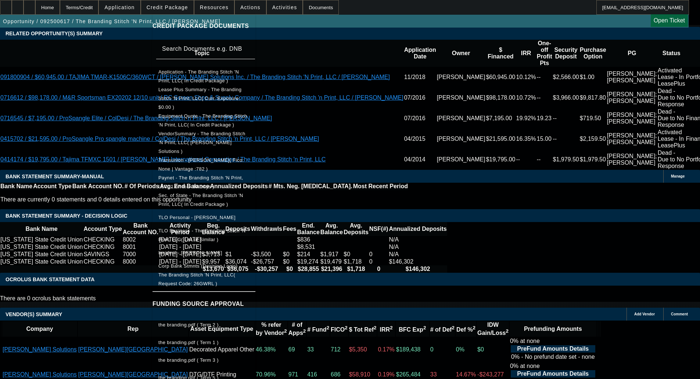
click at [65, 217] on div at bounding box center [350, 189] width 700 height 379
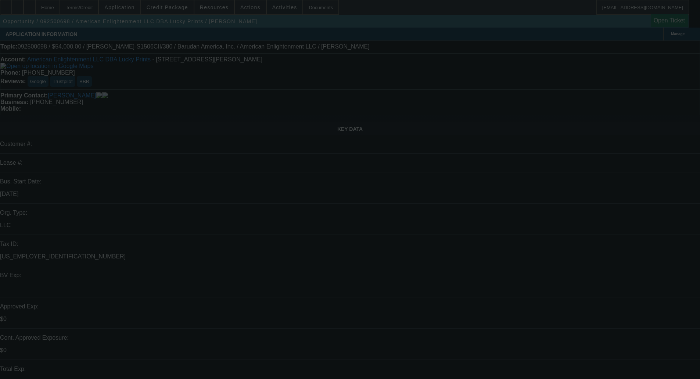
select select "0"
select select "0.1"
select select "4"
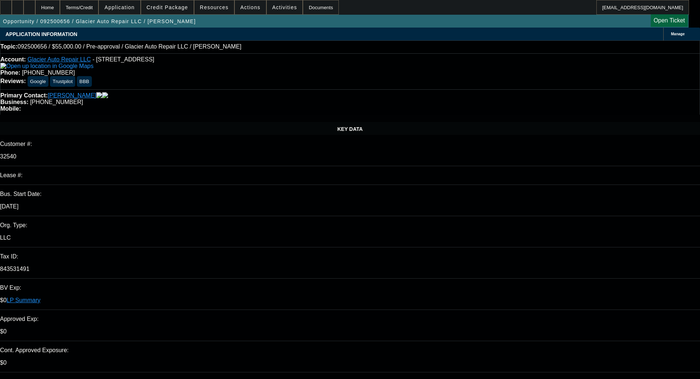
select select "0"
select select "0.1"
select select "4"
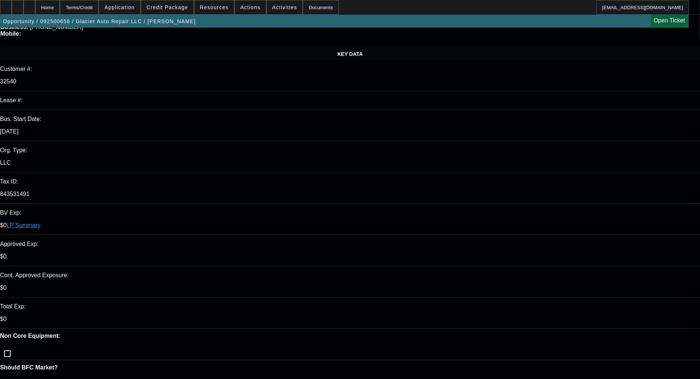
scroll to position [220, 0]
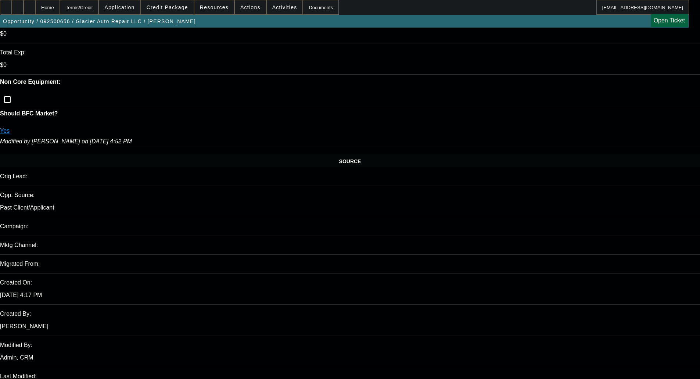
scroll to position [331, 0]
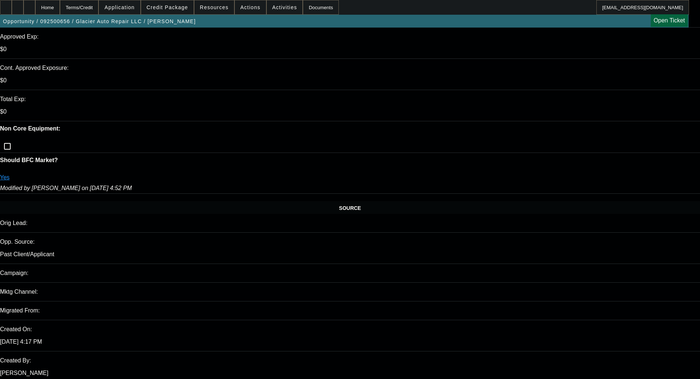
scroll to position [184, 0]
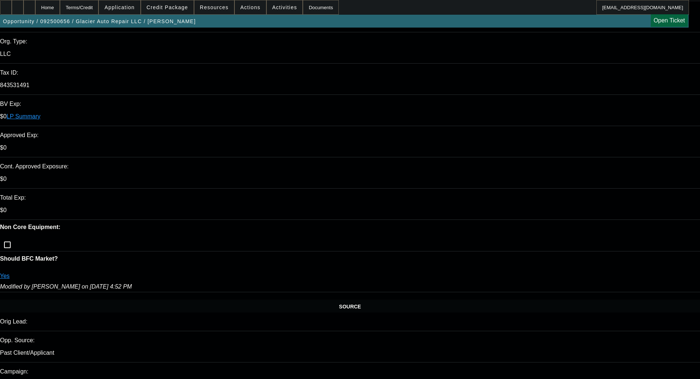
click at [568, 26] on div "Opportunity / 092500656 / Glacier Auto Repair LLC / [PERSON_NAME] Open Ticket" at bounding box center [344, 21] width 688 height 13
type textarea "LOW CBR; LOW PAYNET; PAST BK - OKAY TO SELL"
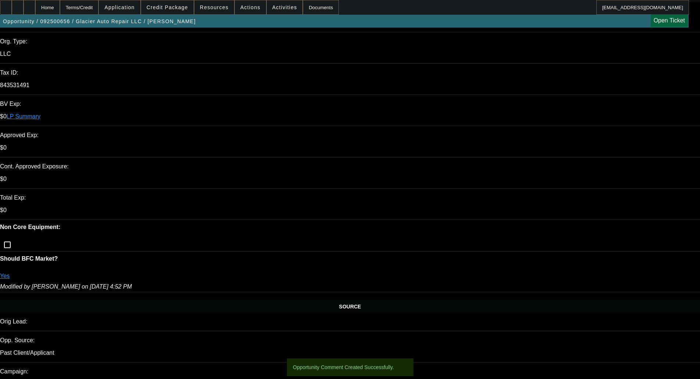
drag, startPoint x: 498, startPoint y: 38, endPoint x: 493, endPoint y: 34, distance: 6.8
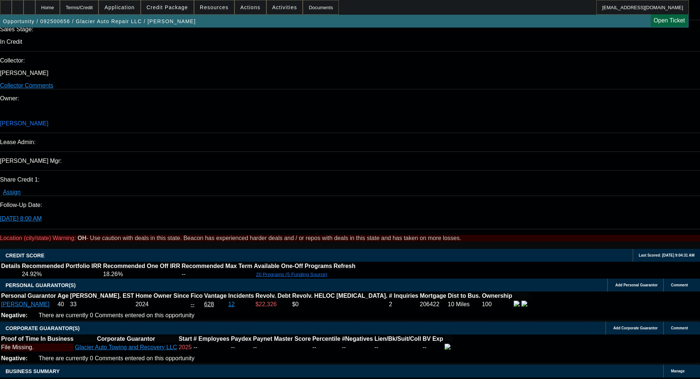
scroll to position [1382, 0]
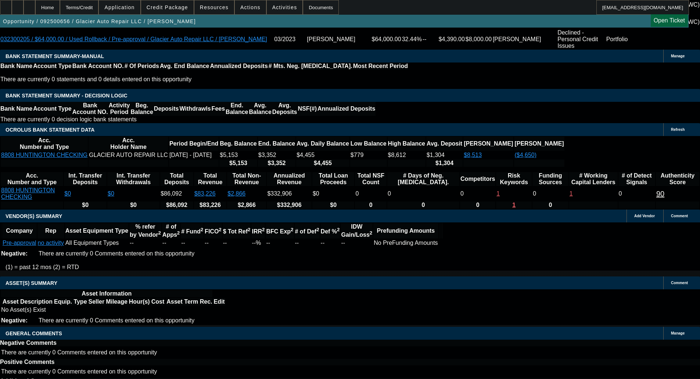
select select "6"
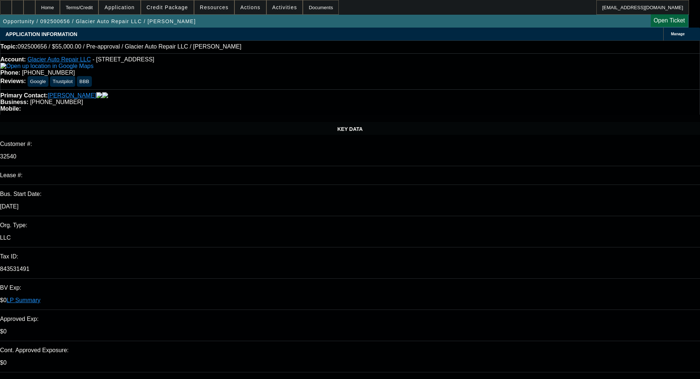
type textarea "h"
type textarea "B"
type textarea "Hey Brain, we still need an asset for pre-approvals, can you add the pre-approv…"
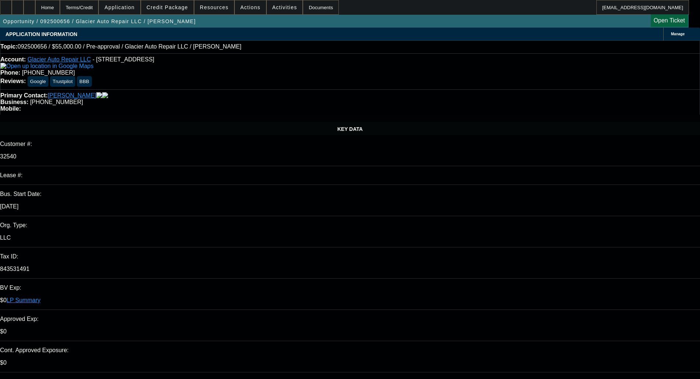
checkbox input "true"
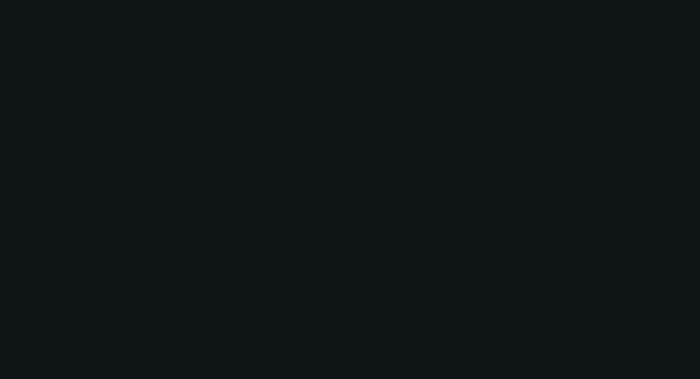
select select "0"
select select "0.1"
select select "4"
select select "0"
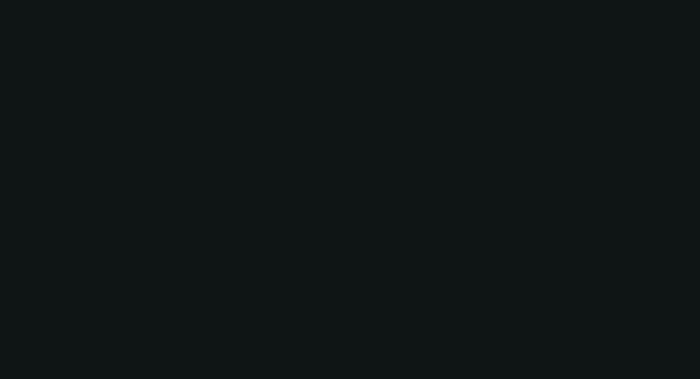
select select "0"
select select "0.1"
select select "4"
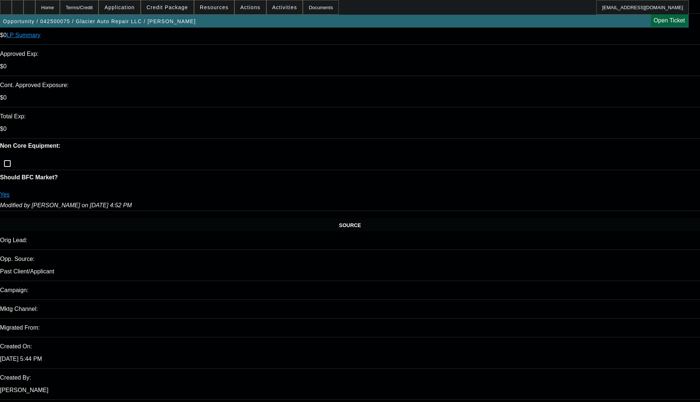
scroll to position [1224, 0]
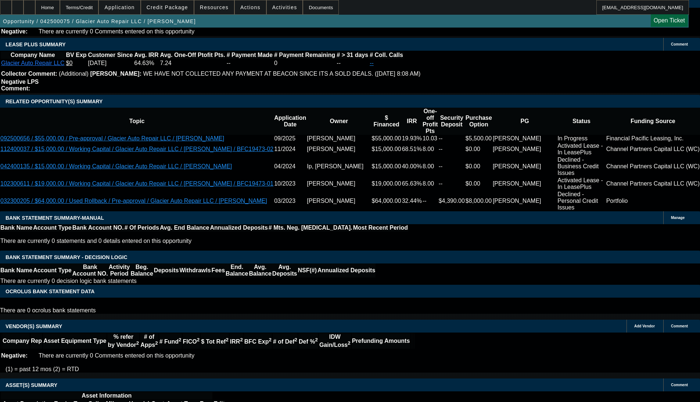
select select "0"
select select "2"
select select "0"
select select "6"
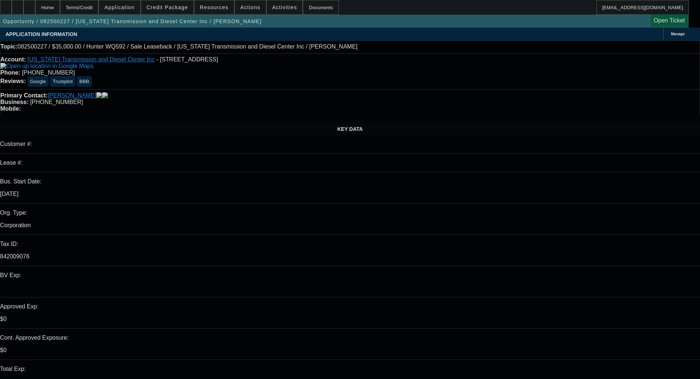
select select "0"
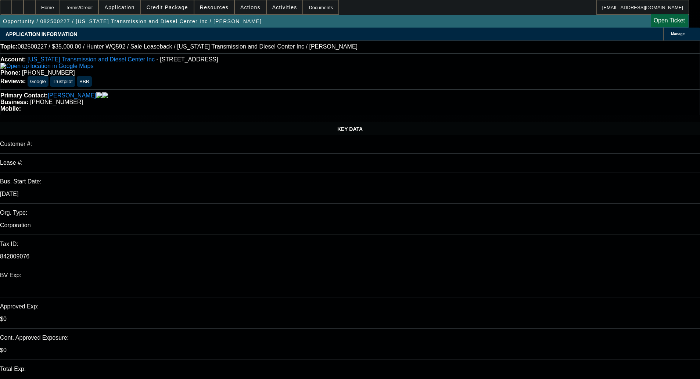
select select "0"
select select "6"
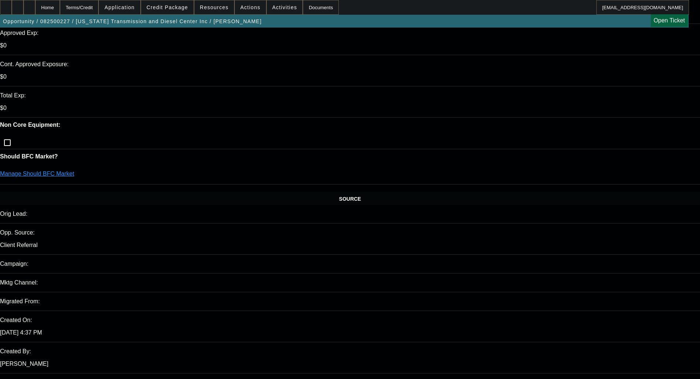
scroll to position [294, 0]
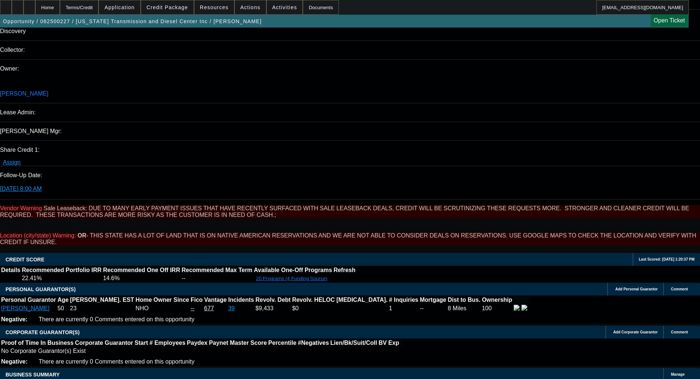
scroll to position [881, 0]
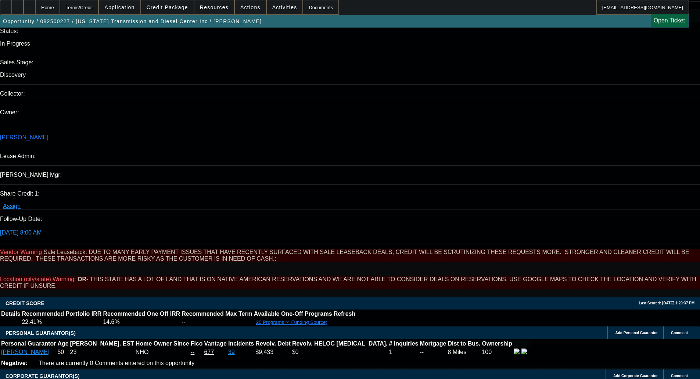
scroll to position [661, 0]
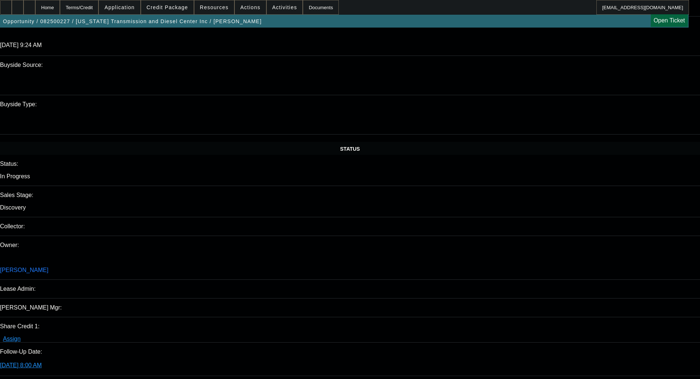
click at [177, 7] on span "Credit Package" at bounding box center [167, 7] width 41 height 6
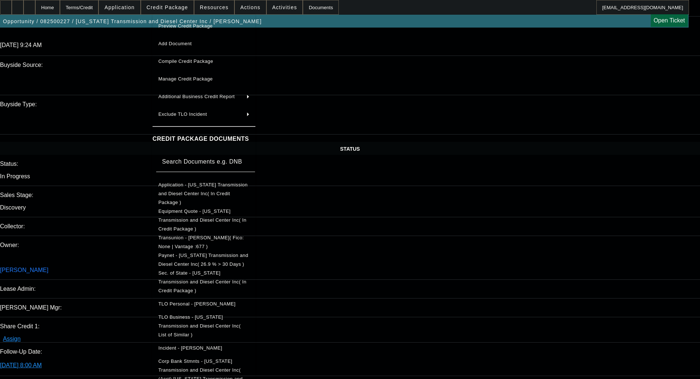
click at [206, 208] on span "Equipment Quote - [US_STATE] Transmission and Diesel Center Inc( In Credit Pack…" at bounding box center [202, 219] width 88 height 23
